Goal: Task Accomplishment & Management: Use online tool/utility

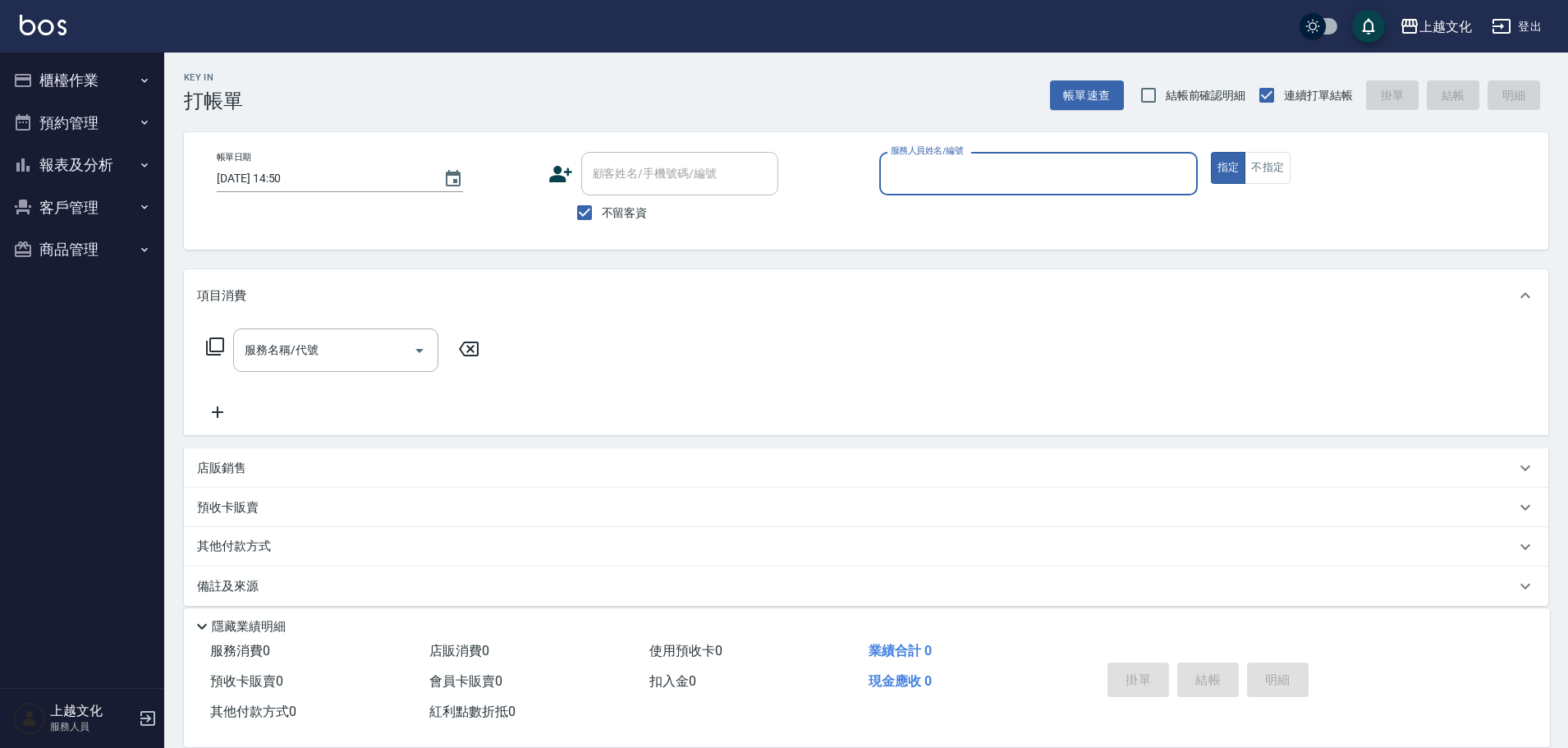
click at [978, 161] on div "服務人員姓名/編號" at bounding box center [1038, 173] width 318 height 43
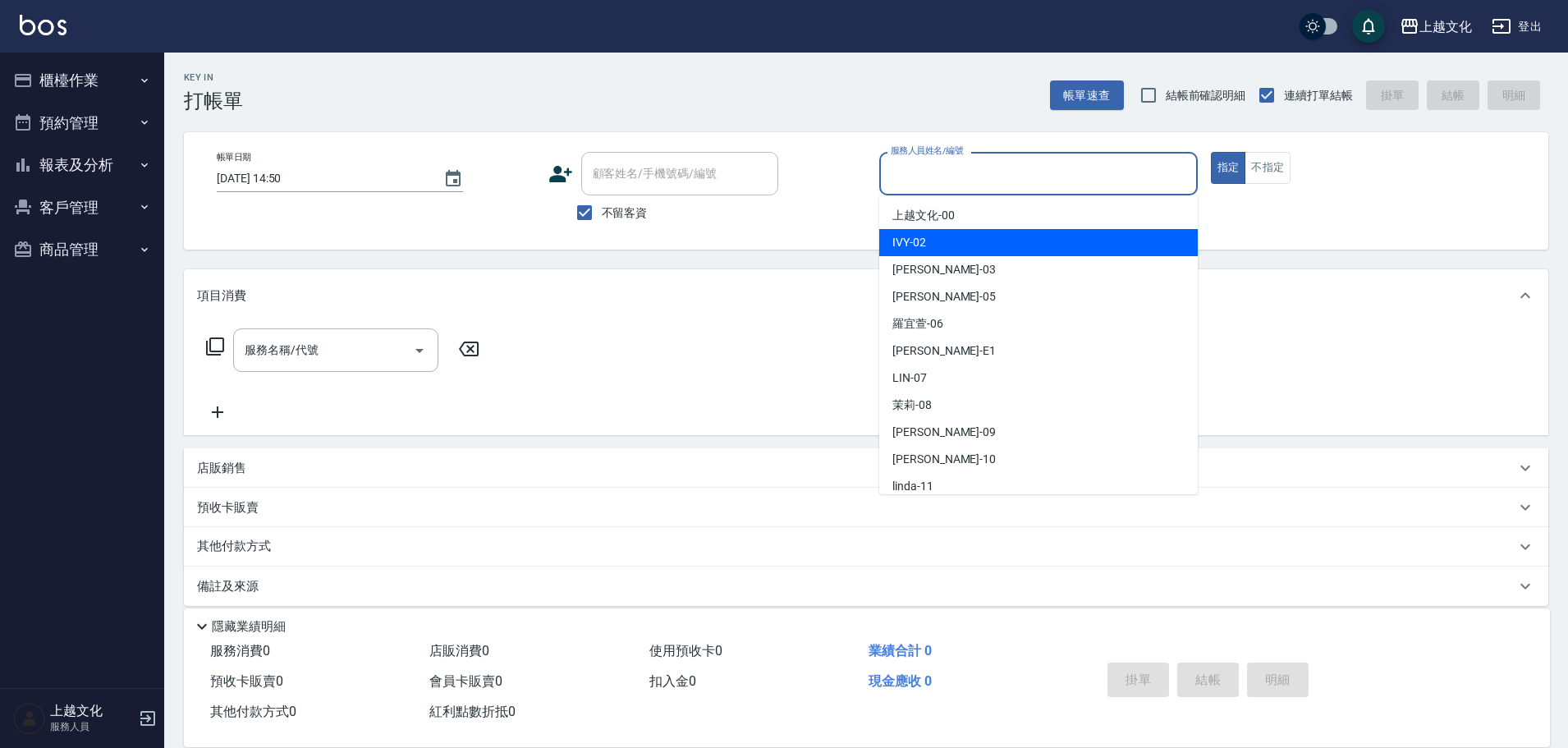
click at [993, 236] on div "IVY -02" at bounding box center [1038, 242] width 318 height 27
type input "IVY-02"
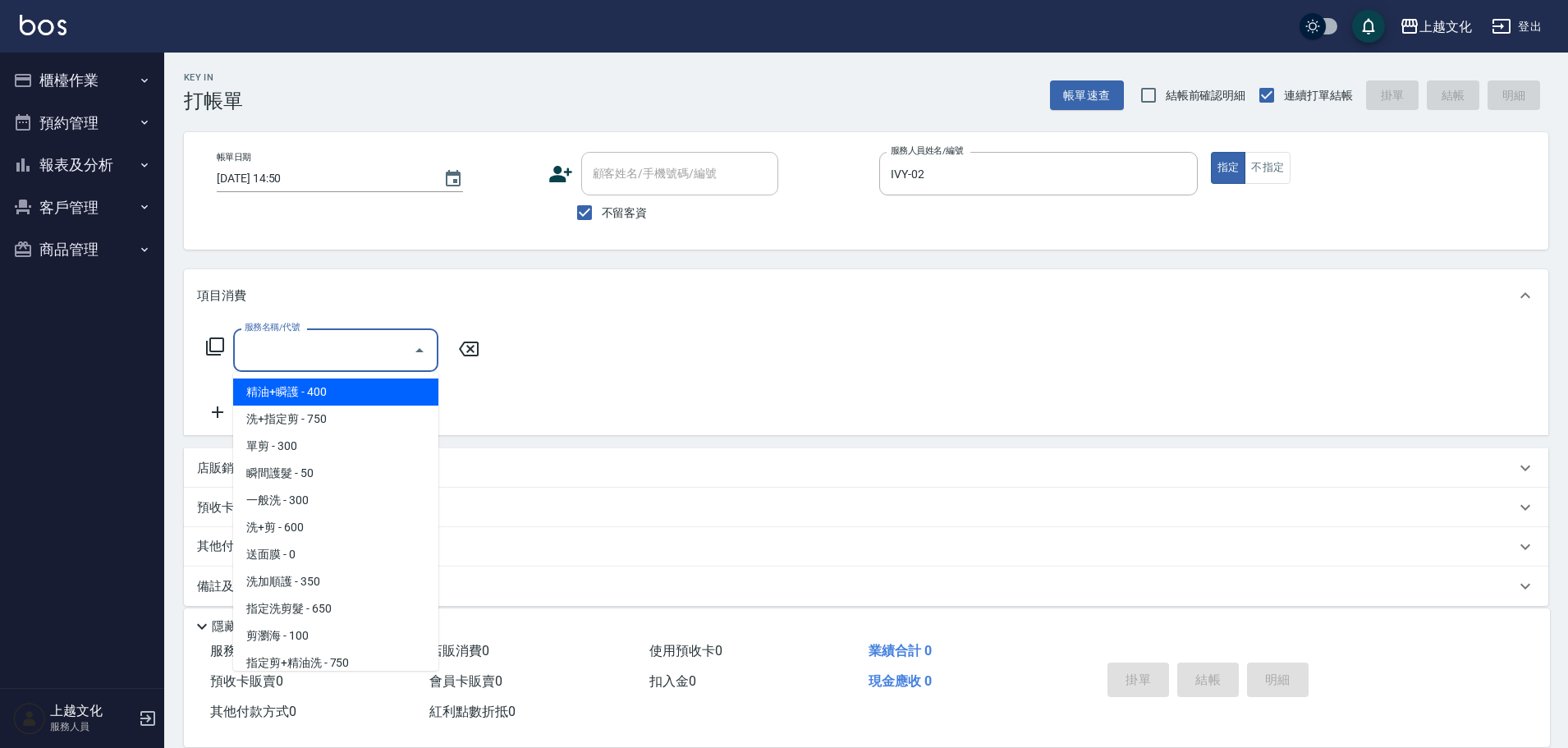
click at [351, 344] on input "服務名稱/代號" at bounding box center [323, 349] width 166 height 28
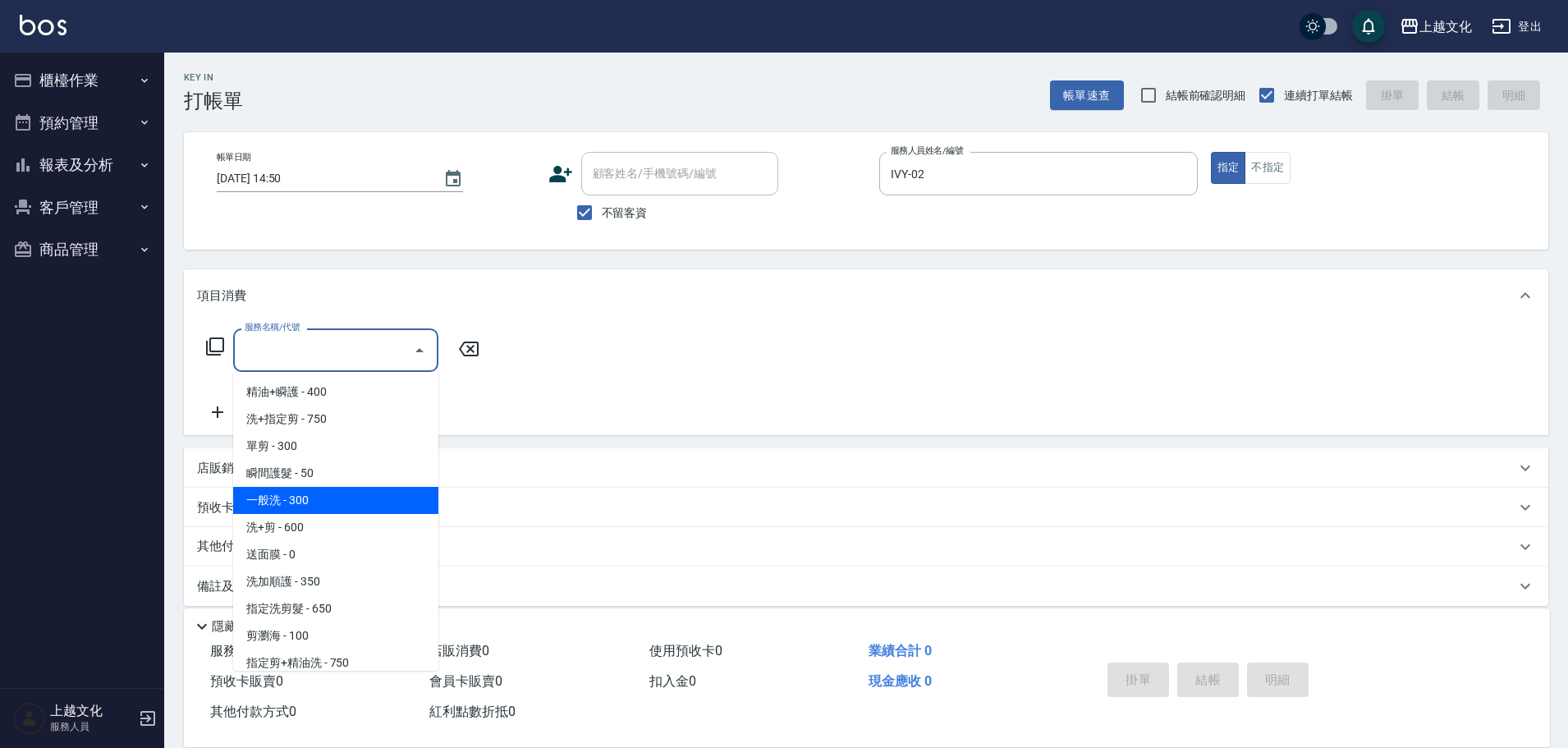
click at [332, 506] on span "一般洗 - 300" at bounding box center [336, 500] width 205 height 27
click at [332, 506] on div "預收卡販賣" at bounding box center [856, 508] width 1318 height 17
type input "一般洗(105)"
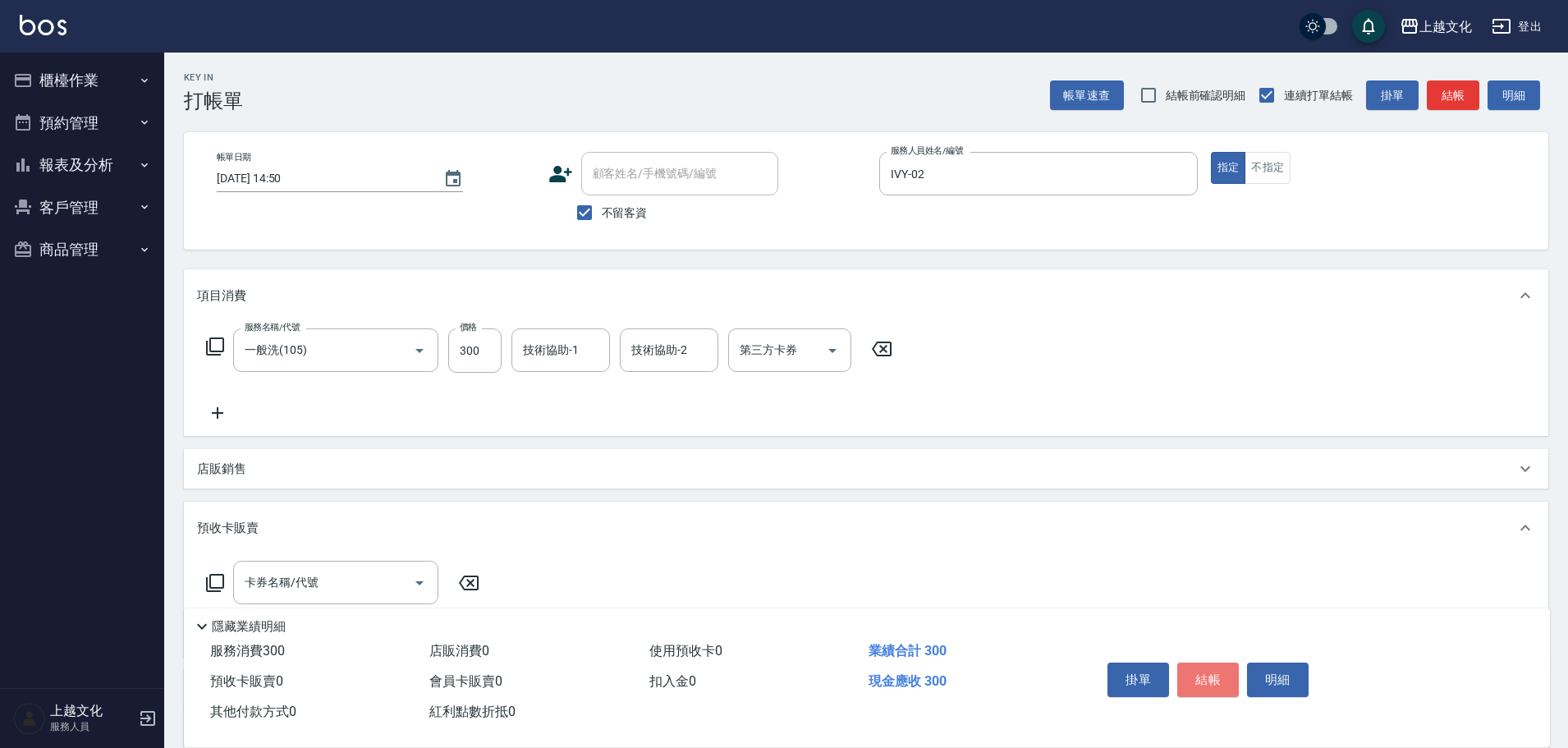
click at [1214, 676] on button "結帳" at bounding box center [1207, 680] width 61 height 35
click at [1214, 676] on div "掛單 結帳 明細" at bounding box center [1207, 682] width 214 height 52
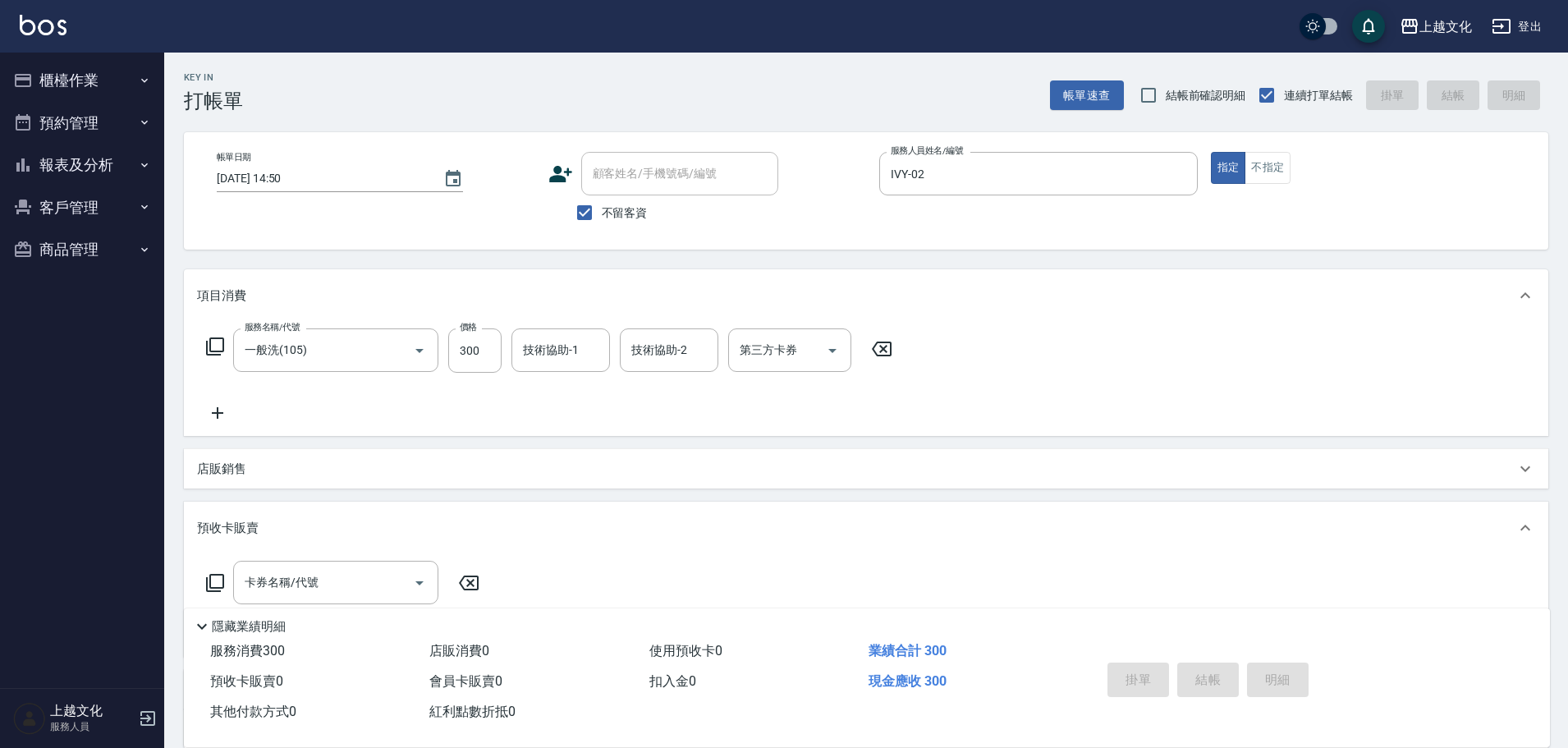
type input "2025/08/14 14:51"
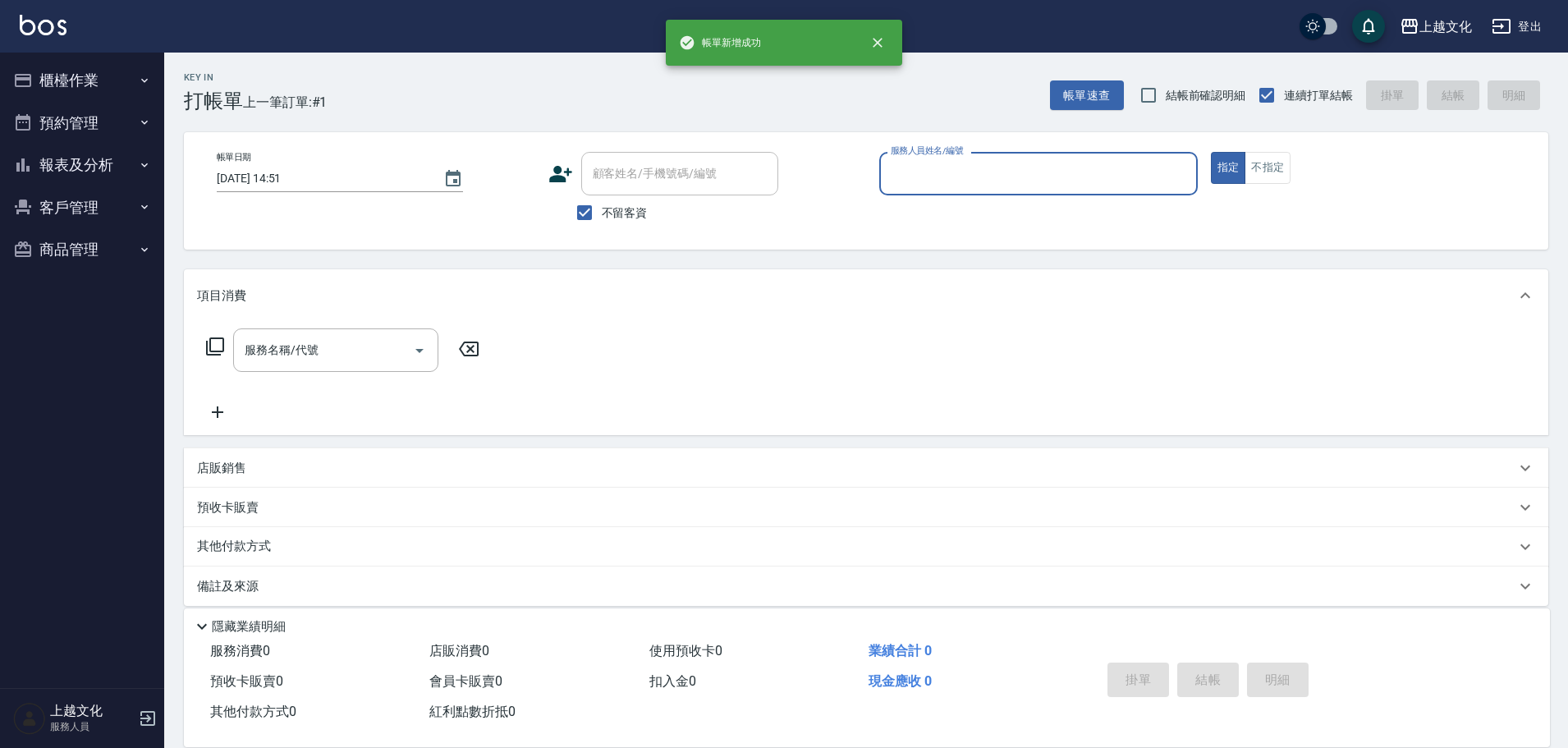
drag, startPoint x: 1012, startPoint y: 169, endPoint x: 1008, endPoint y: 181, distance: 12.6
click at [1012, 171] on input "服務人員姓名/編號" at bounding box center [1038, 173] width 304 height 28
click at [1012, 174] on input "服務人員姓名/編號" at bounding box center [1038, 173] width 304 height 28
click at [1002, 169] on input "服務人員姓名/編號" at bounding box center [1038, 173] width 304 height 28
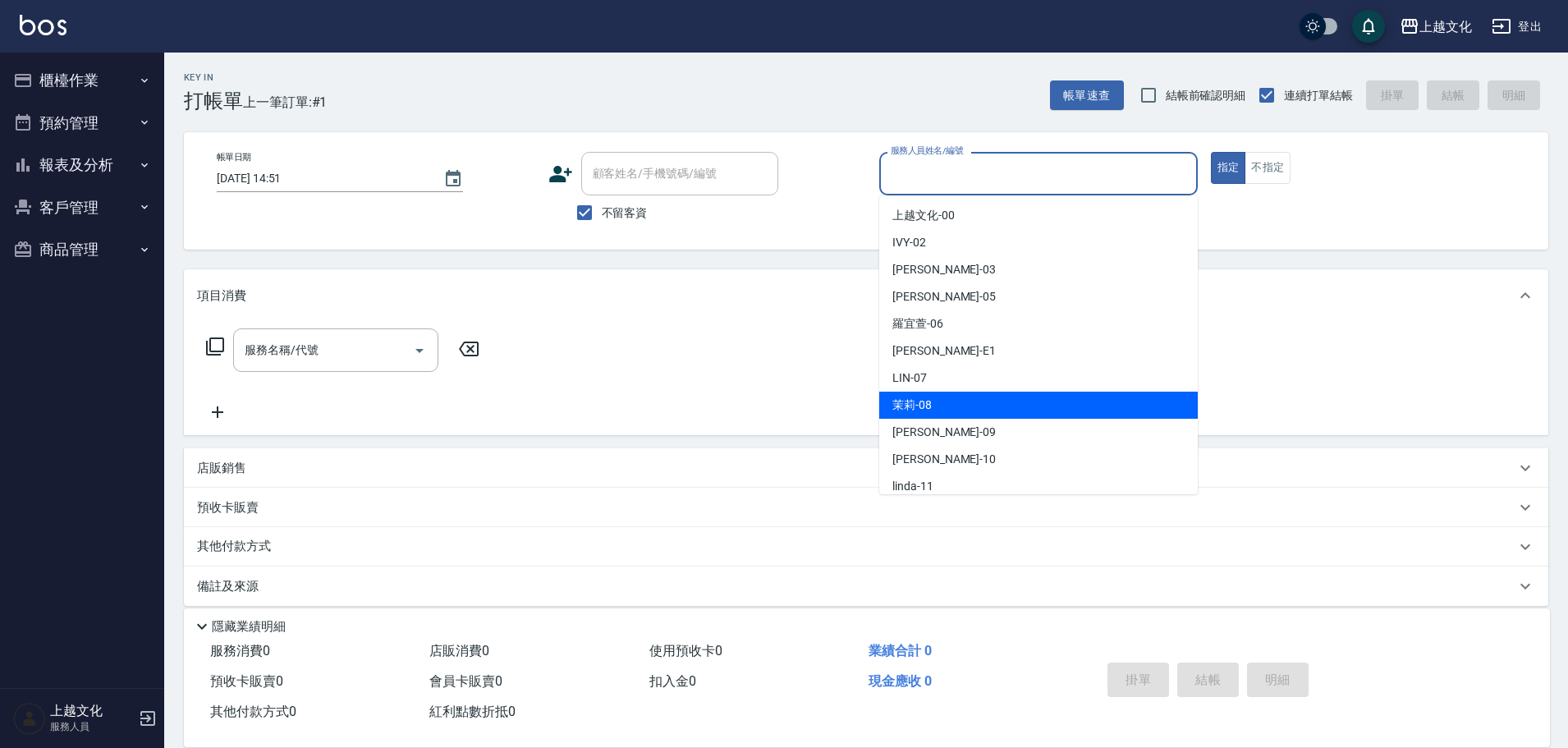
click at [931, 399] on div "茉莉 -08" at bounding box center [1038, 405] width 318 height 27
type input "茉莉-08"
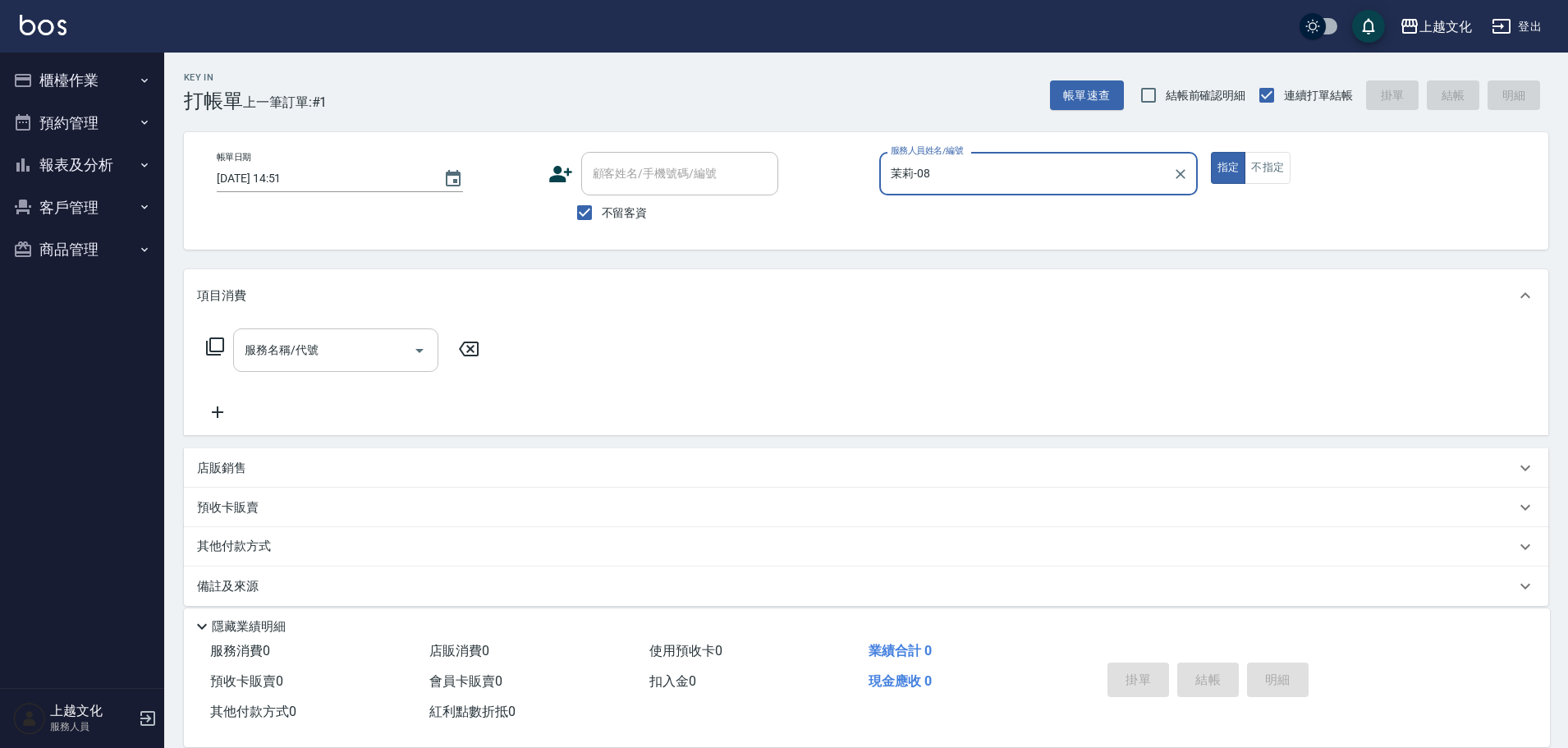
click at [379, 356] on input "服務名稱/代號" at bounding box center [323, 349] width 166 height 28
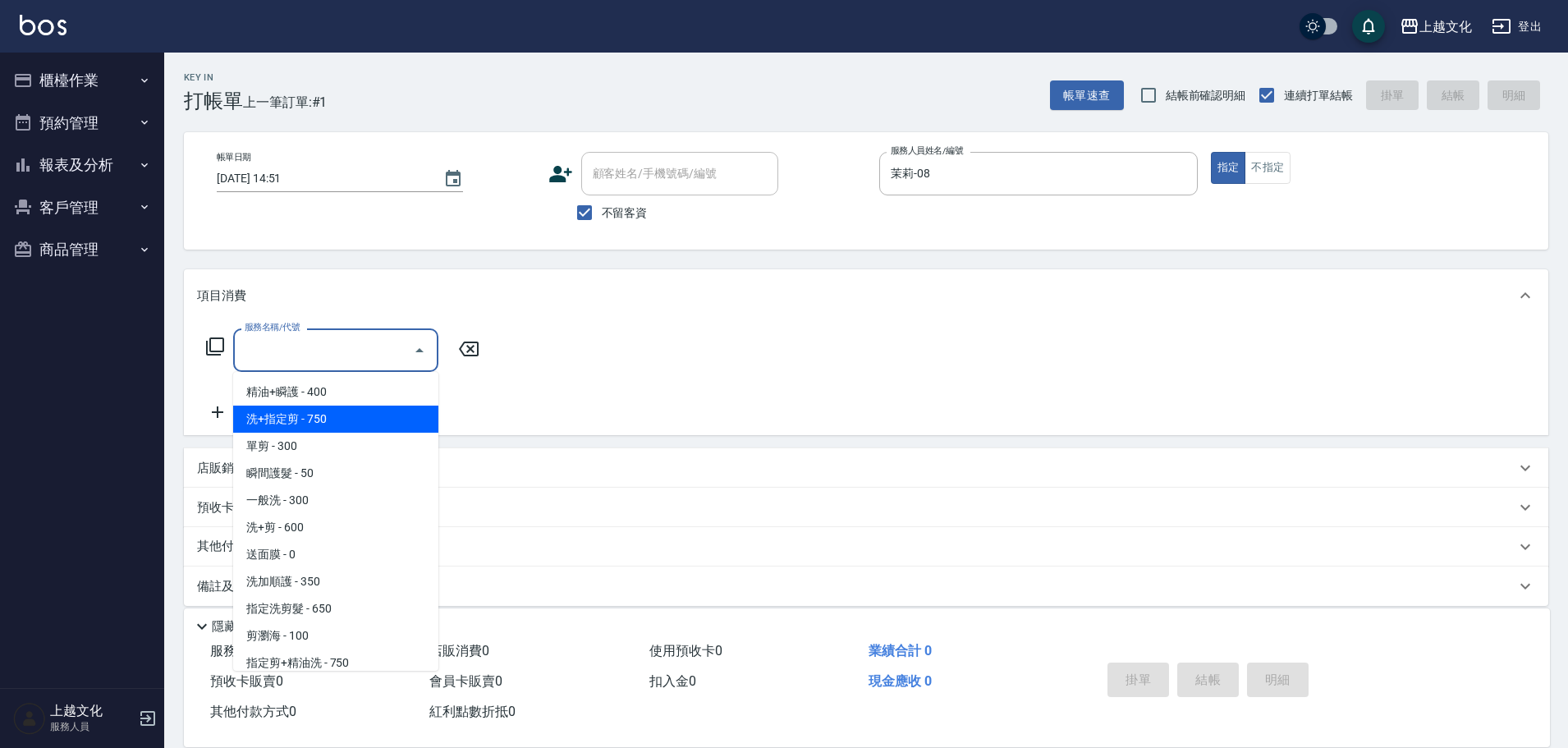
click at [348, 408] on span "洗+指定剪 - 750" at bounding box center [336, 418] width 205 height 27
click at [348, 408] on div "服務名稱/代號 服務名稱/代號" at bounding box center [342, 375] width 292 height 93
type input "洗+指定剪(102)"
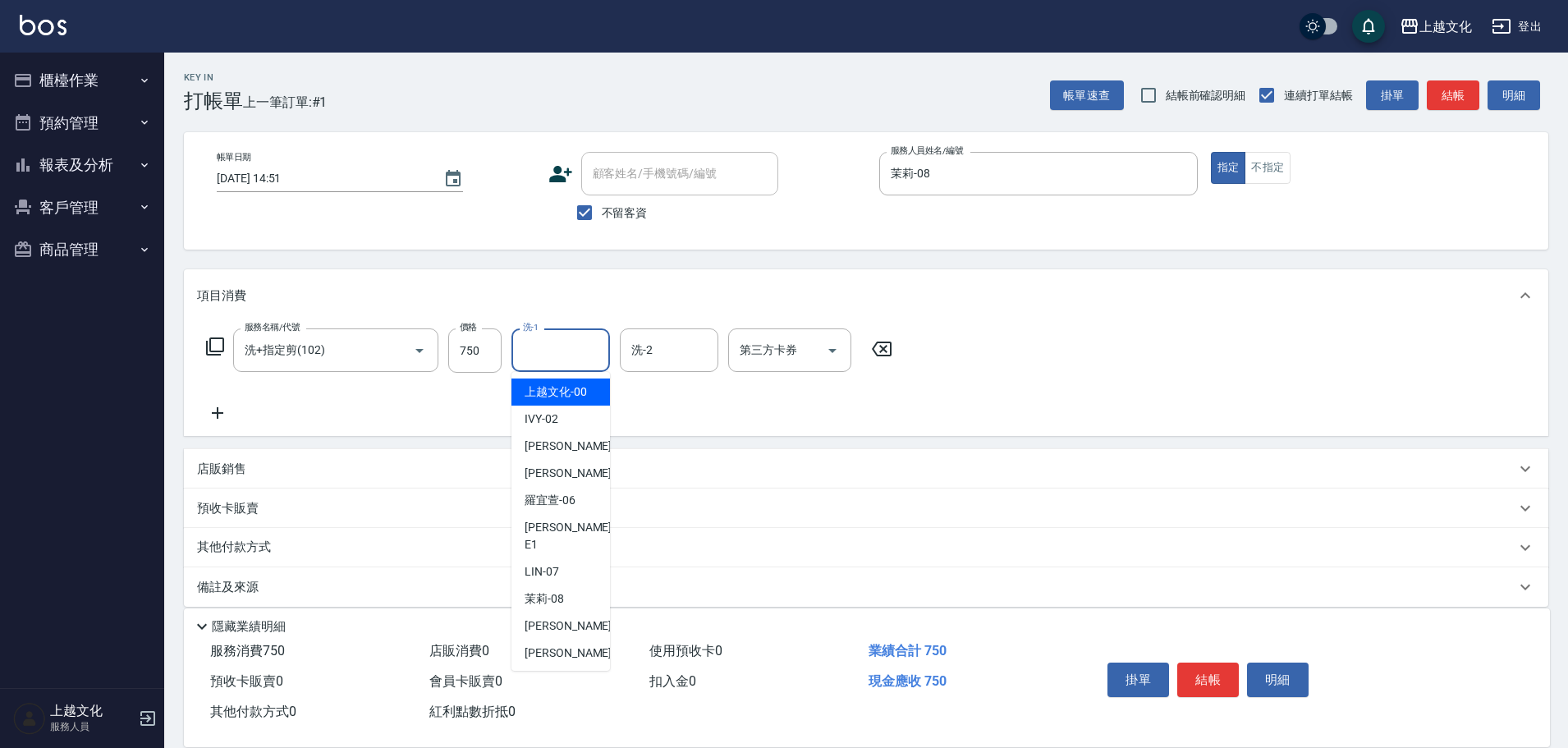
click at [536, 353] on input "洗-1" at bounding box center [560, 349] width 84 height 28
click at [576, 466] on div "EMILY -05" at bounding box center [561, 473] width 98 height 27
type input "EMILY-05"
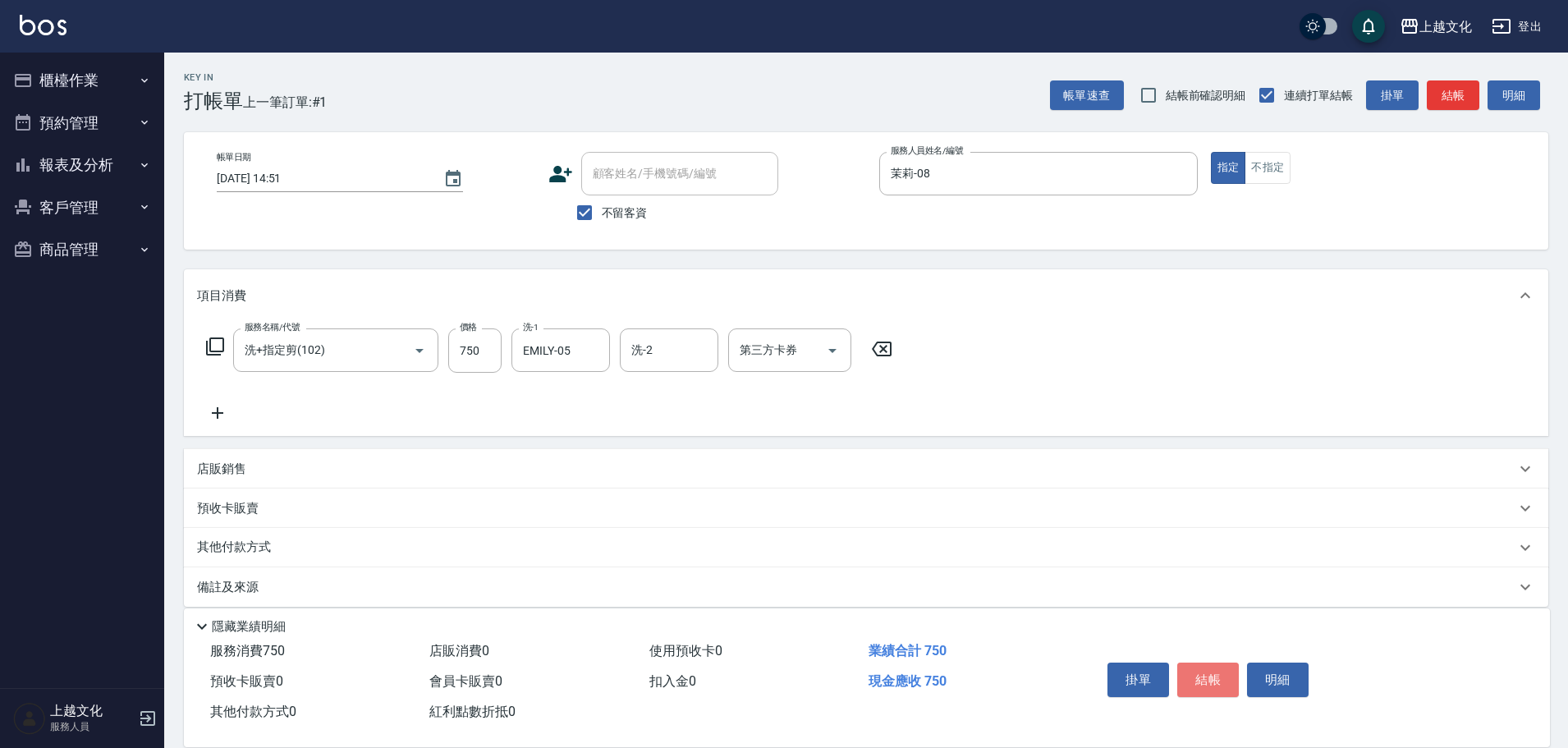
click at [1194, 670] on button "結帳" at bounding box center [1207, 680] width 61 height 35
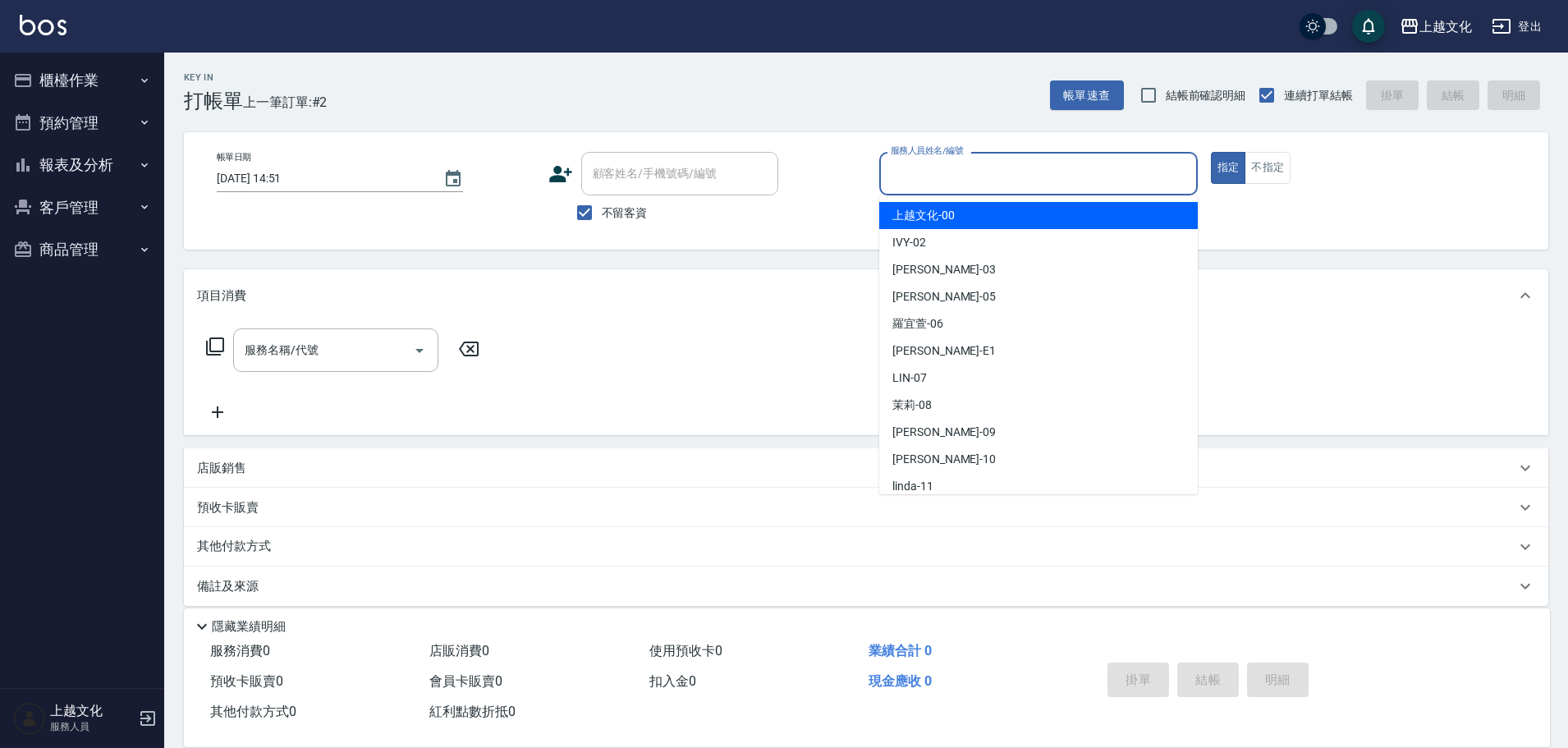
click at [1027, 180] on input "服務人員姓名/編號" at bounding box center [1038, 173] width 304 height 28
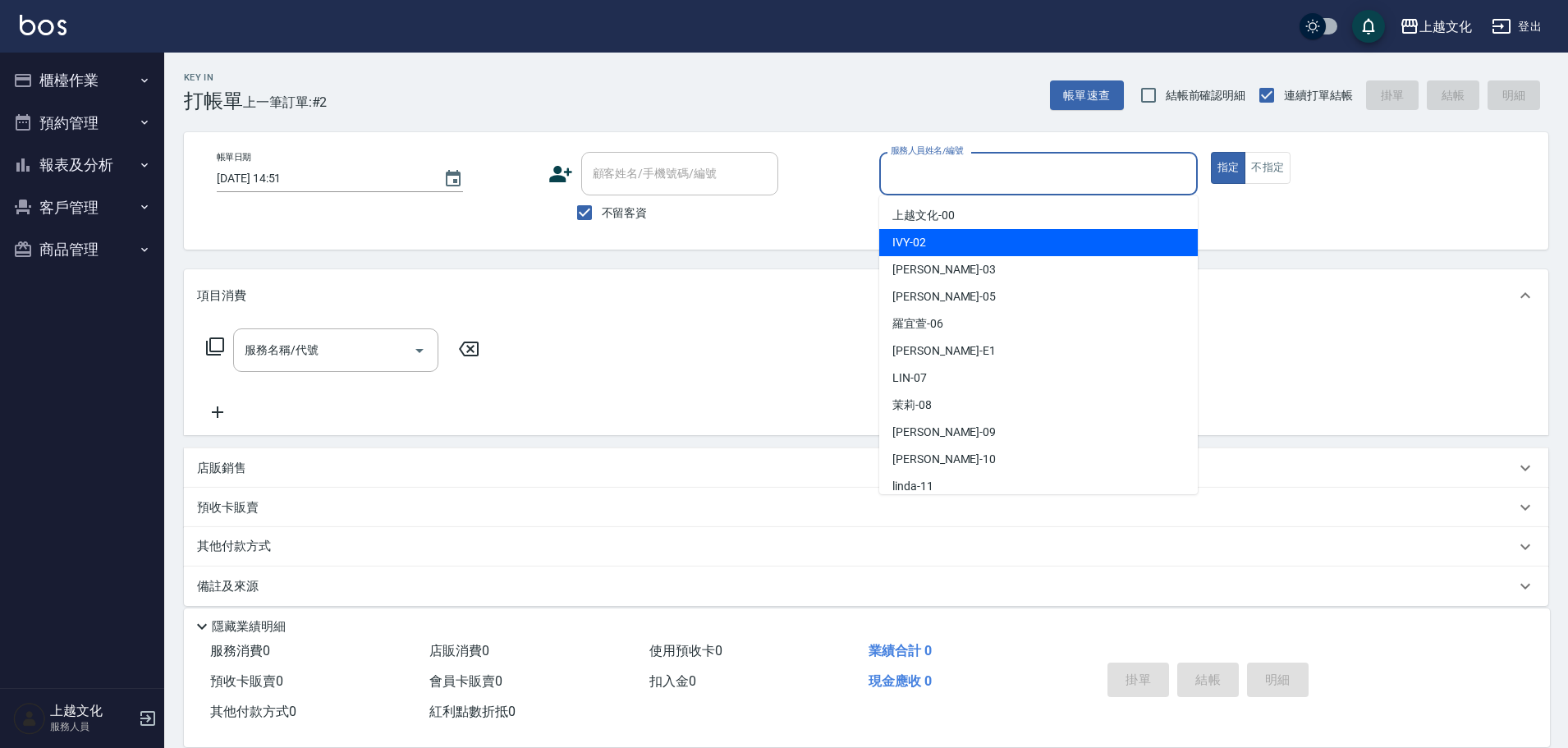
click at [979, 238] on div "IVY -02" at bounding box center [1038, 242] width 318 height 27
type input "IVY-02"
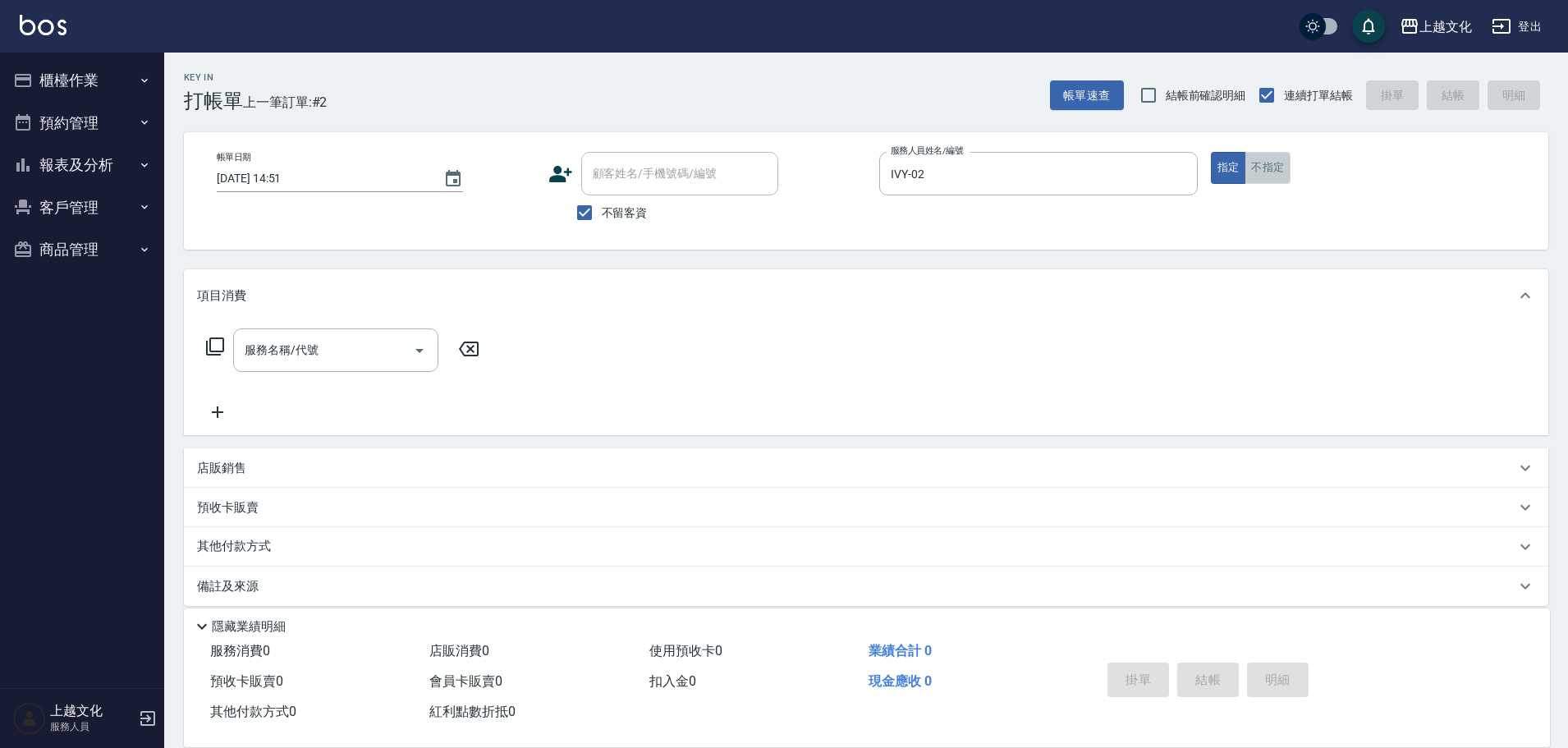
click at [1248, 166] on button "不指定" at bounding box center [1267, 167] width 46 height 32
click at [219, 346] on icon at bounding box center [215, 346] width 20 height 20
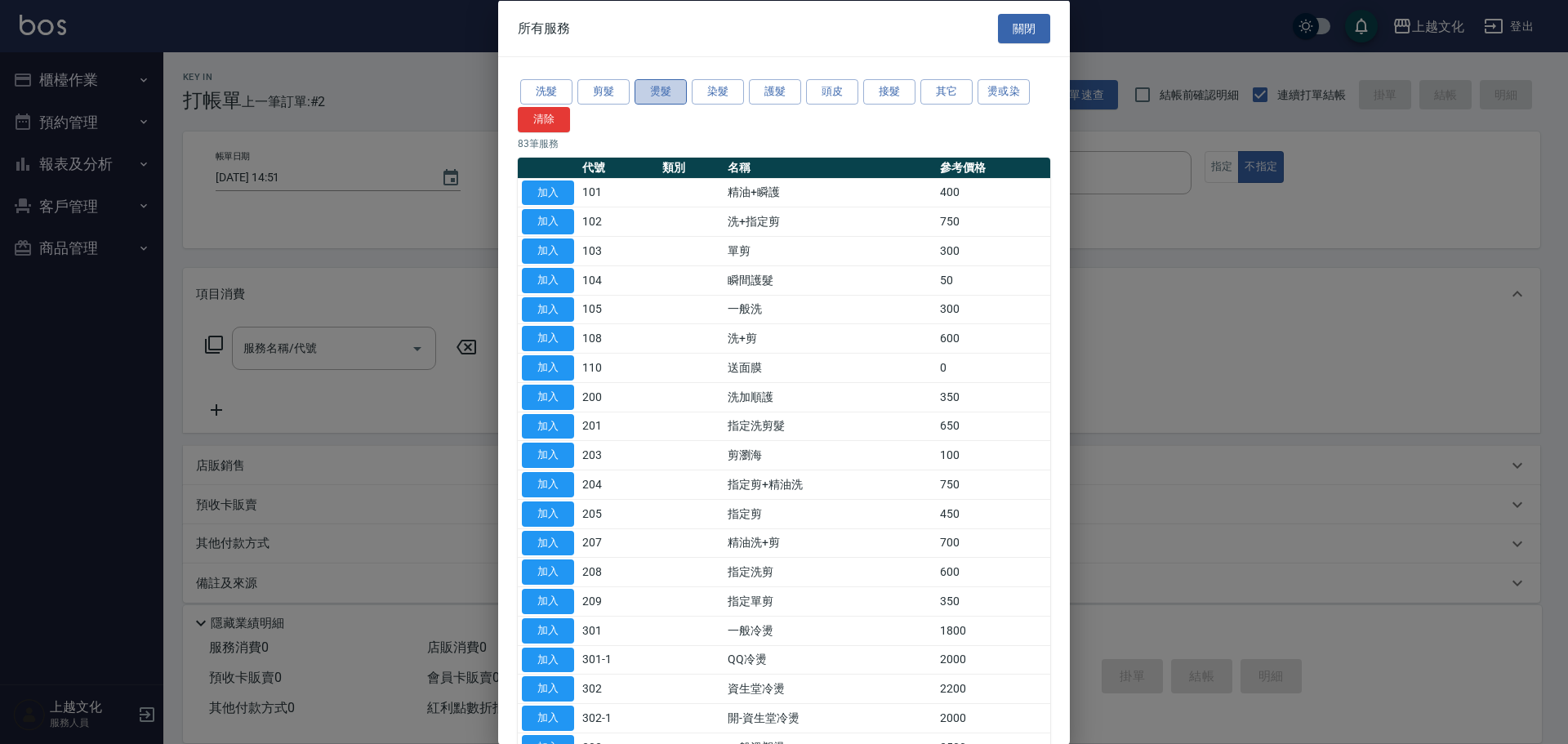
click at [662, 94] on button "燙髮" at bounding box center [660, 92] width 52 height 26
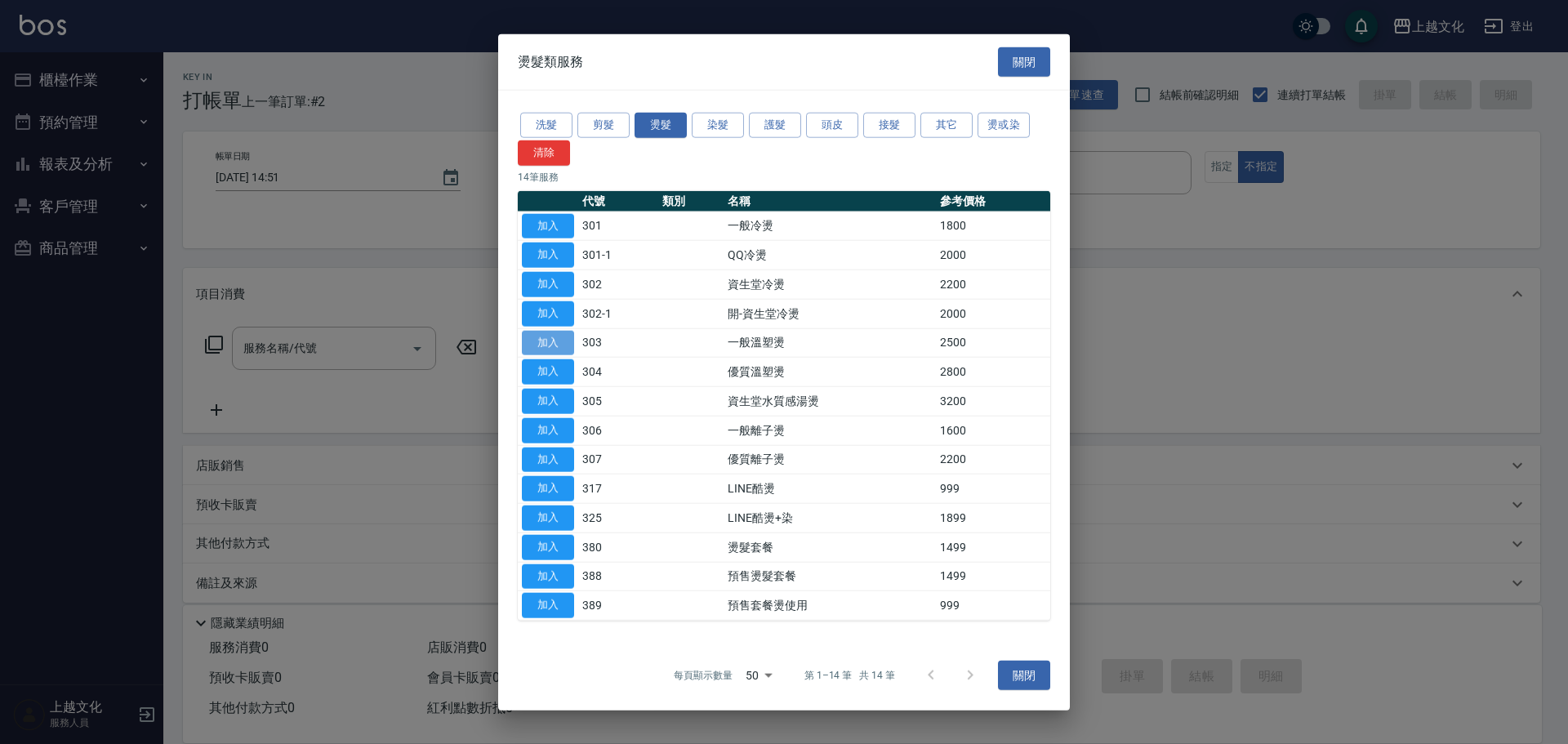
click at [550, 341] on button "加入" at bounding box center [548, 342] width 52 height 26
type input "一般溫塑燙(303)"
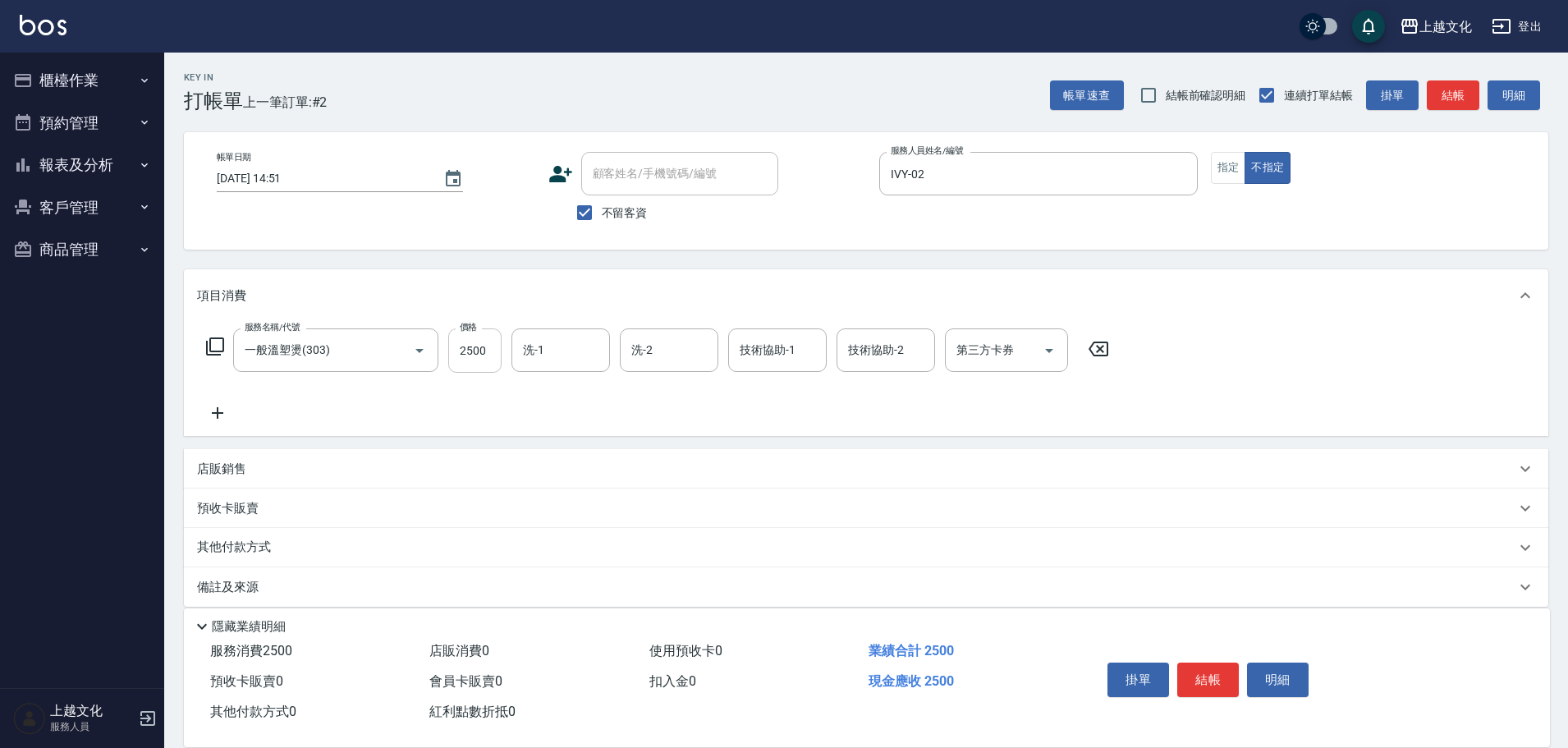
click at [491, 360] on input "2500" at bounding box center [475, 350] width 53 height 44
type input "3000"
click at [1203, 668] on button "結帳" at bounding box center [1207, 680] width 61 height 35
click at [1203, 668] on div "掛單 結帳 明細" at bounding box center [1207, 682] width 214 height 52
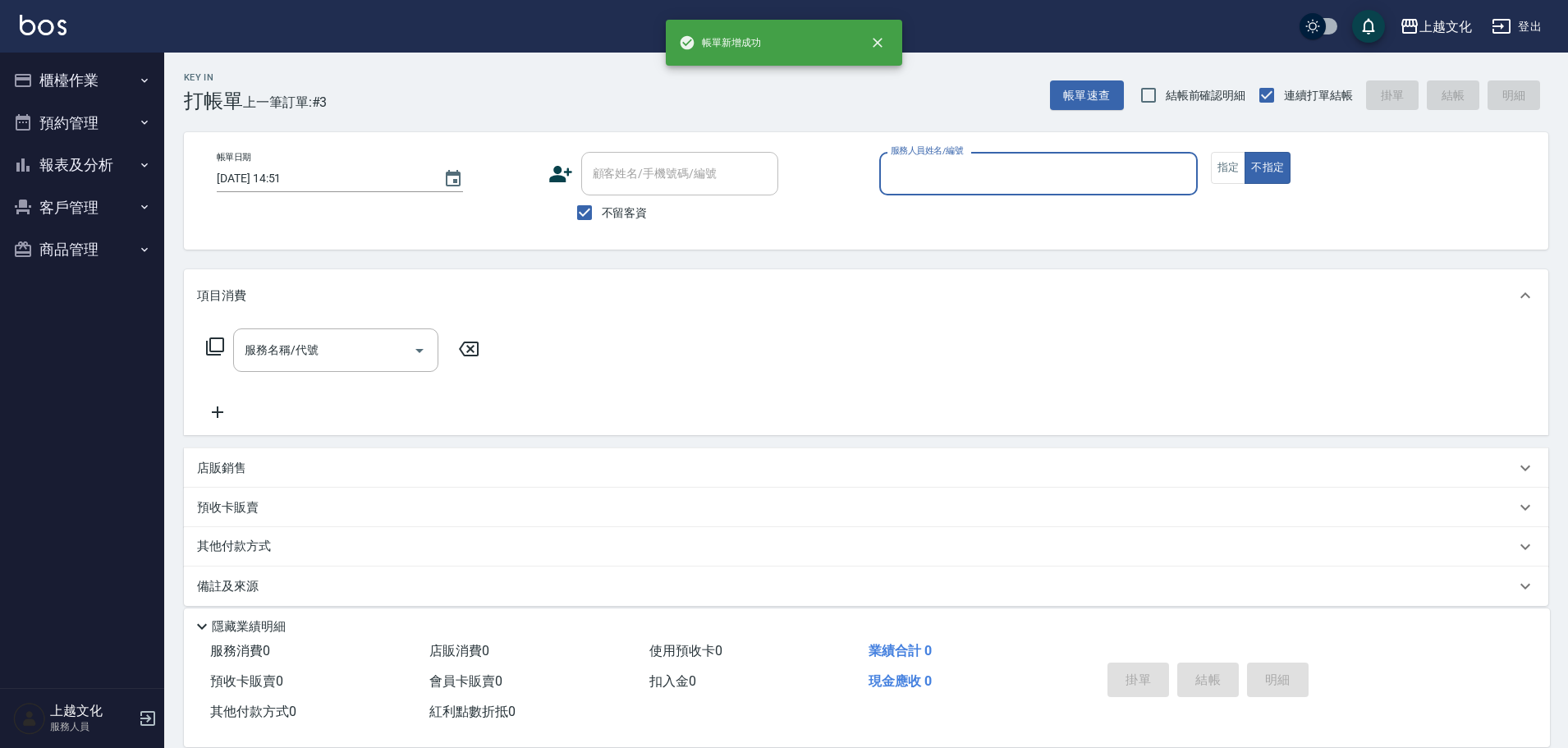
drag, startPoint x: 946, startPoint y: 171, endPoint x: 940, endPoint y: 191, distance: 20.9
click at [945, 173] on input "服務人員姓名/編號" at bounding box center [1038, 173] width 304 height 28
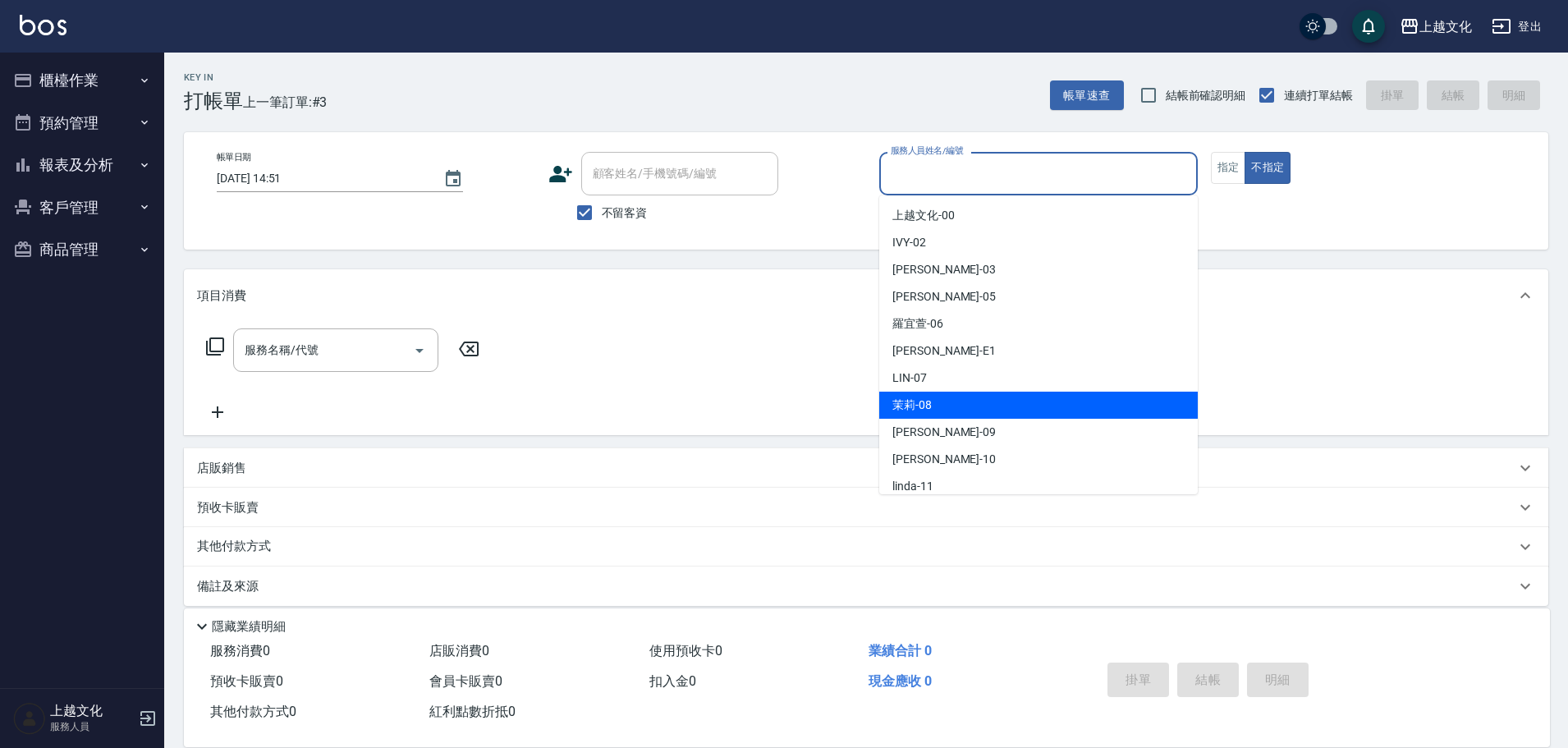
click at [931, 393] on div "茉莉 -08" at bounding box center [1038, 405] width 318 height 27
type input "茉莉-08"
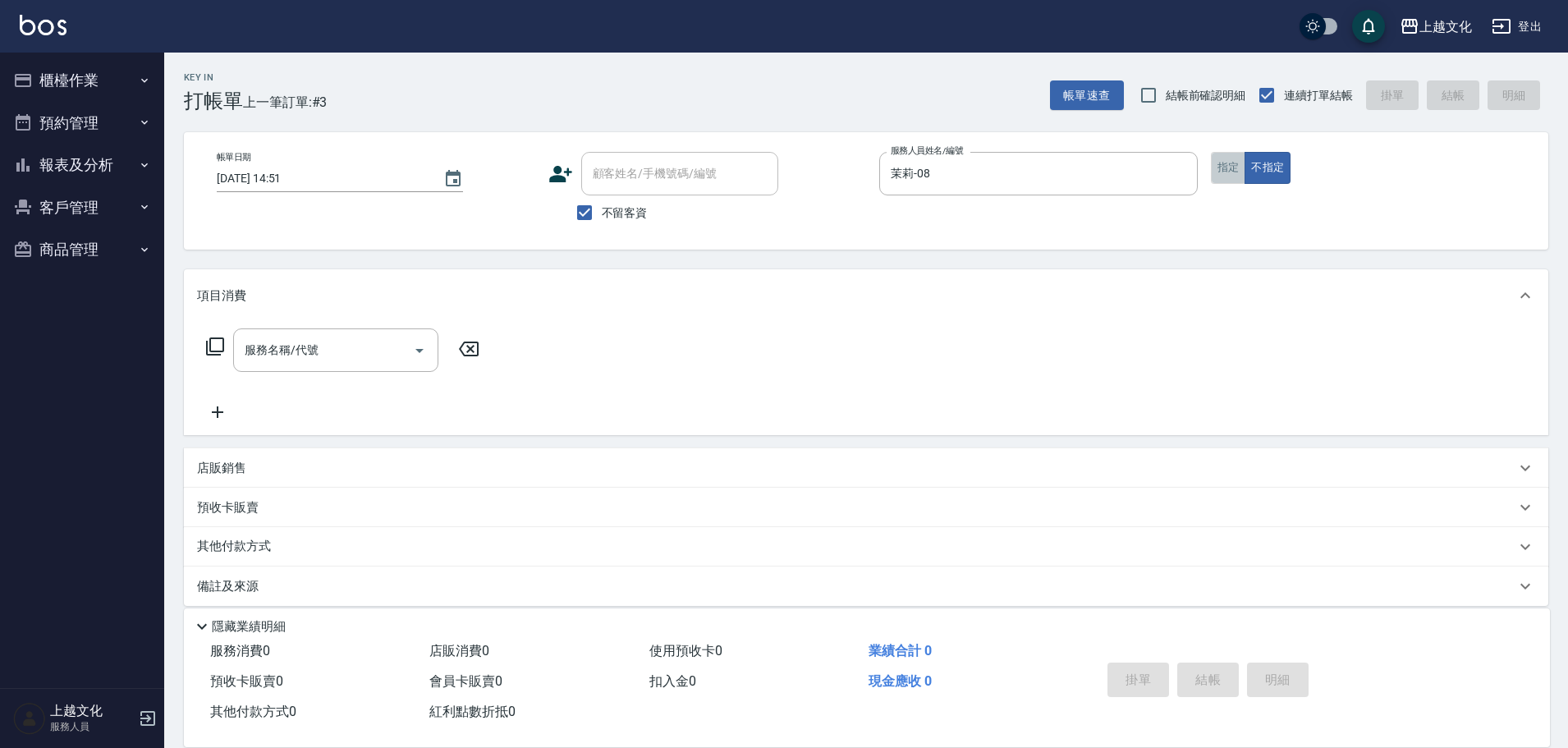
click at [1214, 155] on button "指定" at bounding box center [1228, 167] width 35 height 32
click at [215, 343] on icon at bounding box center [215, 346] width 20 height 20
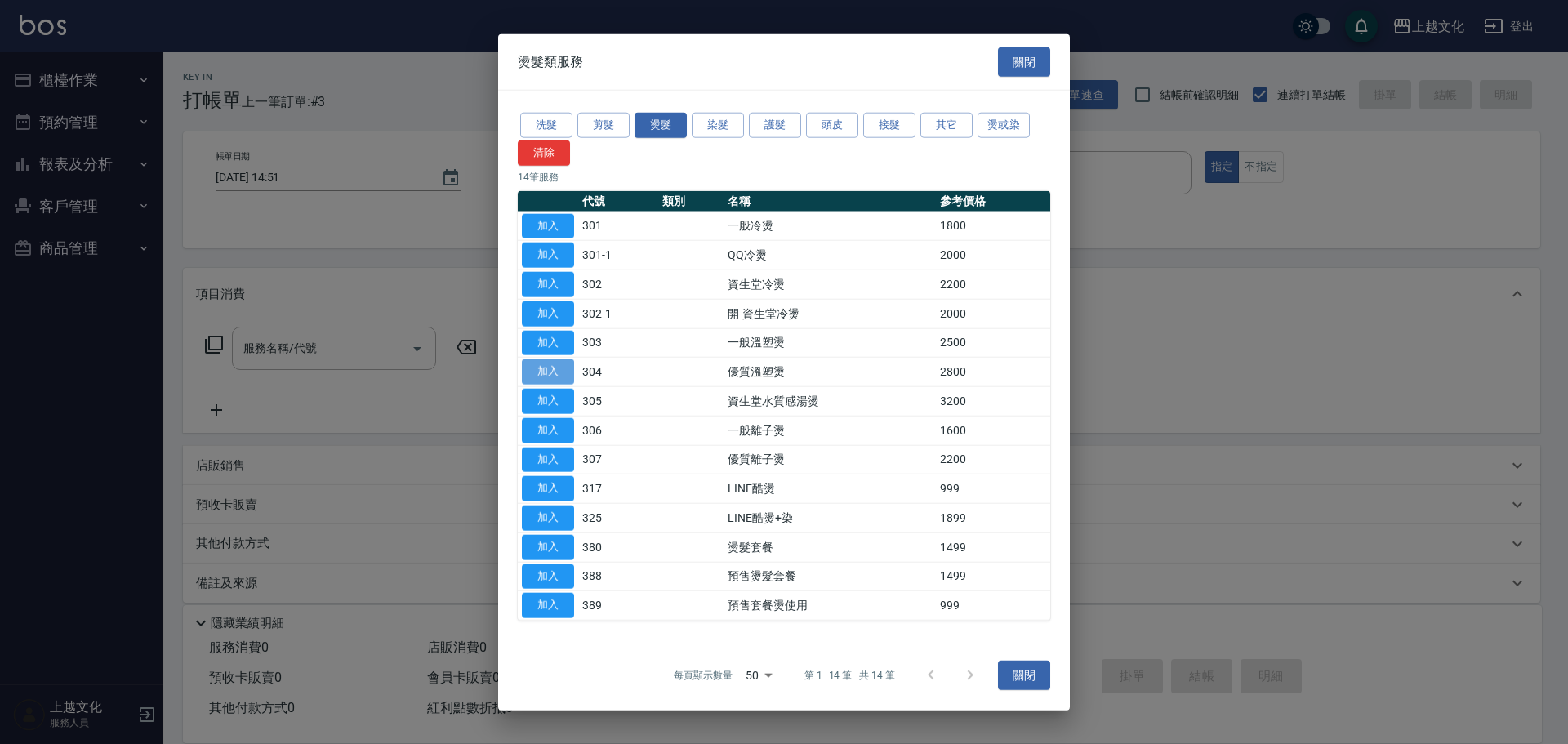
click at [548, 370] on button "加入" at bounding box center [548, 372] width 52 height 26
type input "優質溫塑燙(304)"
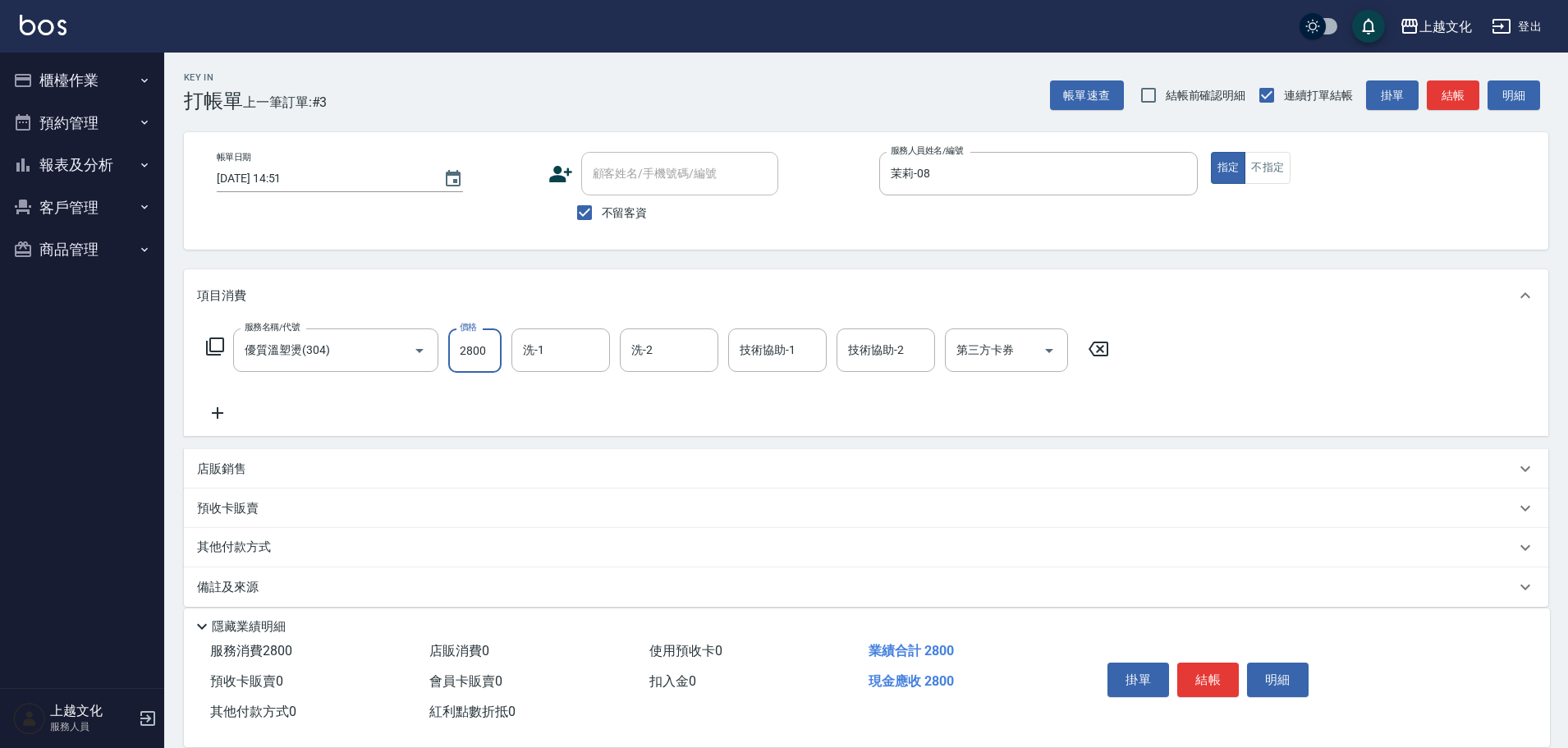
click at [493, 357] on input "2800" at bounding box center [475, 350] width 53 height 44
type input "3800"
click at [1206, 669] on button "結帳" at bounding box center [1207, 680] width 61 height 35
click at [1206, 669] on div "掛單 結帳 明細" at bounding box center [1207, 682] width 214 height 52
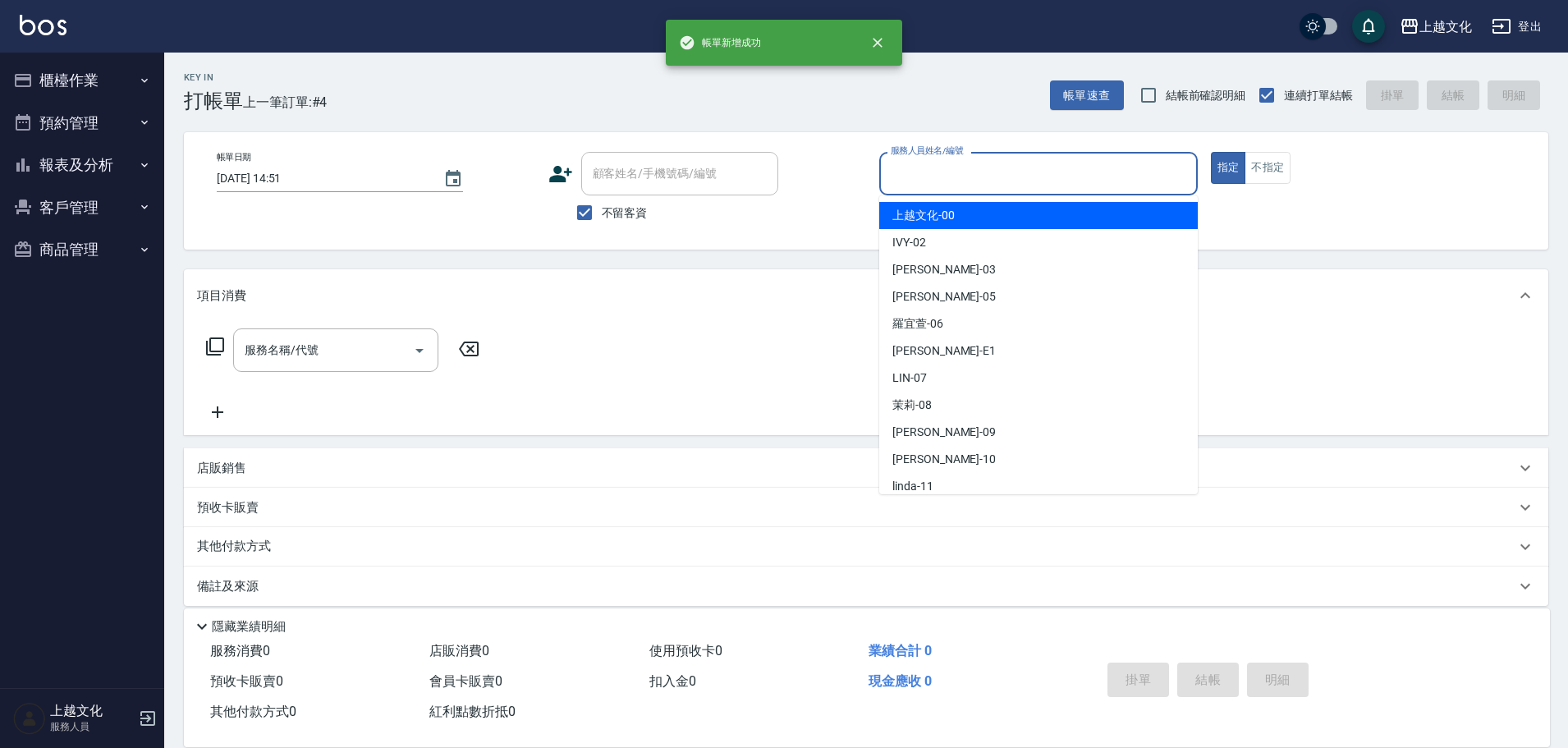
click at [1037, 179] on input "服務人員姓名/編號" at bounding box center [1038, 173] width 304 height 28
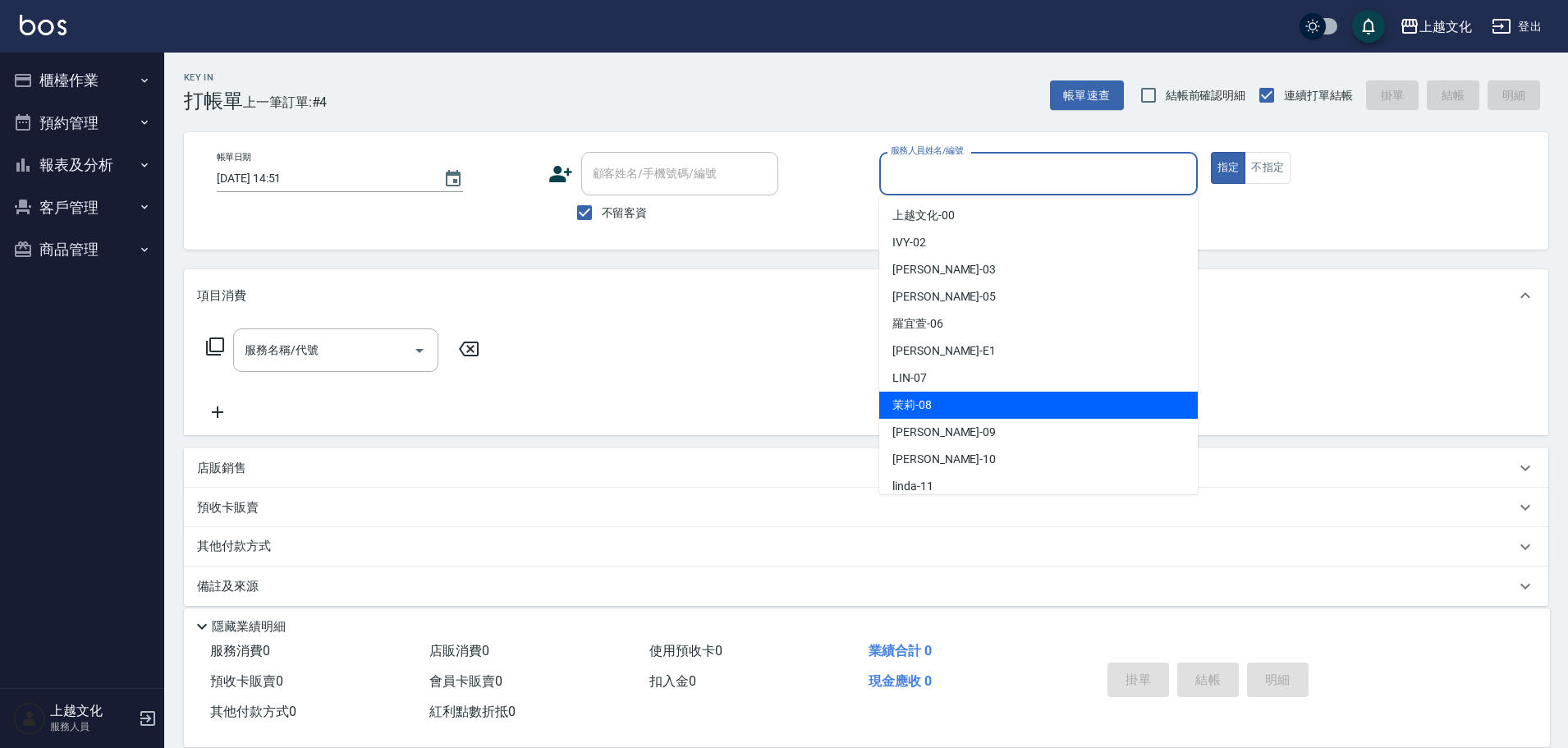
click at [921, 405] on span "茉莉 -08" at bounding box center [912, 405] width 40 height 17
type input "茉莉-08"
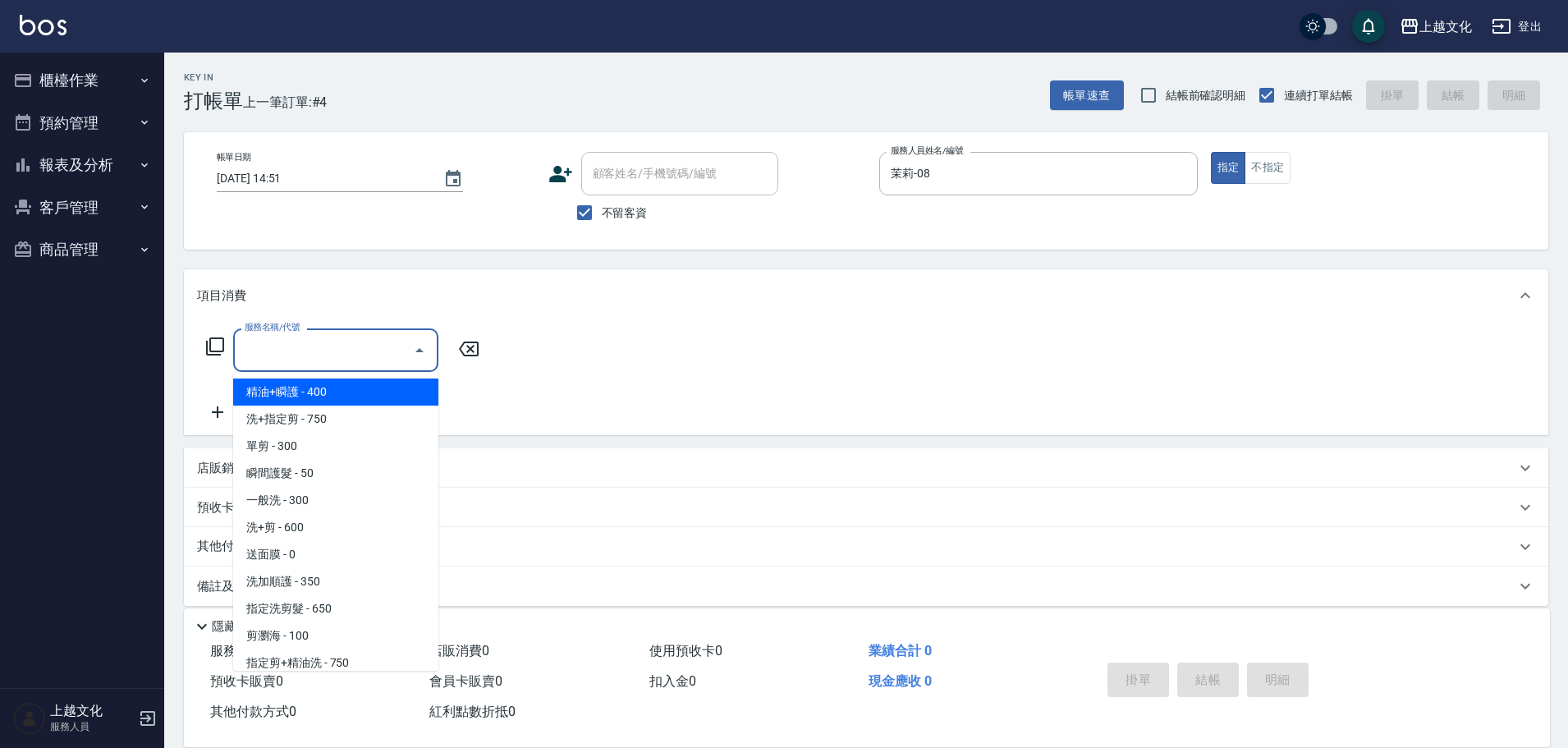
click at [372, 349] on input "服務名稱/代號" at bounding box center [323, 349] width 166 height 28
click at [342, 409] on span "洗+指定剪 - 750" at bounding box center [336, 418] width 205 height 27
type input "洗+指定剪(102)"
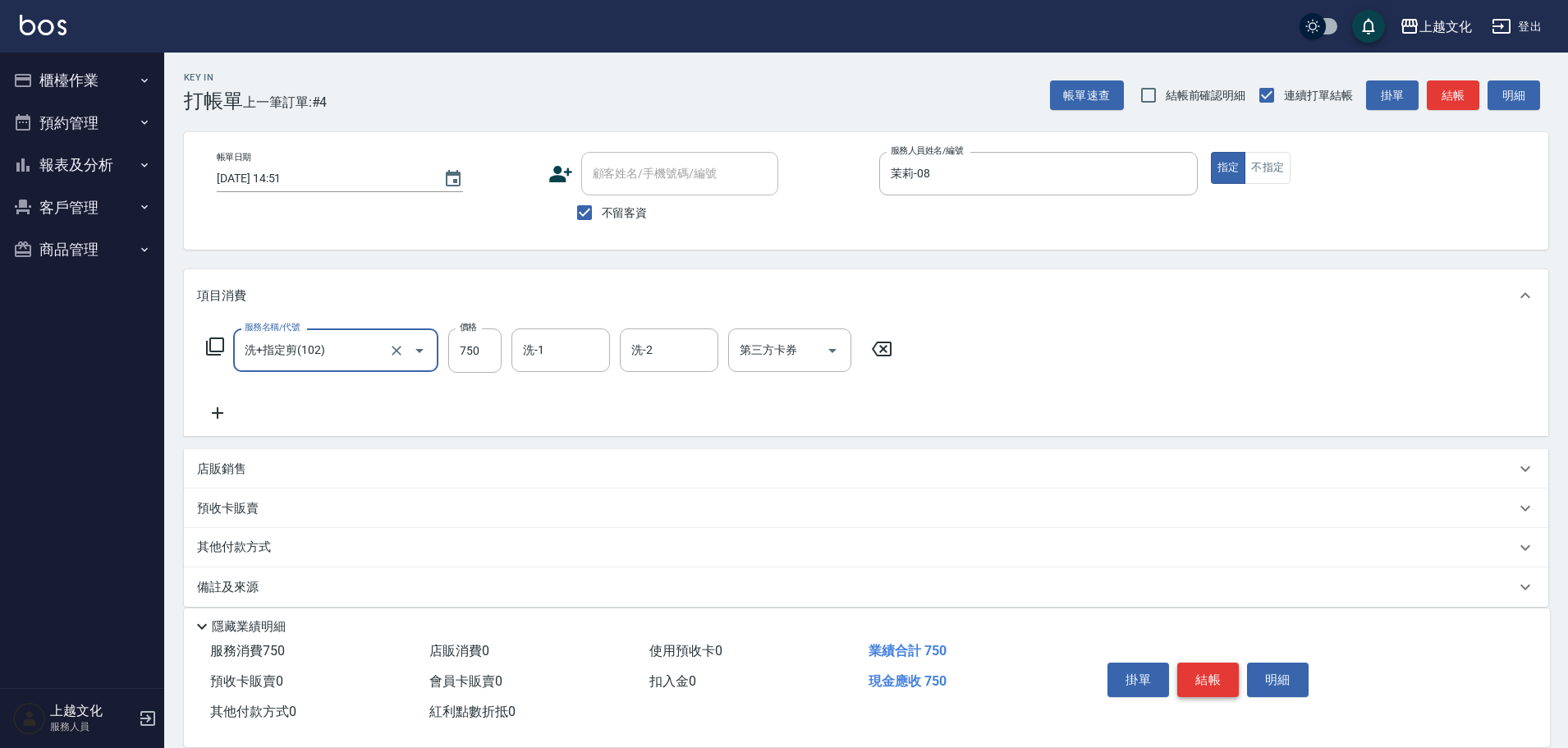
click at [1195, 681] on button "結帳" at bounding box center [1207, 680] width 61 height 35
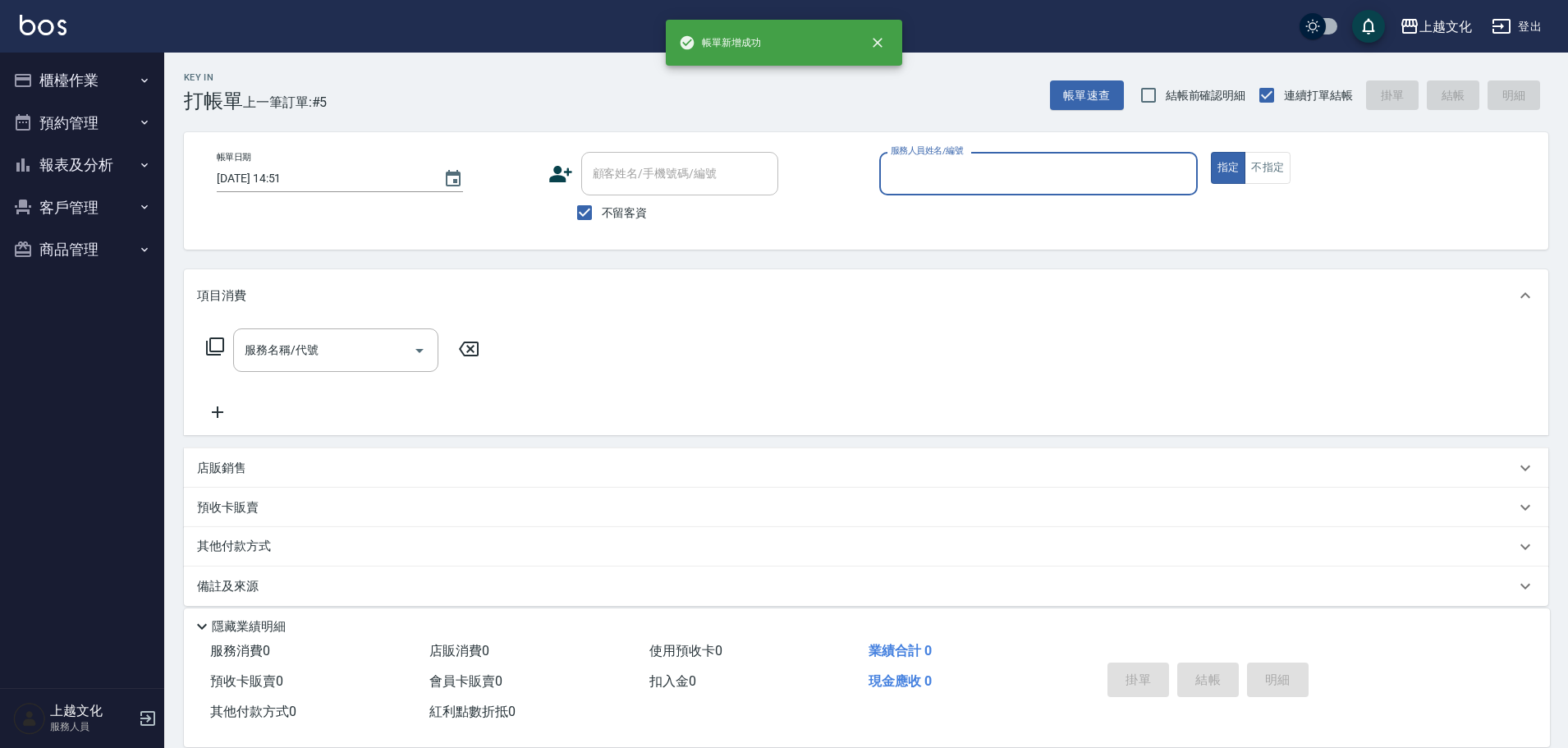
click at [1055, 179] on input "服務人員姓名/編號" at bounding box center [1038, 173] width 304 height 28
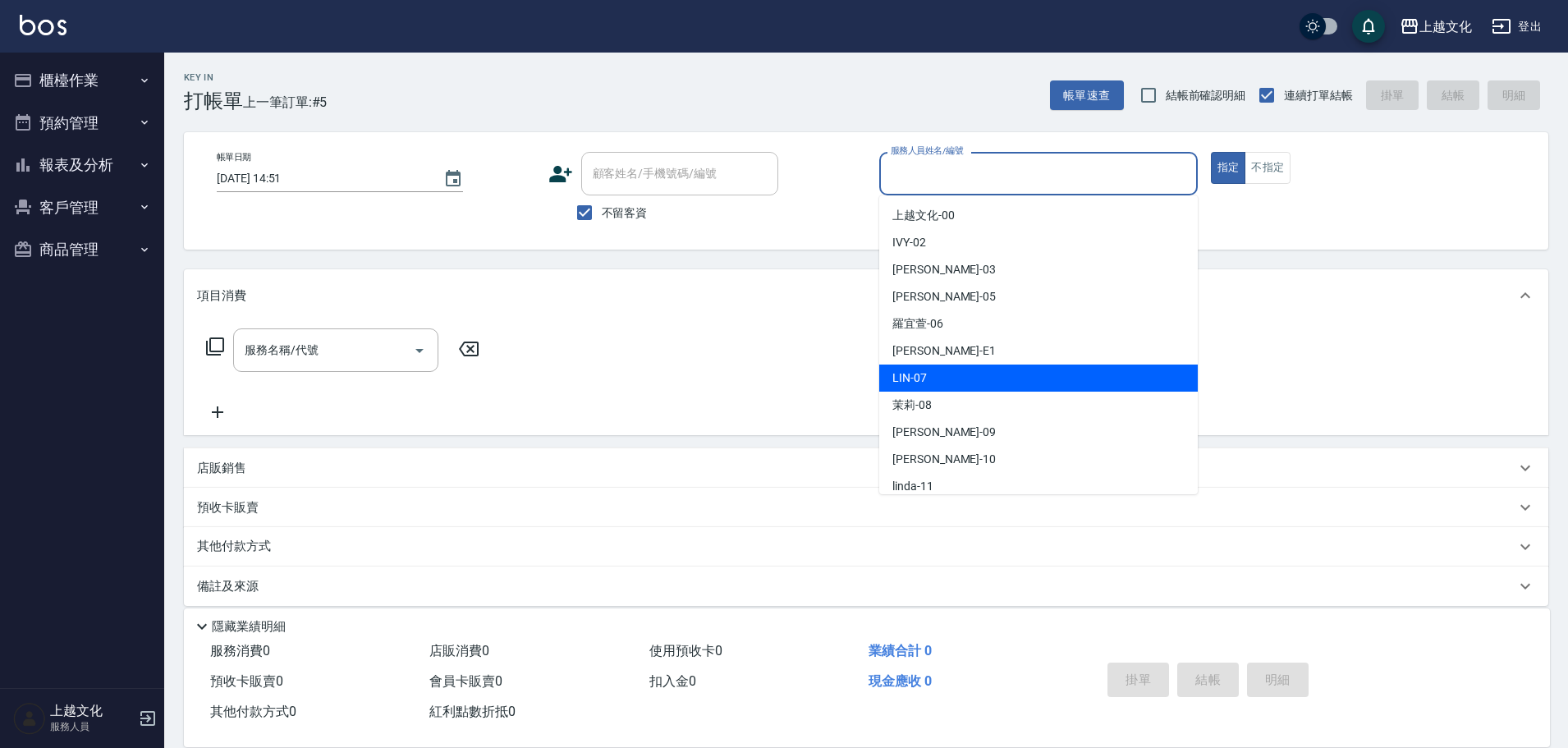
click at [947, 380] on div "LIN -07" at bounding box center [1038, 378] width 318 height 27
type input "LIN-07"
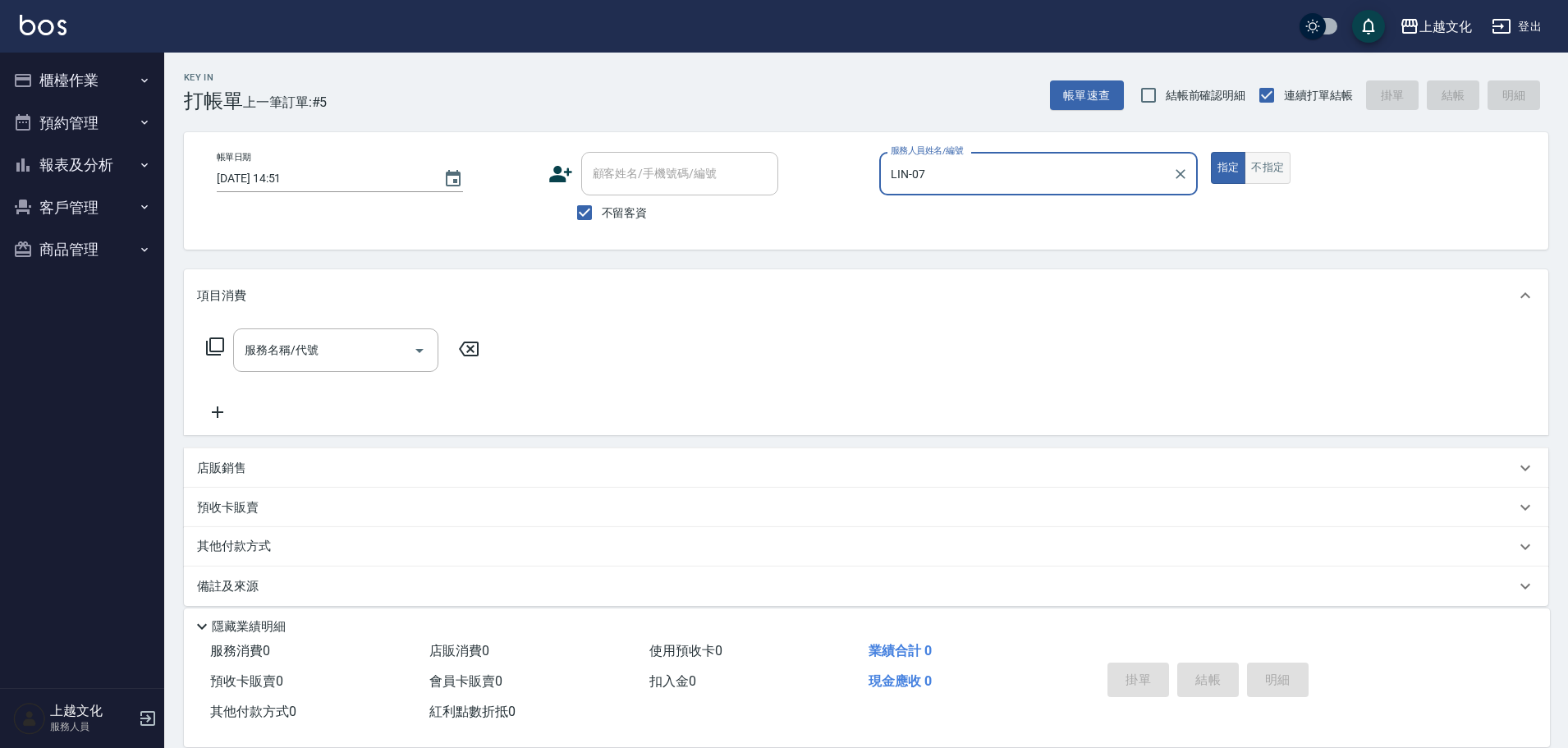
drag, startPoint x: 1283, startPoint y: 168, endPoint x: 1262, endPoint y: 175, distance: 22.1
click at [1282, 168] on button "不指定" at bounding box center [1267, 167] width 46 height 32
click at [216, 347] on icon at bounding box center [215, 346] width 20 height 20
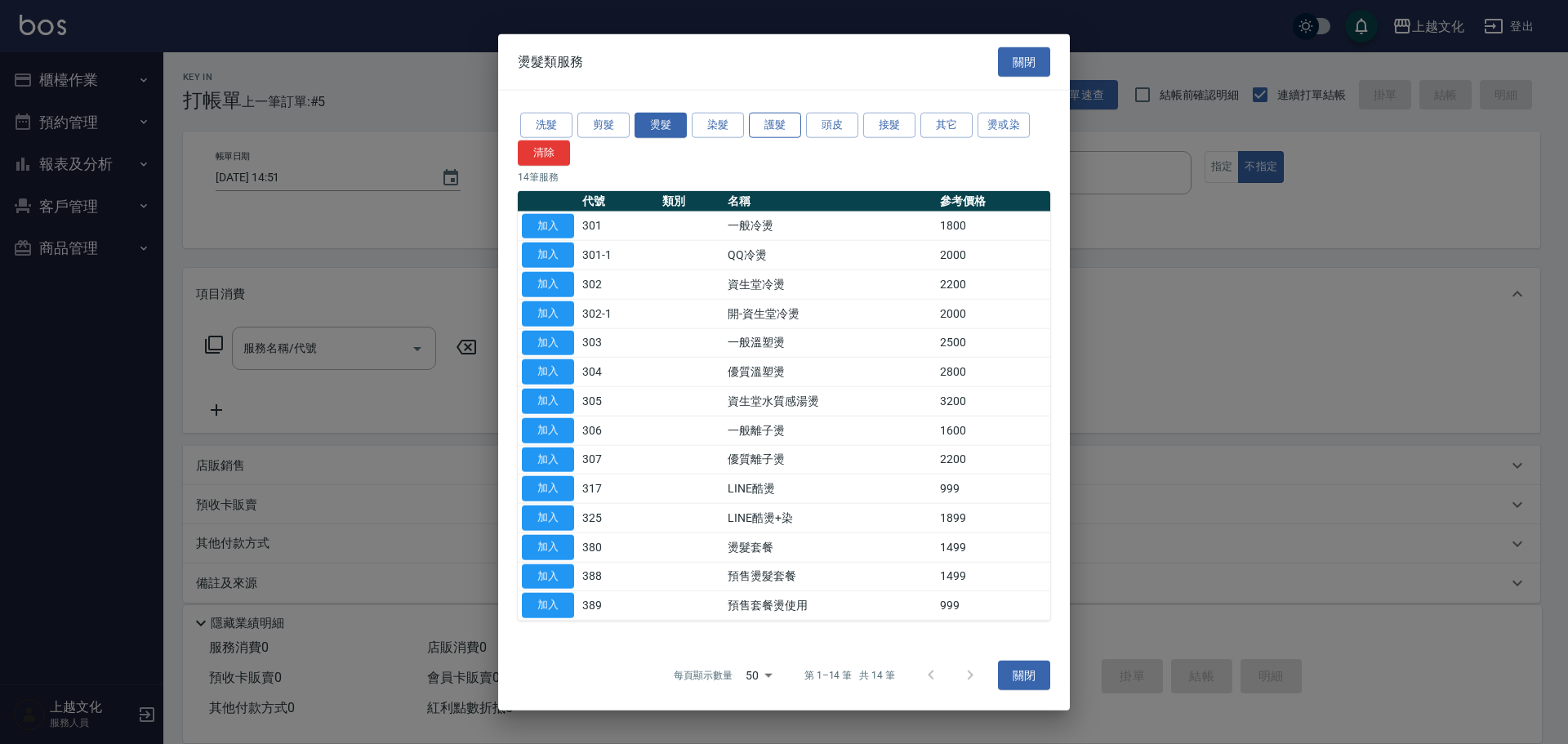
click at [756, 127] on button "護髮" at bounding box center [775, 125] width 52 height 26
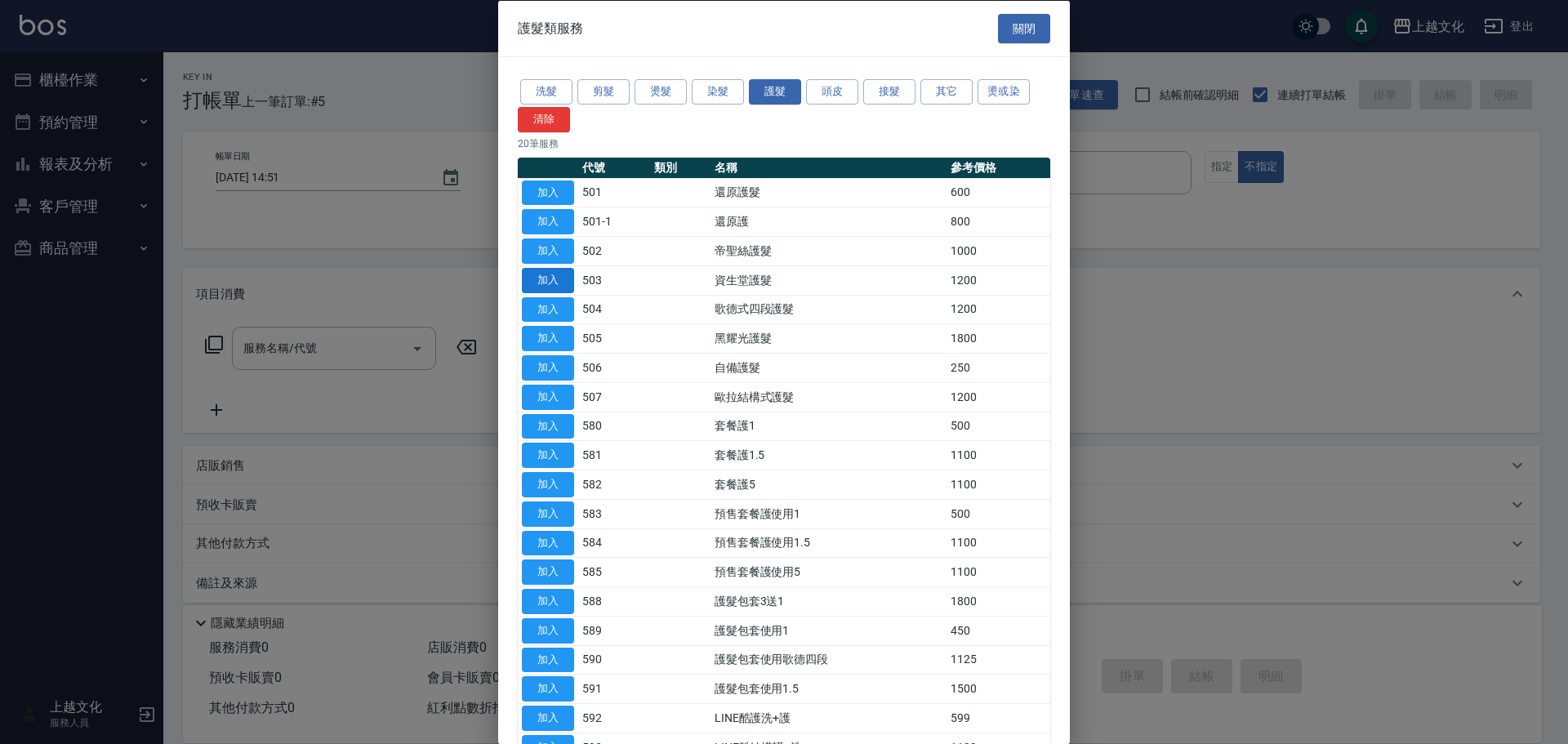
click at [549, 275] on button "加入" at bounding box center [548, 280] width 52 height 26
type input "資生堂護髮(503)"
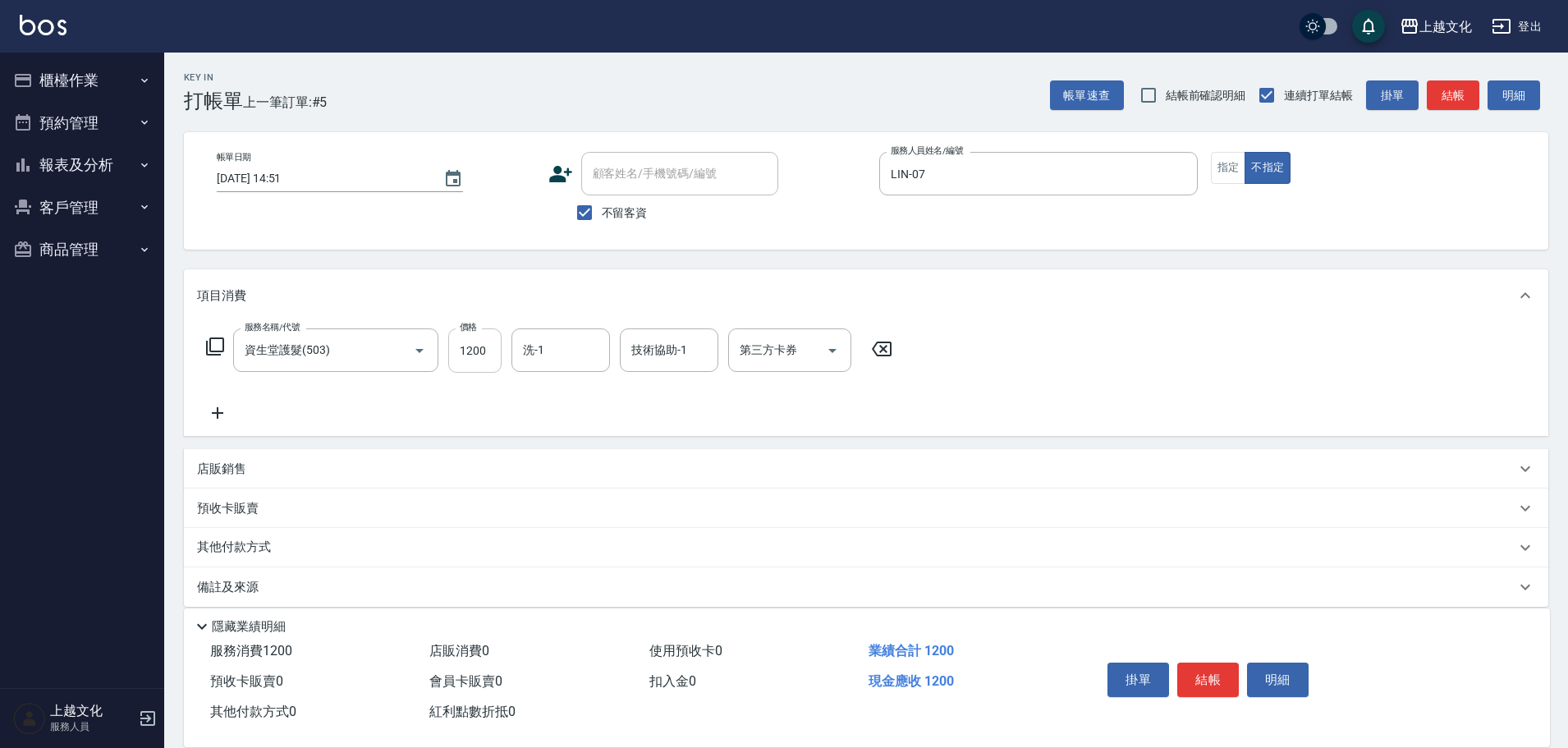
click at [475, 345] on input "1200" at bounding box center [475, 350] width 53 height 44
type input "1399"
click at [1214, 677] on button "結帳" at bounding box center [1207, 680] width 61 height 35
click at [1214, 677] on div "掛單 結帳 明細" at bounding box center [1207, 682] width 214 height 52
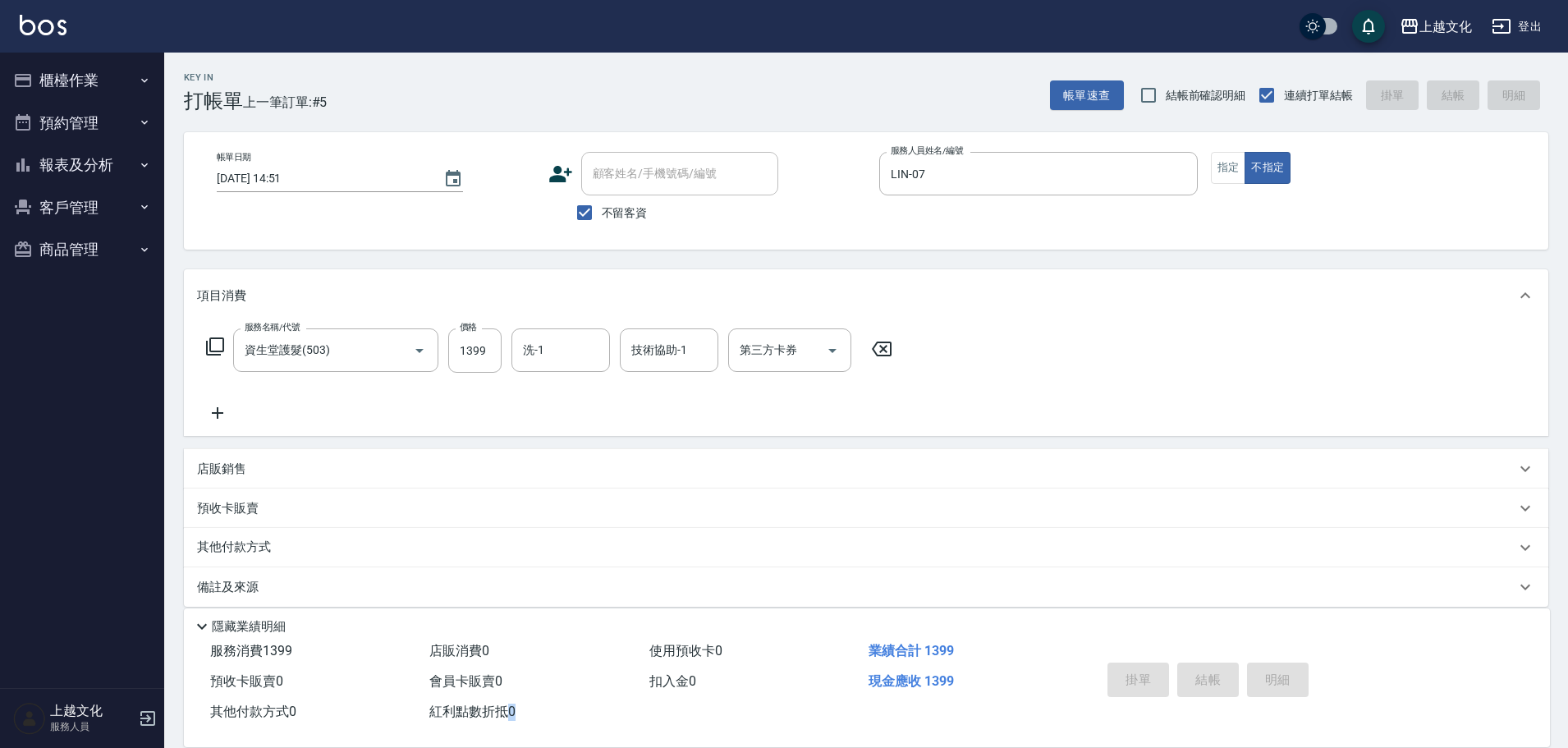
type input "2025/08/14 14:52"
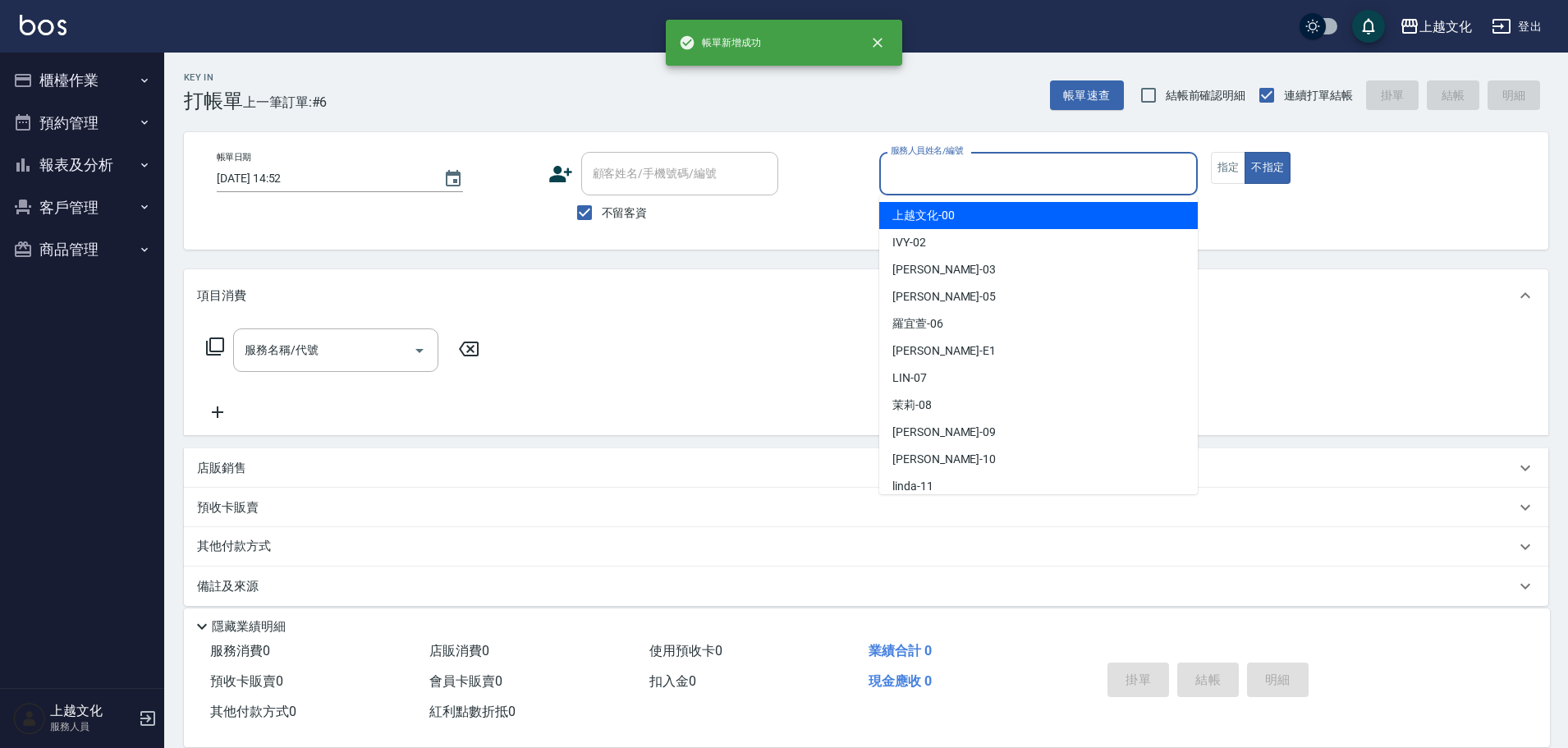
drag, startPoint x: 1002, startPoint y: 177, endPoint x: 943, endPoint y: 268, distance: 108.5
click at [1000, 179] on input "服務人員姓名/編號" at bounding box center [1038, 173] width 304 height 28
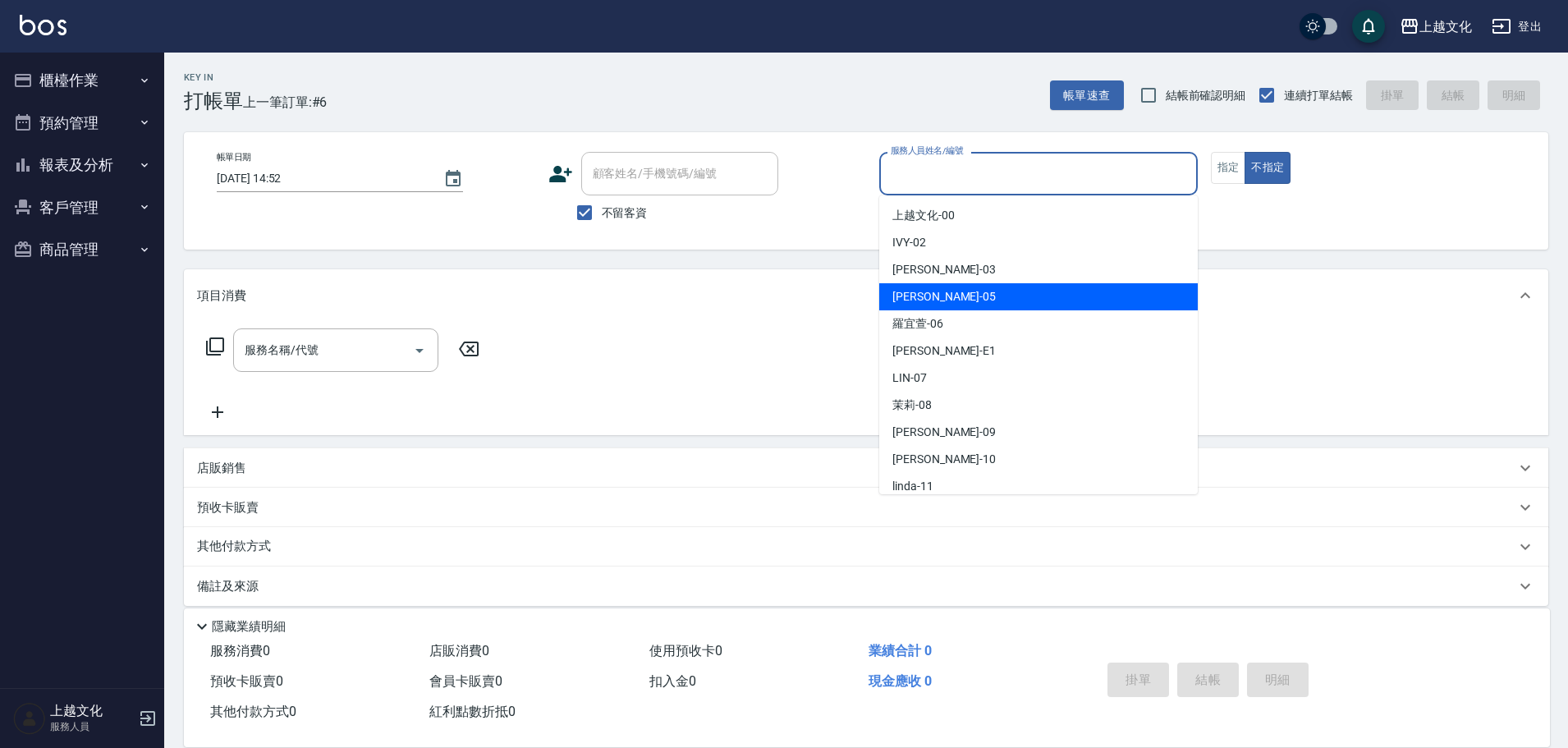
click at [950, 292] on div "EMILY -05" at bounding box center [1038, 296] width 318 height 27
type input "EMILY-05"
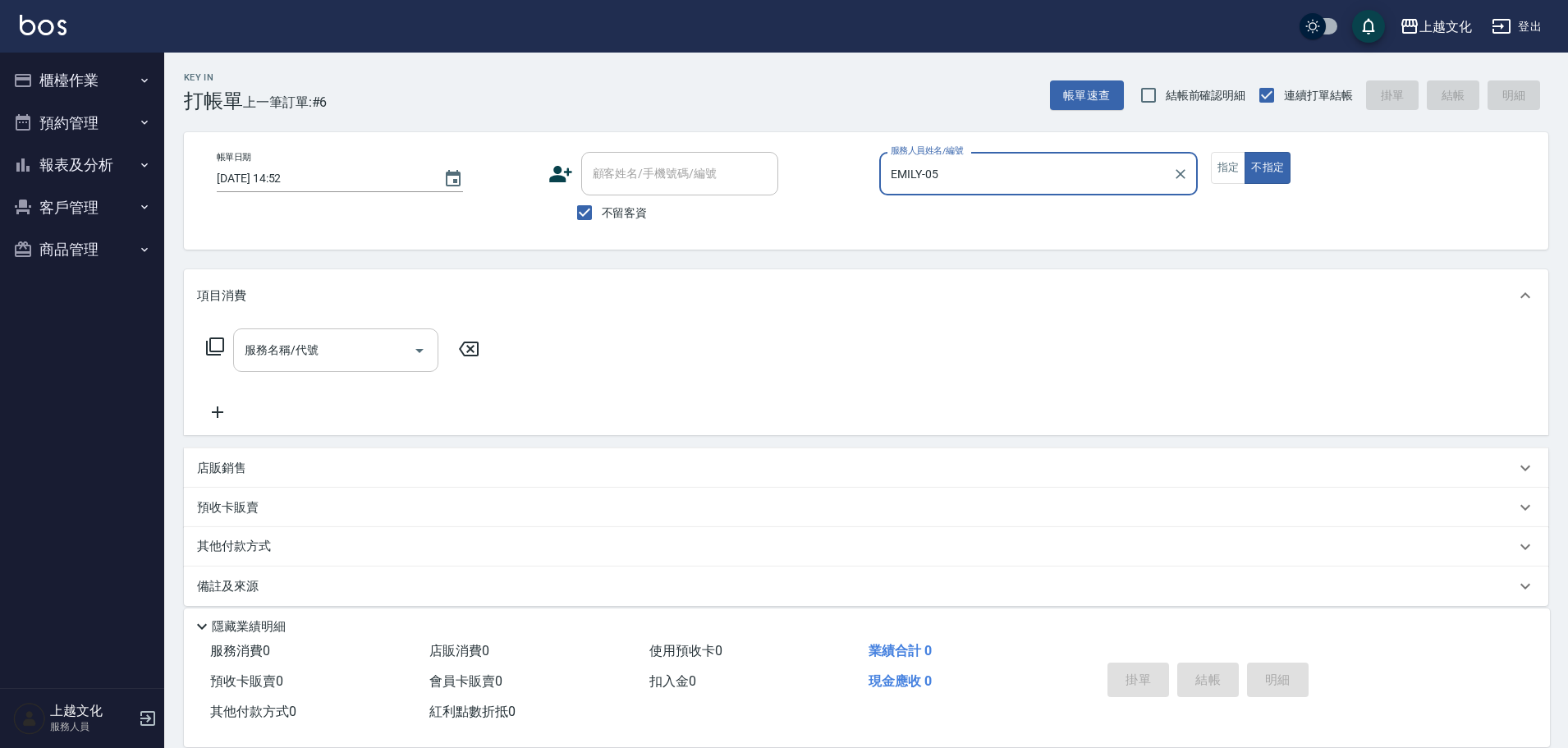
click at [330, 340] on input "服務名稱/代號" at bounding box center [323, 349] width 166 height 28
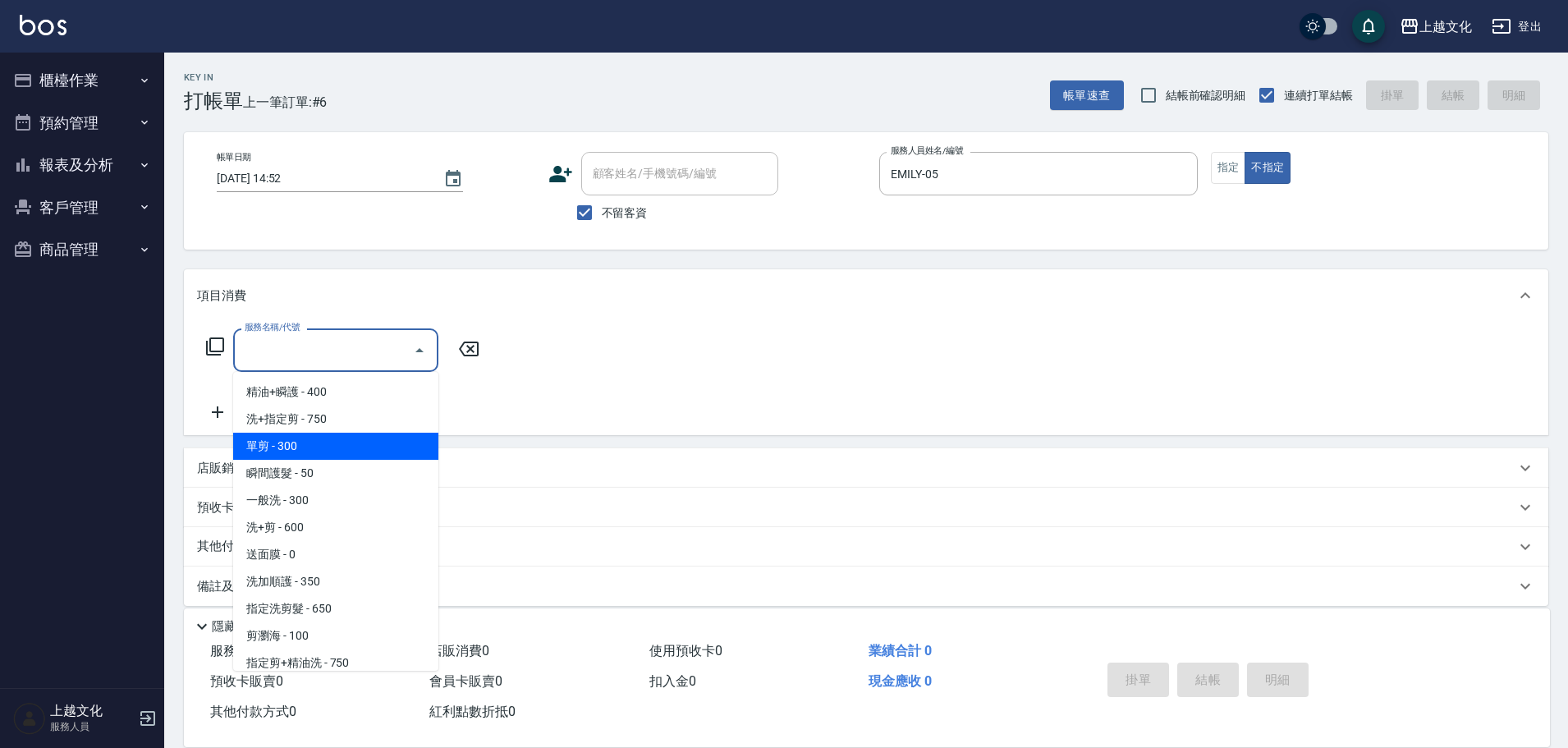
click at [339, 434] on span "單剪 - 300" at bounding box center [336, 446] width 205 height 27
type input "單剪(103)"
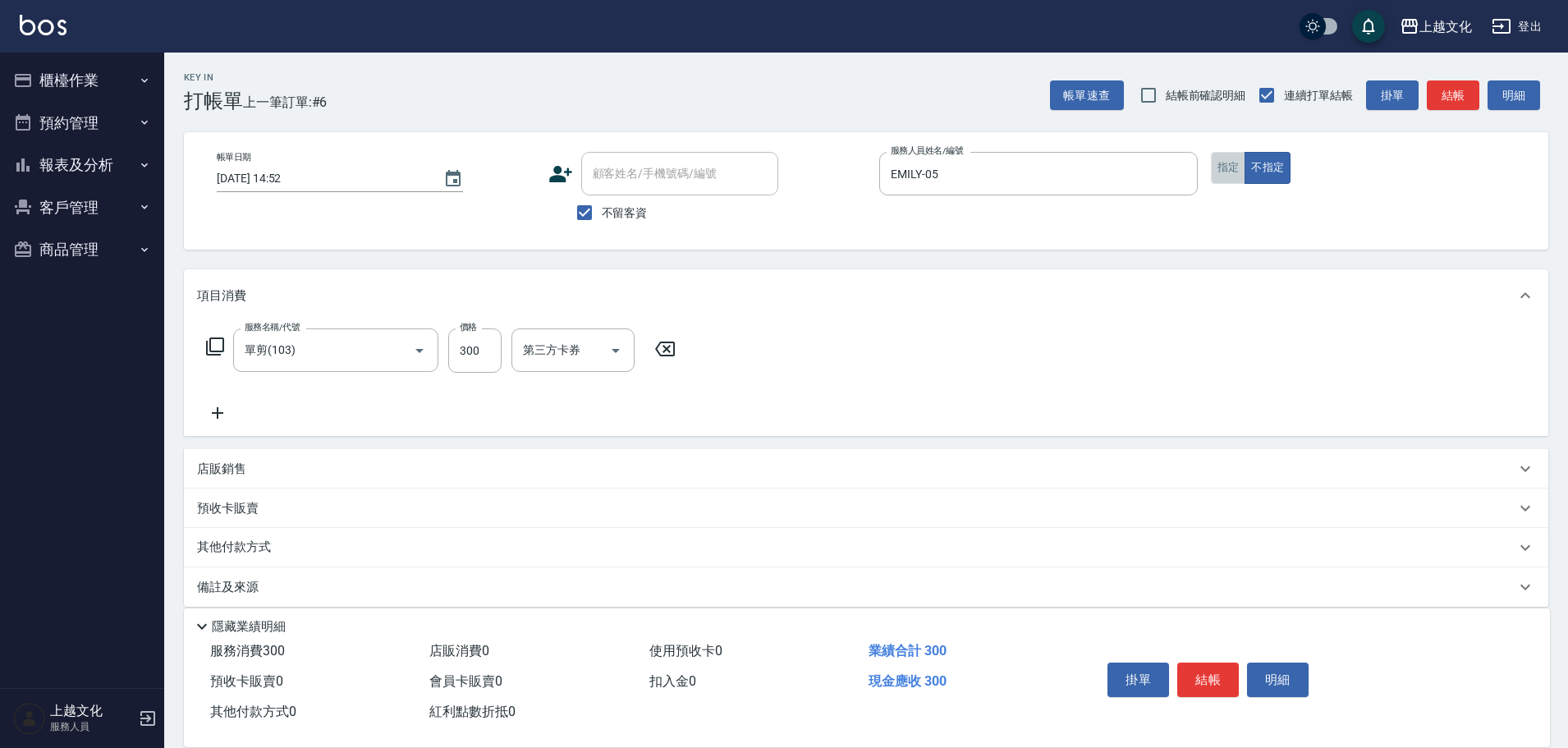
drag, startPoint x: 1236, startPoint y: 163, endPoint x: 1214, endPoint y: 250, distance: 89.7
click at [1236, 164] on button "指定" at bounding box center [1228, 167] width 35 height 32
click at [1218, 672] on button "結帳" at bounding box center [1207, 680] width 61 height 35
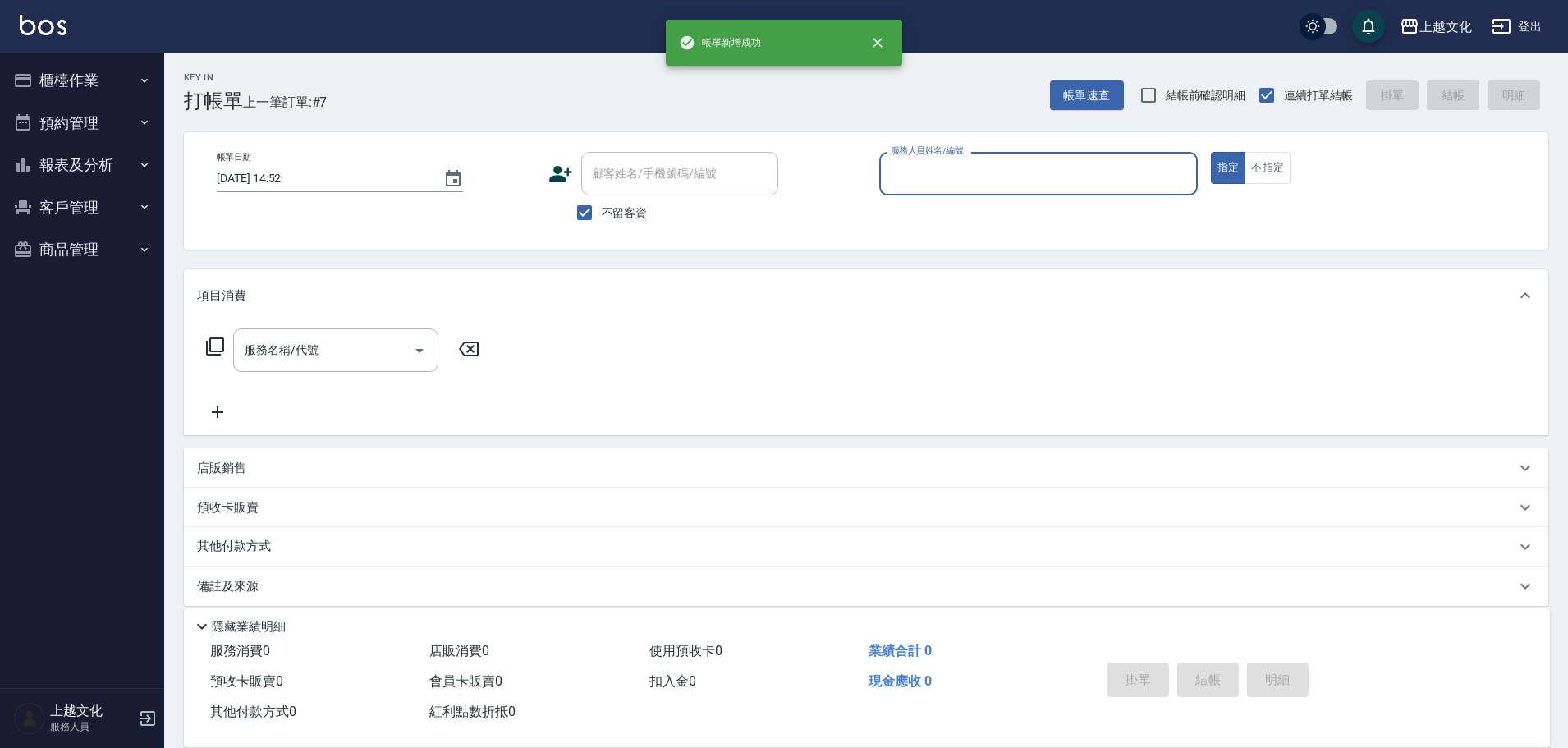
drag, startPoint x: 1012, startPoint y: 177, endPoint x: 1004, endPoint y: 190, distance: 15.3
click at [1011, 178] on input "服務人員姓名/編號" at bounding box center [1038, 173] width 304 height 28
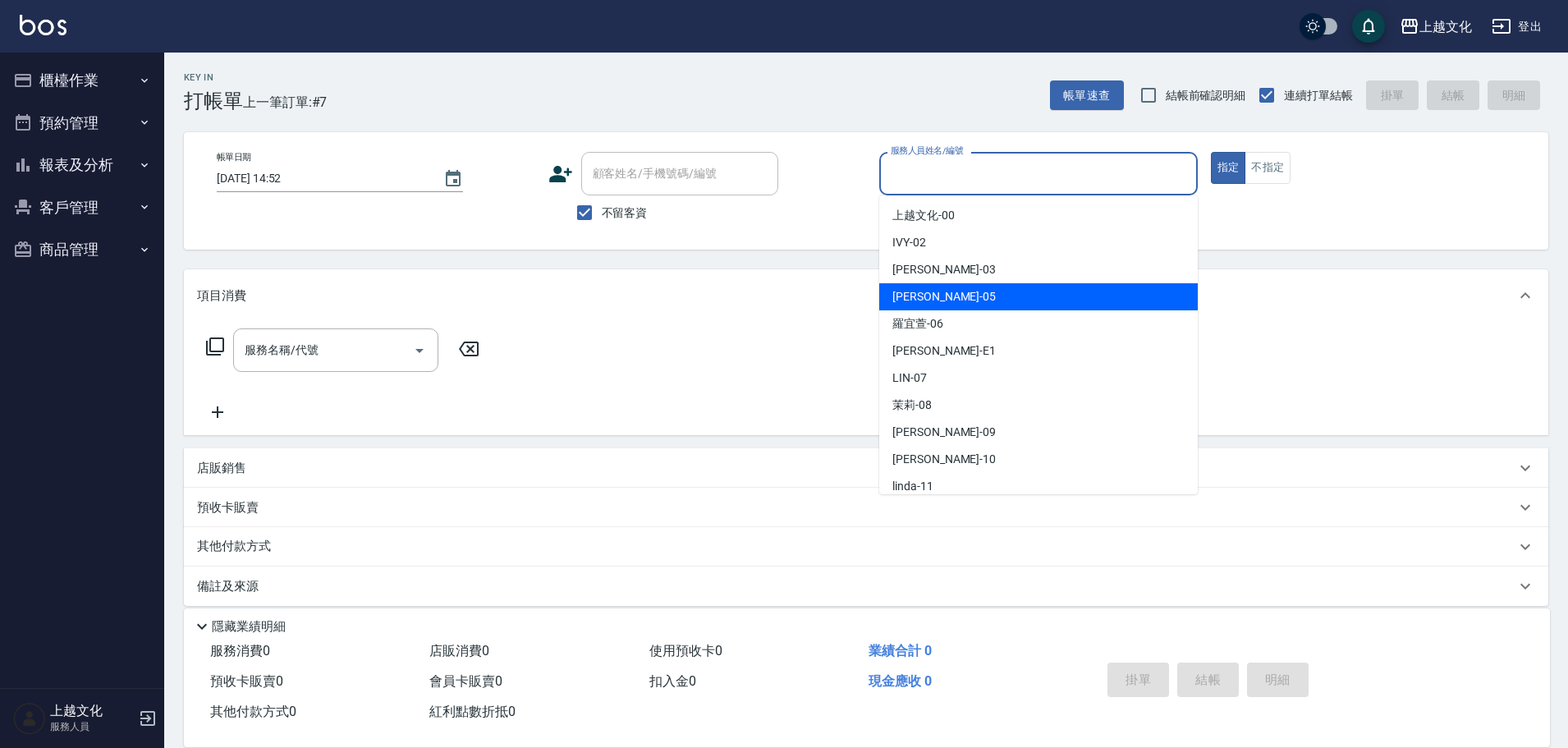
click at [941, 286] on div "EMILY -05" at bounding box center [1038, 296] width 318 height 27
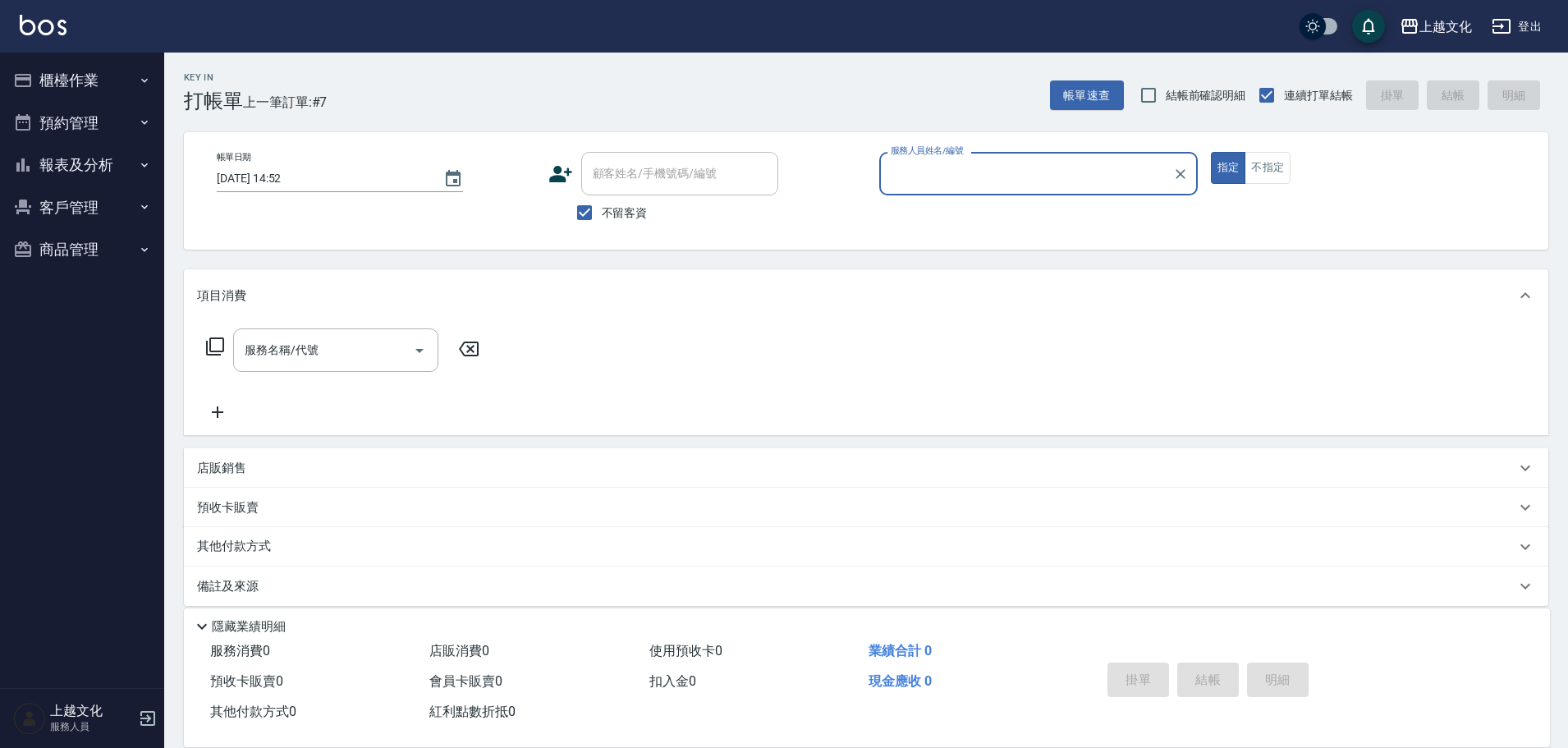
type input "EMILY-05"
drag, startPoint x: 305, startPoint y: 346, endPoint x: 315, endPoint y: 361, distance: 18.0
click at [305, 347] on input "服務名稱/代號" at bounding box center [323, 349] width 166 height 28
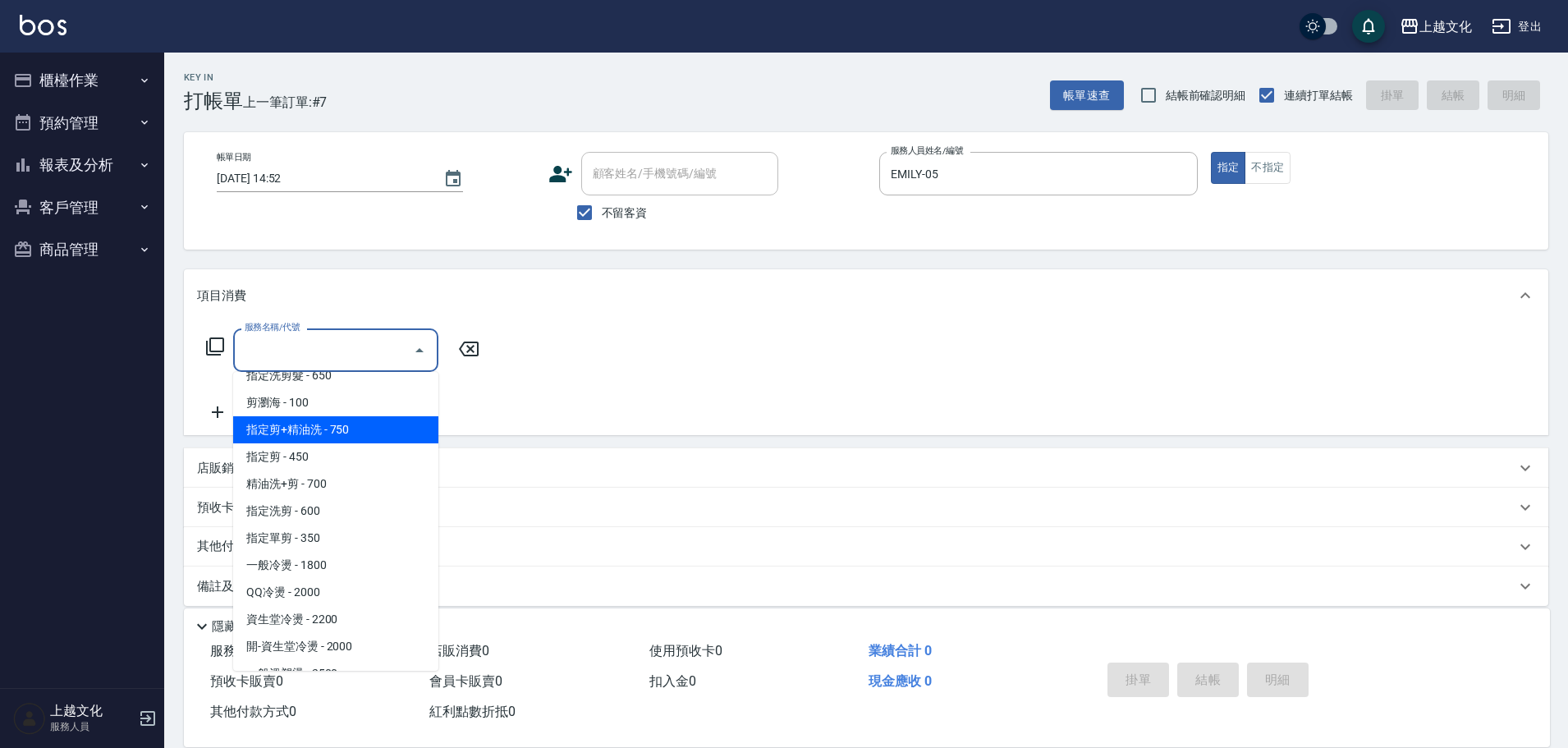
scroll to position [246, 0]
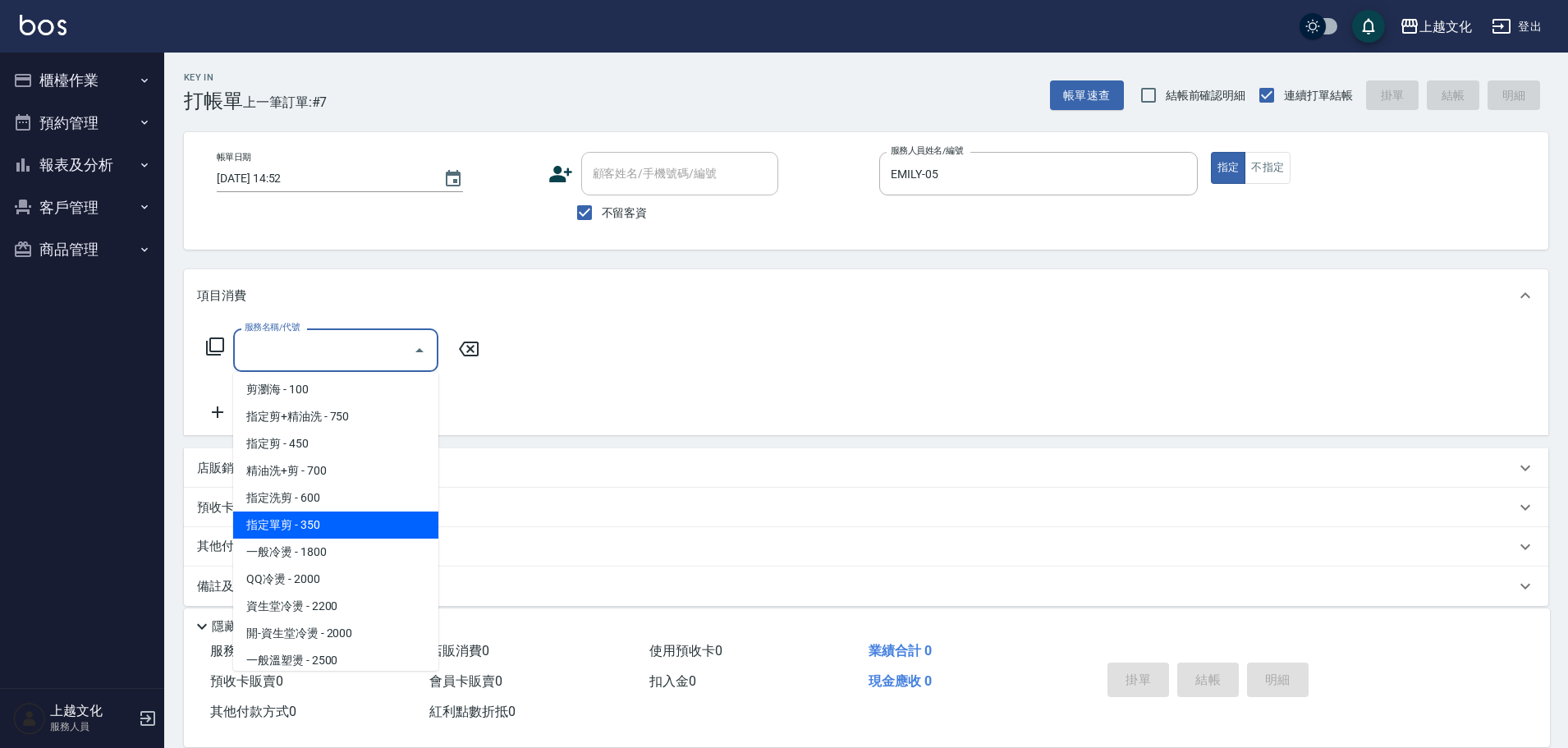
click at [372, 523] on span "指定單剪 - 350" at bounding box center [336, 525] width 205 height 27
type input "指定單剪(209)"
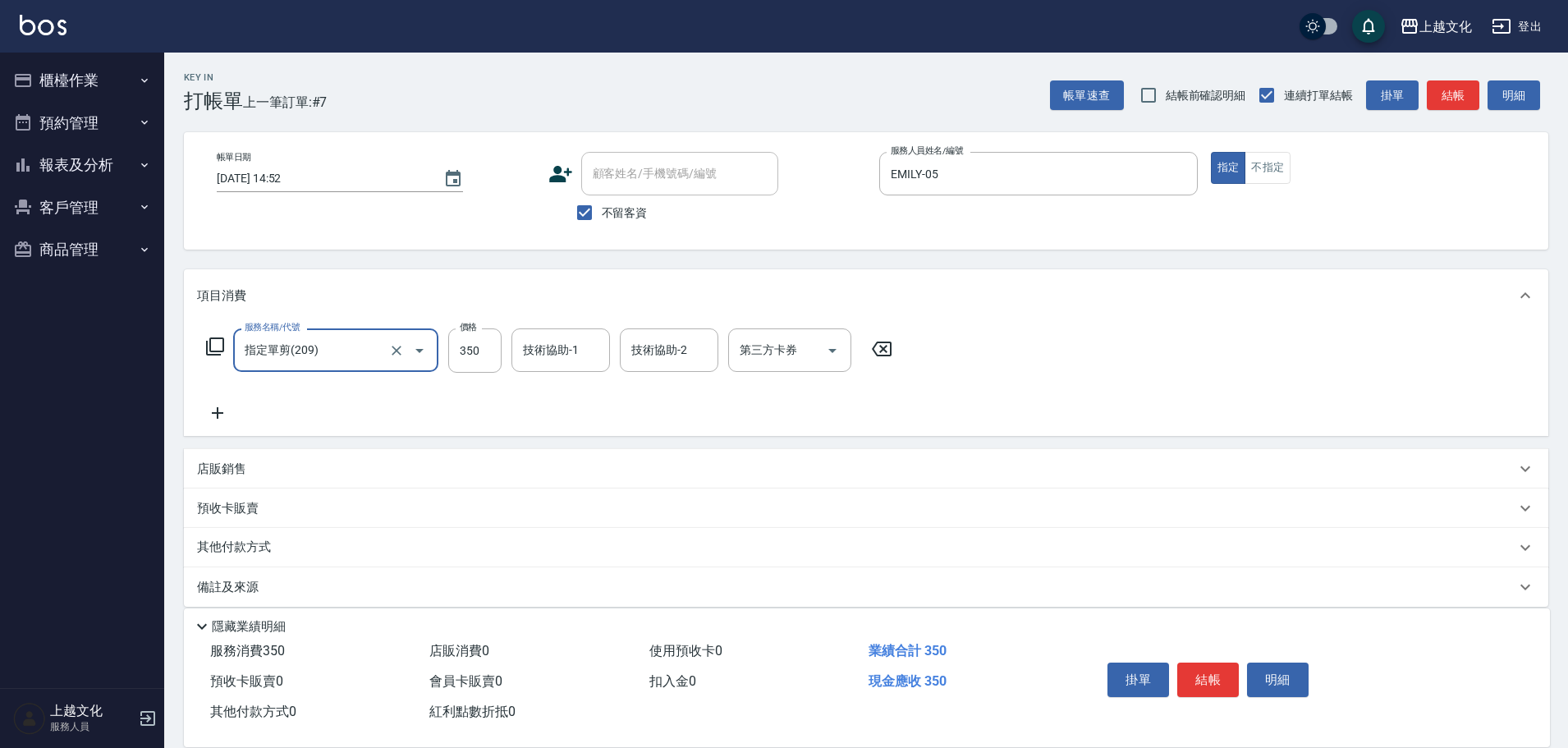
click at [1190, 680] on button "結帳" at bounding box center [1207, 680] width 61 height 35
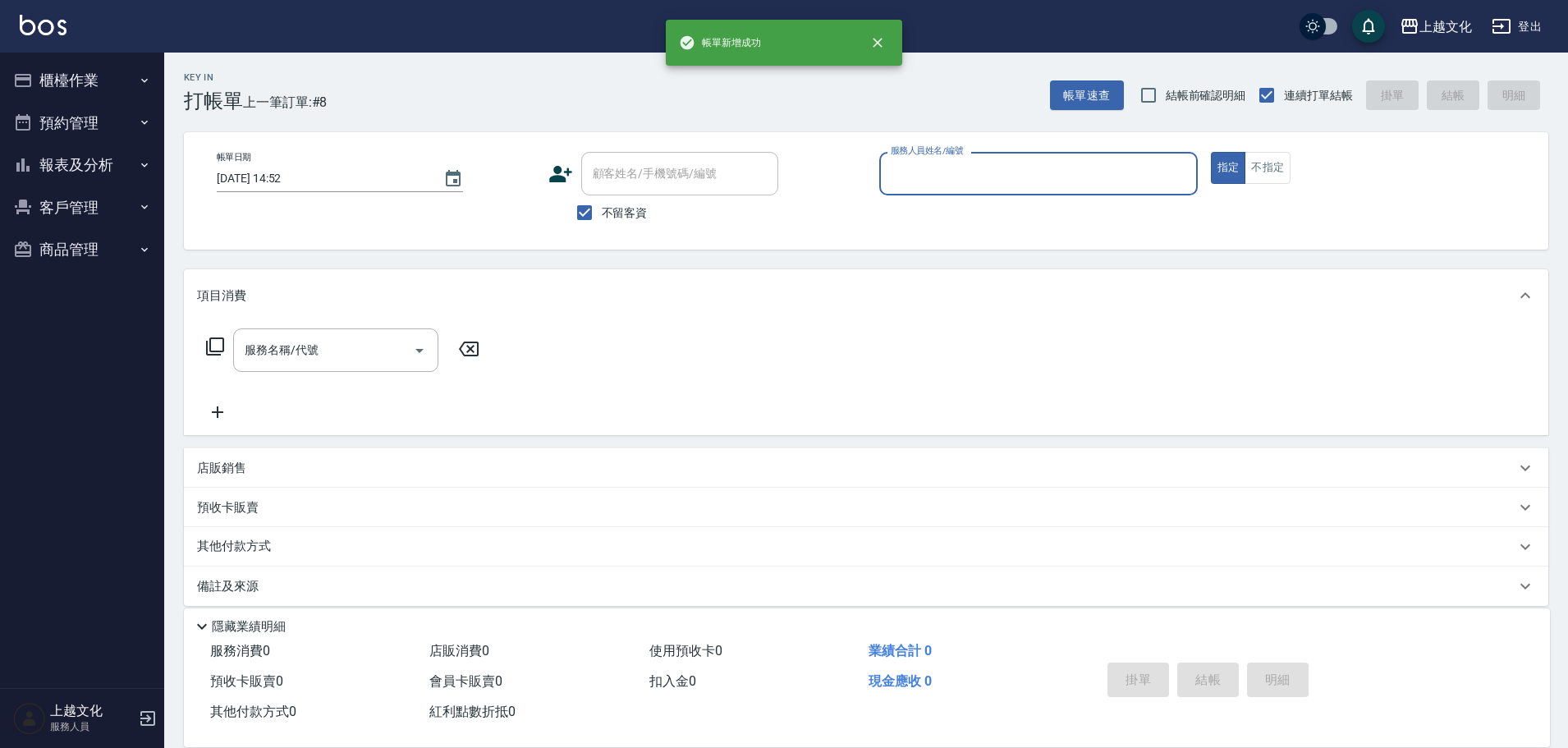
click at [952, 170] on input "服務人員姓名/編號" at bounding box center [1038, 173] width 304 height 28
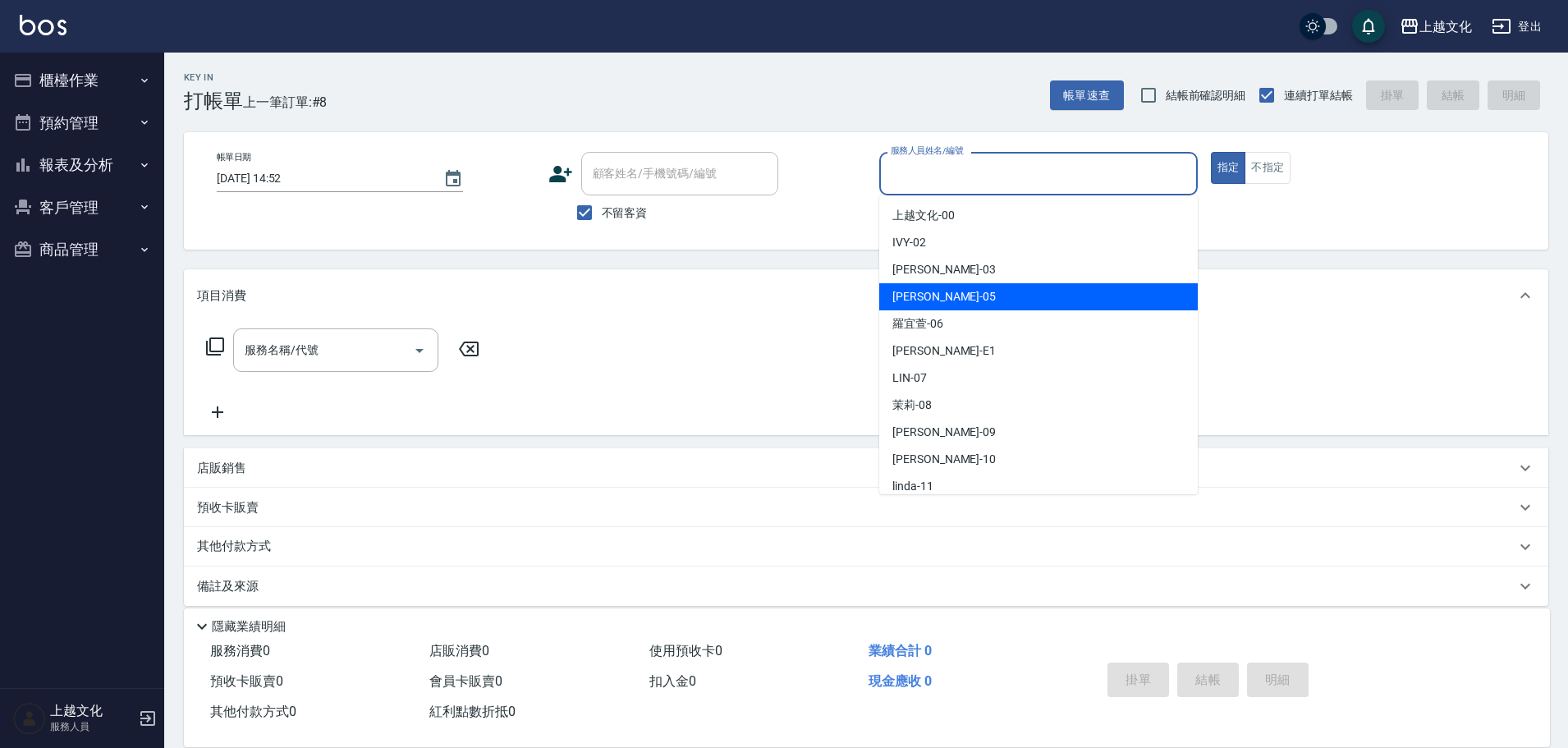
click at [955, 285] on div "EMILY -05" at bounding box center [1038, 296] width 318 height 27
type input "EMILY-05"
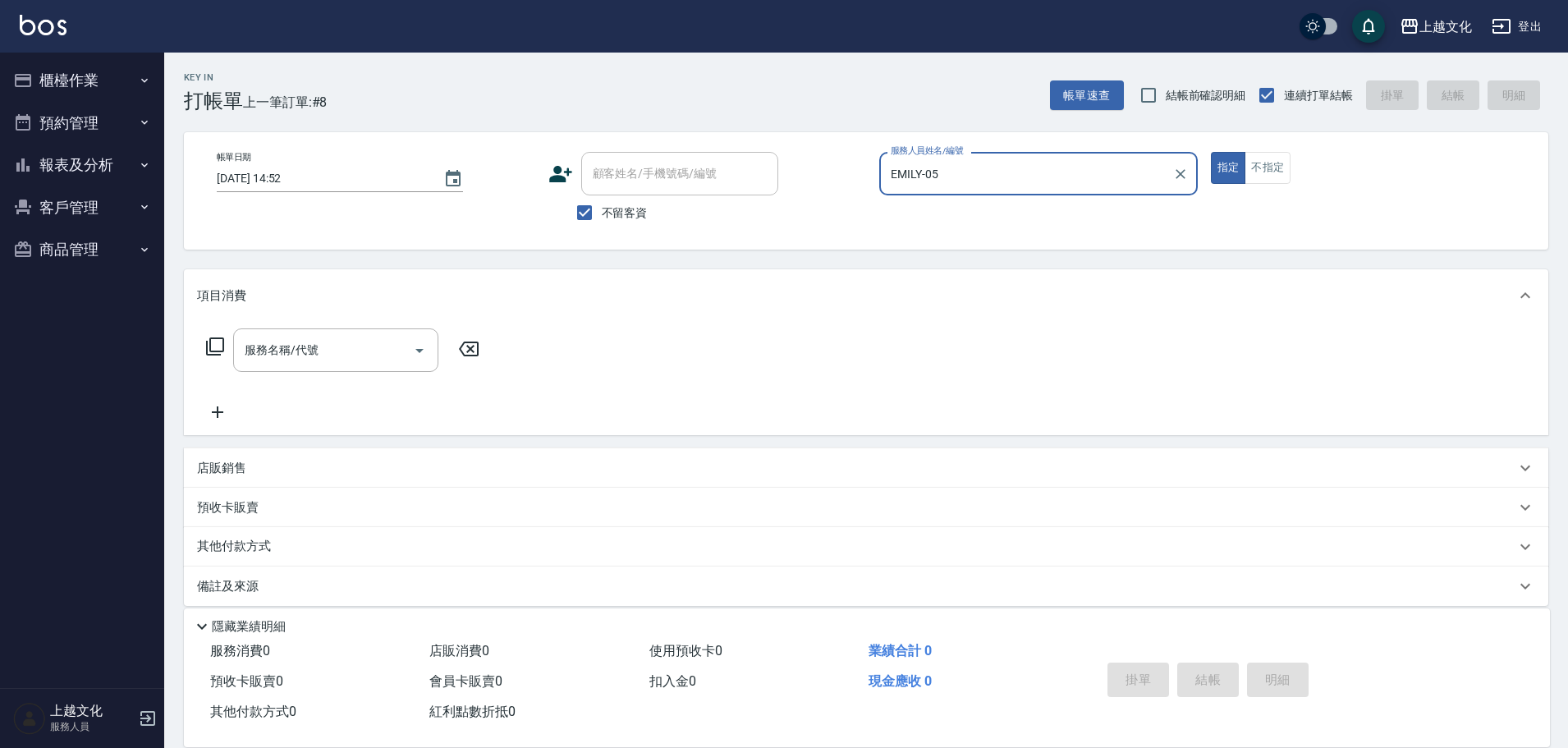
click at [213, 340] on icon at bounding box center [215, 346] width 20 height 20
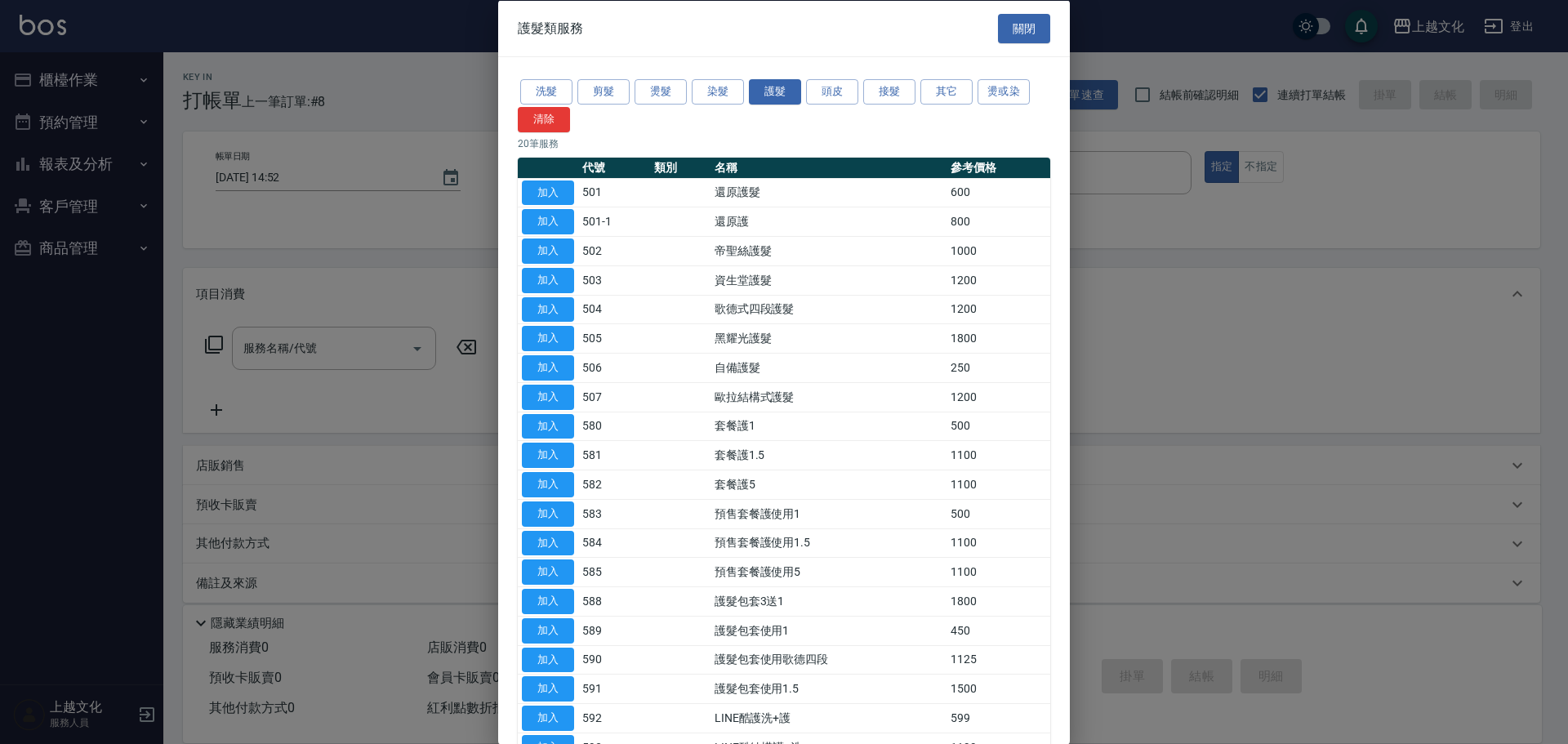
drag, startPoint x: 826, startPoint y: 93, endPoint x: 772, endPoint y: 120, distance: 60.4
click at [826, 93] on button "頭皮" at bounding box center [832, 92] width 52 height 26
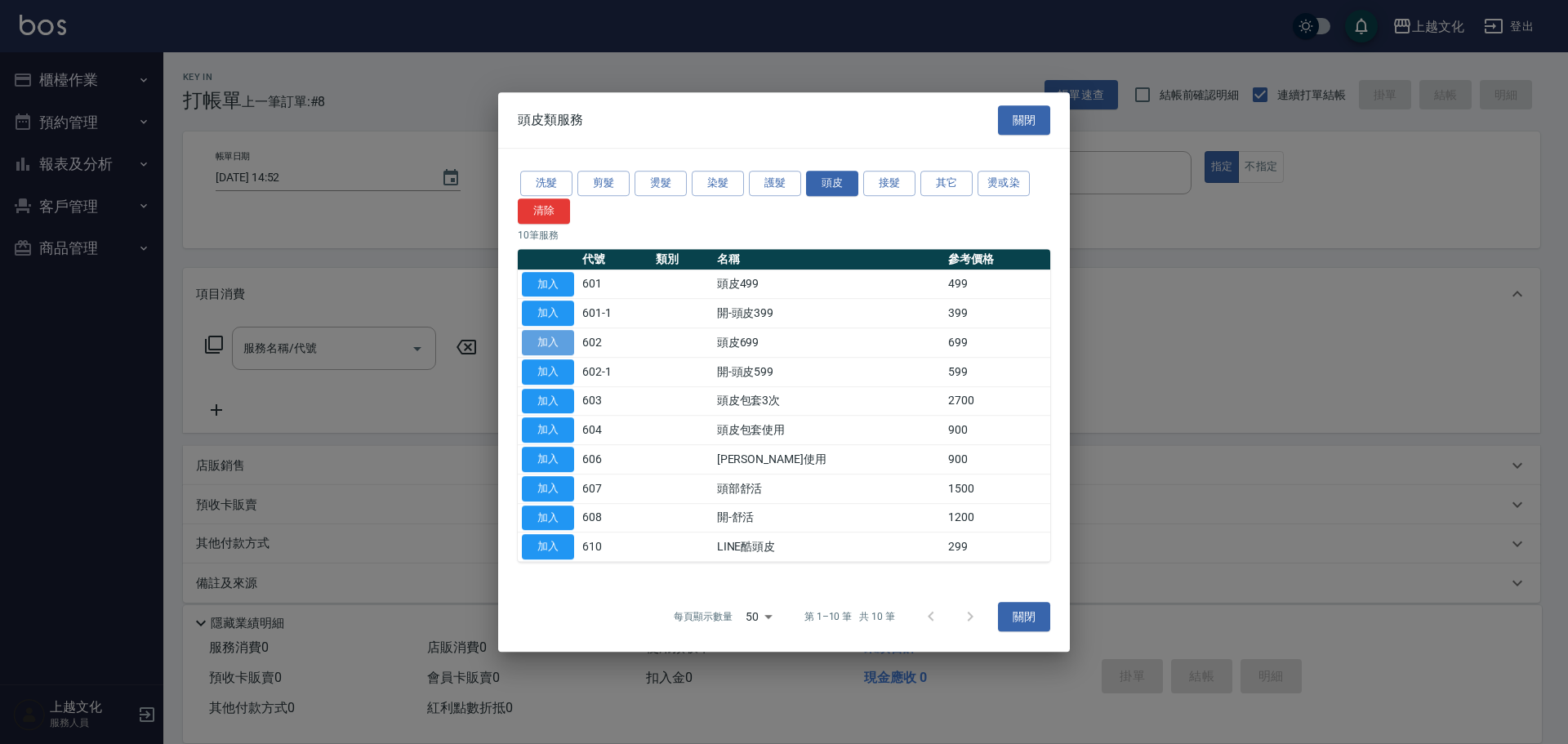
click at [532, 338] on button "加入" at bounding box center [548, 342] width 52 height 26
type input "頭皮699(602)"
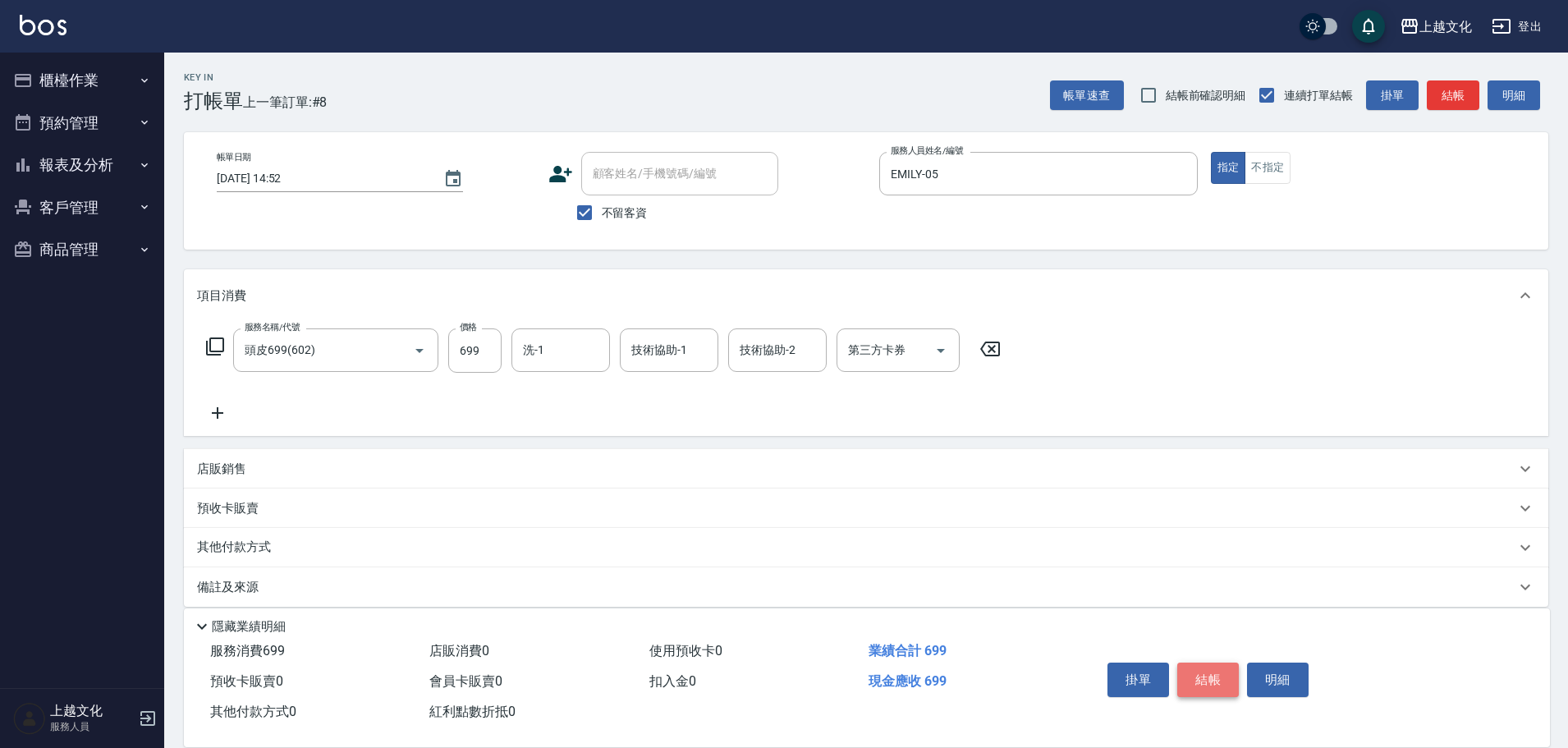
click at [1205, 675] on button "結帳" at bounding box center [1207, 680] width 61 height 35
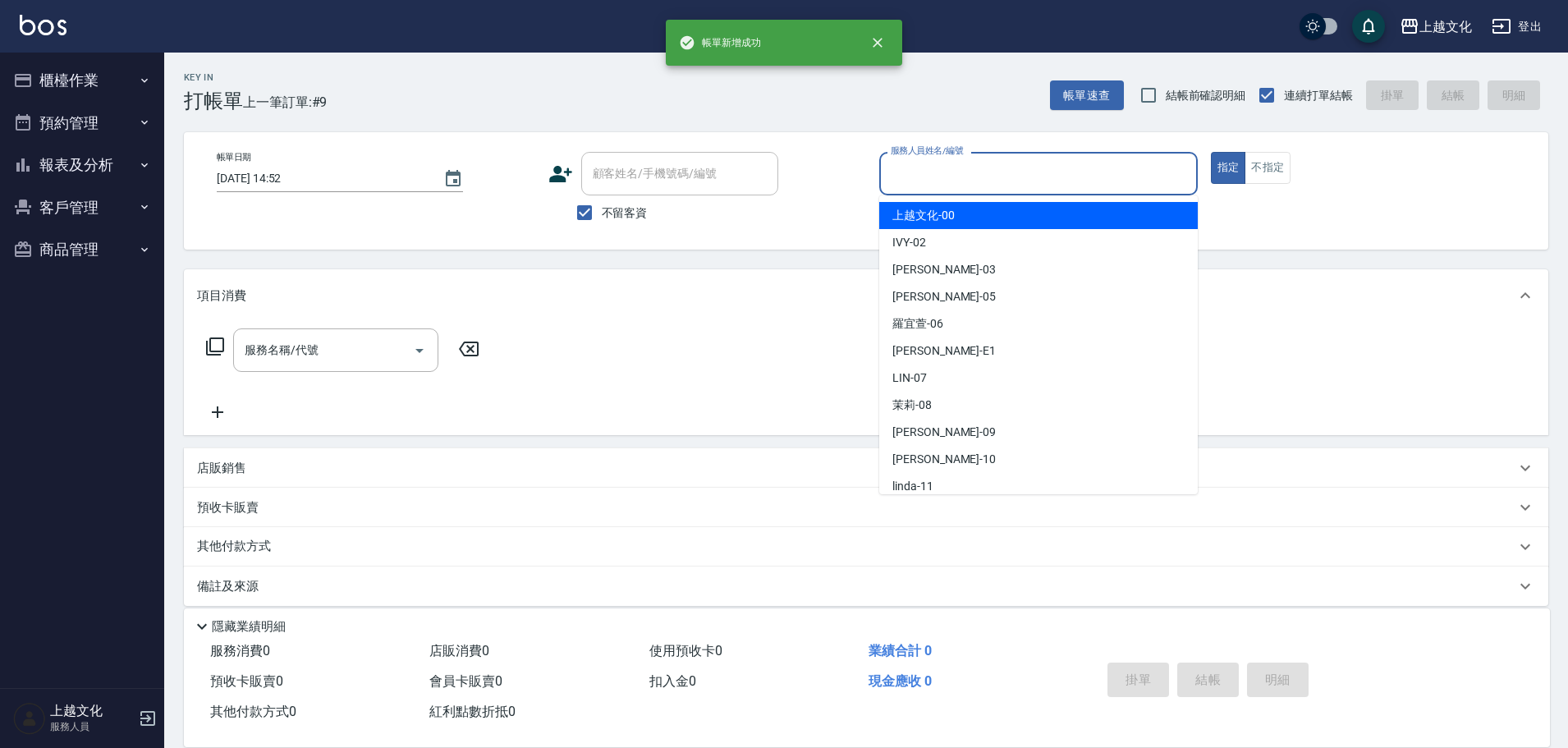
drag, startPoint x: 1051, startPoint y: 179, endPoint x: 967, endPoint y: 282, distance: 132.9
click at [1050, 181] on input "服務人員姓名/編號" at bounding box center [1038, 173] width 304 height 28
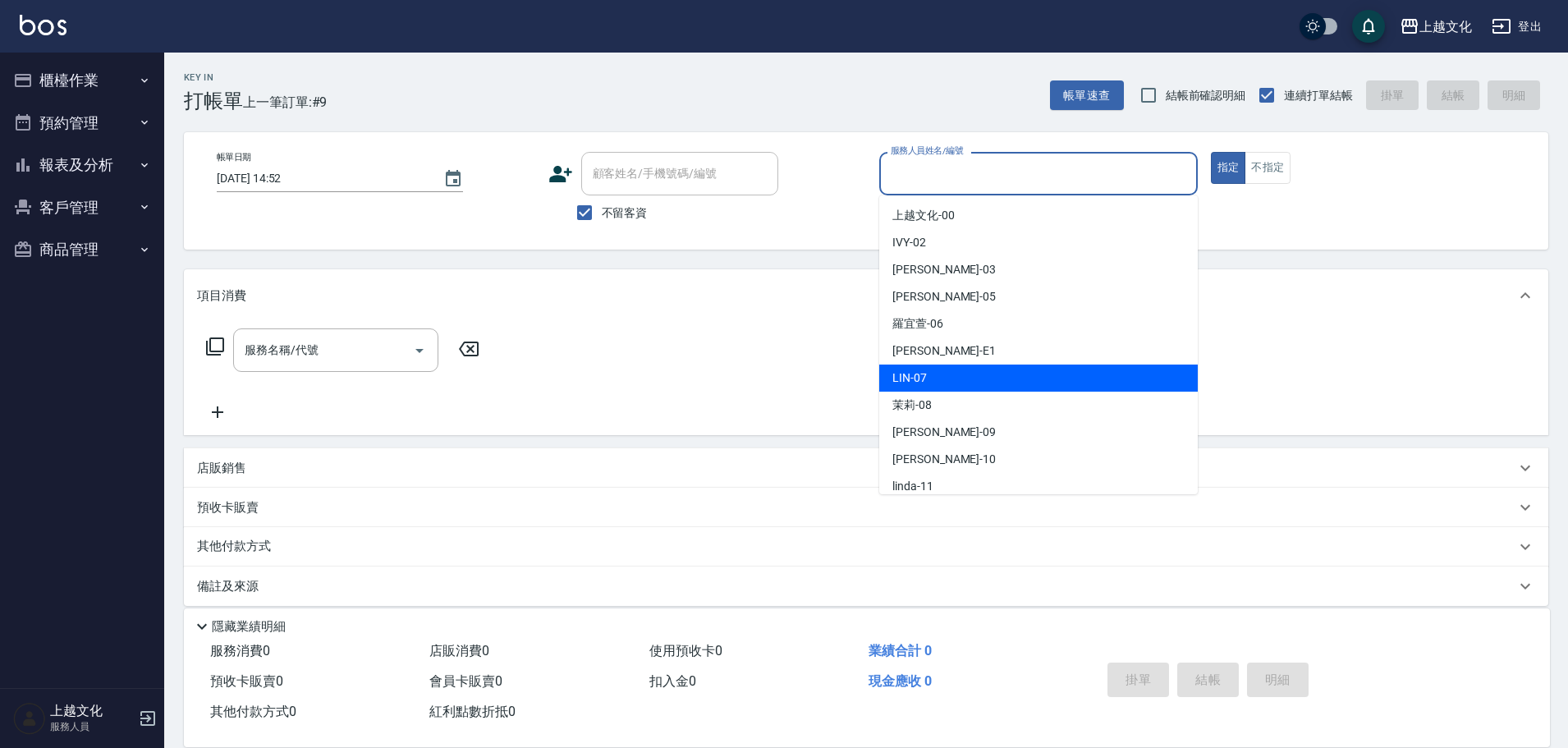
click at [971, 382] on div "LIN -07" at bounding box center [1038, 378] width 318 height 27
type input "LIN-07"
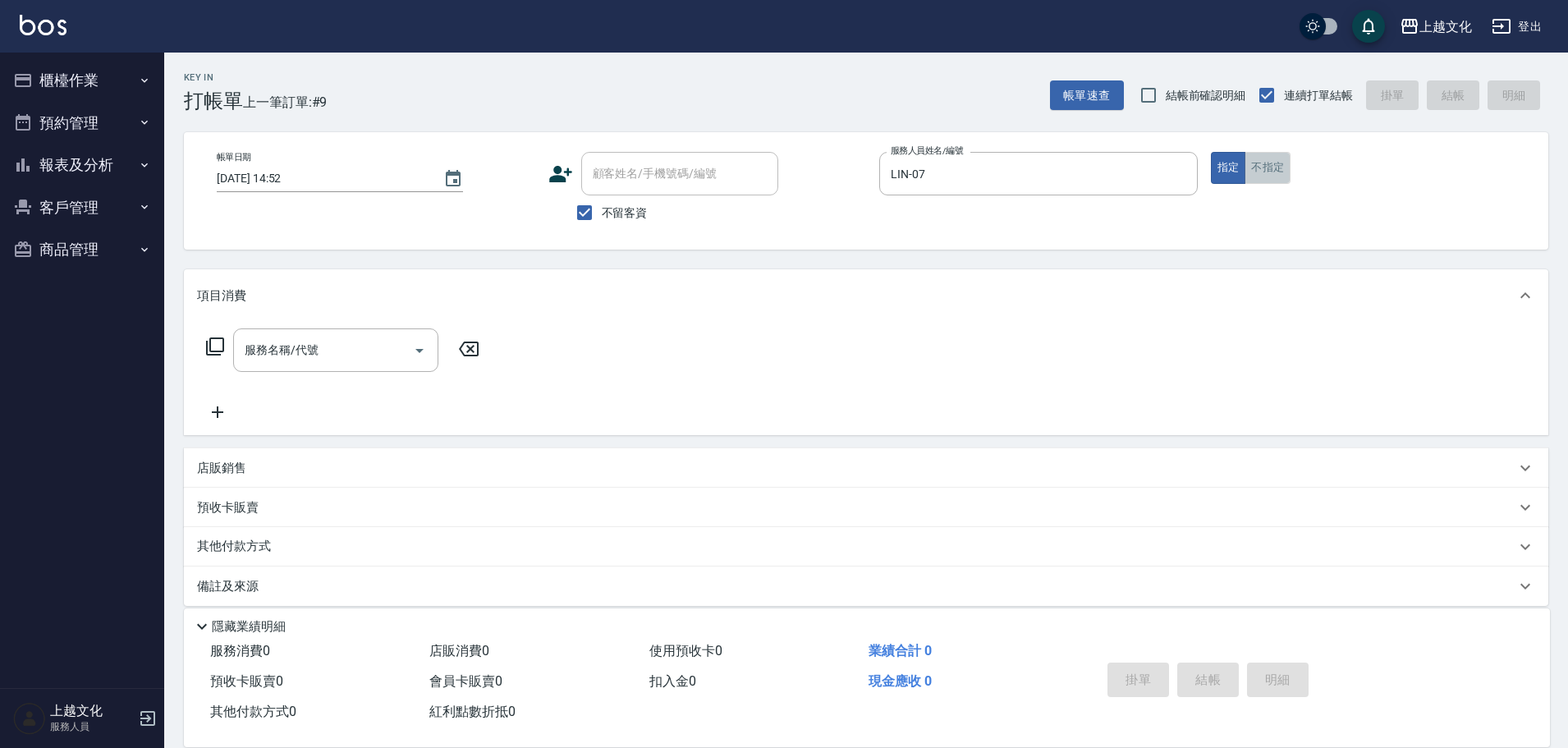
drag, startPoint x: 1273, startPoint y: 165, endPoint x: 1261, endPoint y: 170, distance: 13.0
click at [1270, 167] on button "不指定" at bounding box center [1267, 167] width 46 height 32
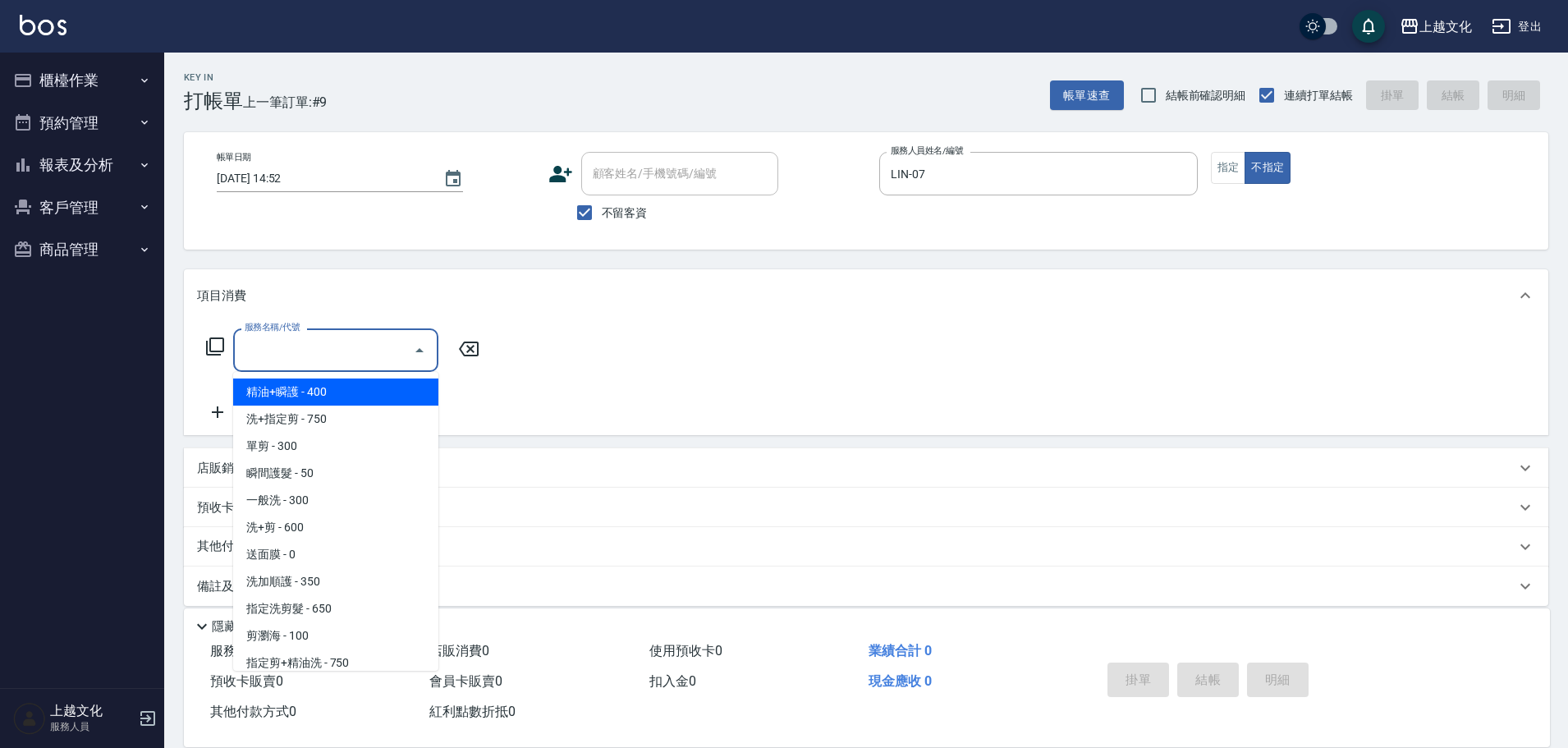
click at [291, 350] on input "服務名稱/代號" at bounding box center [323, 349] width 166 height 28
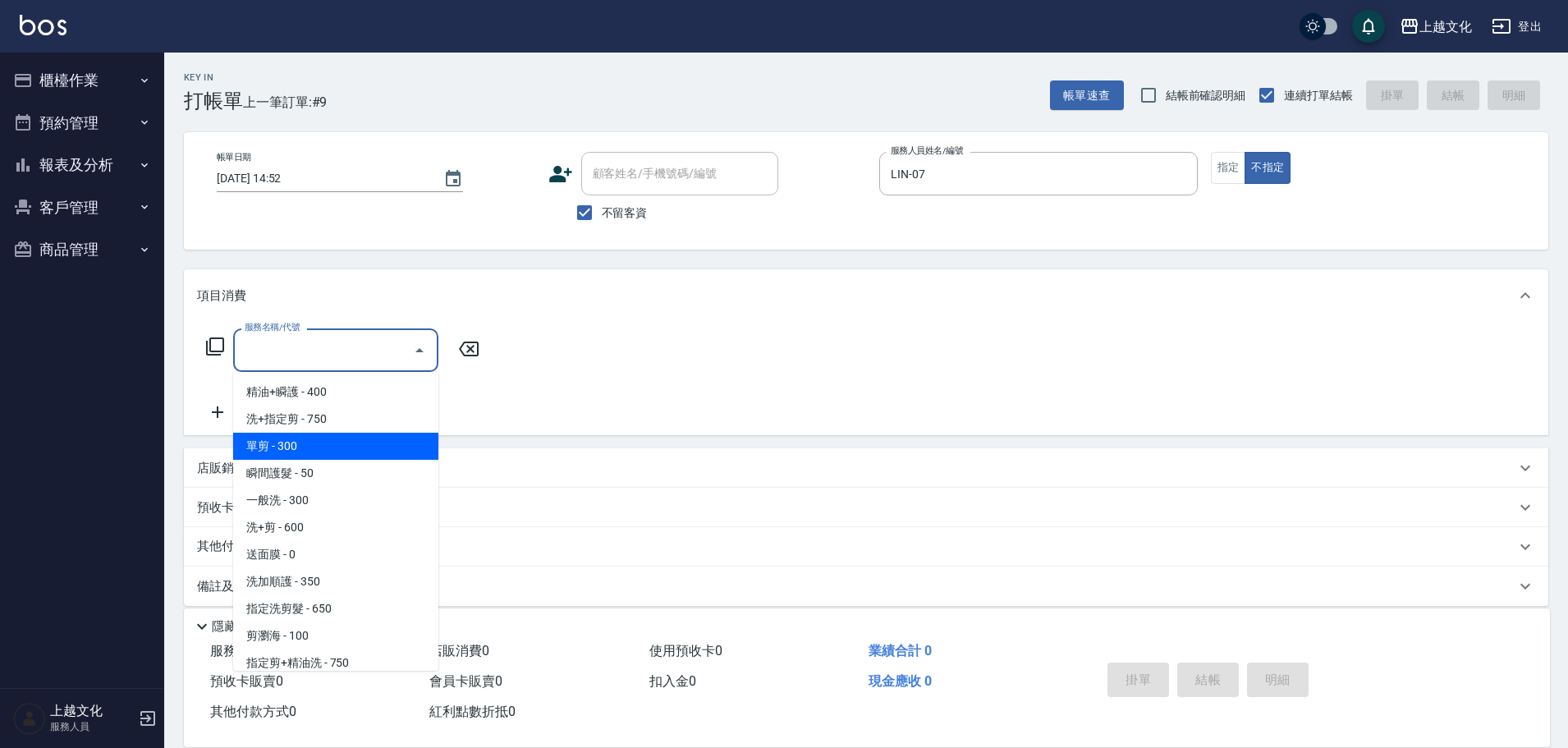
click at [297, 449] on span "單剪 - 300" at bounding box center [336, 446] width 205 height 27
type input "單剪(103)"
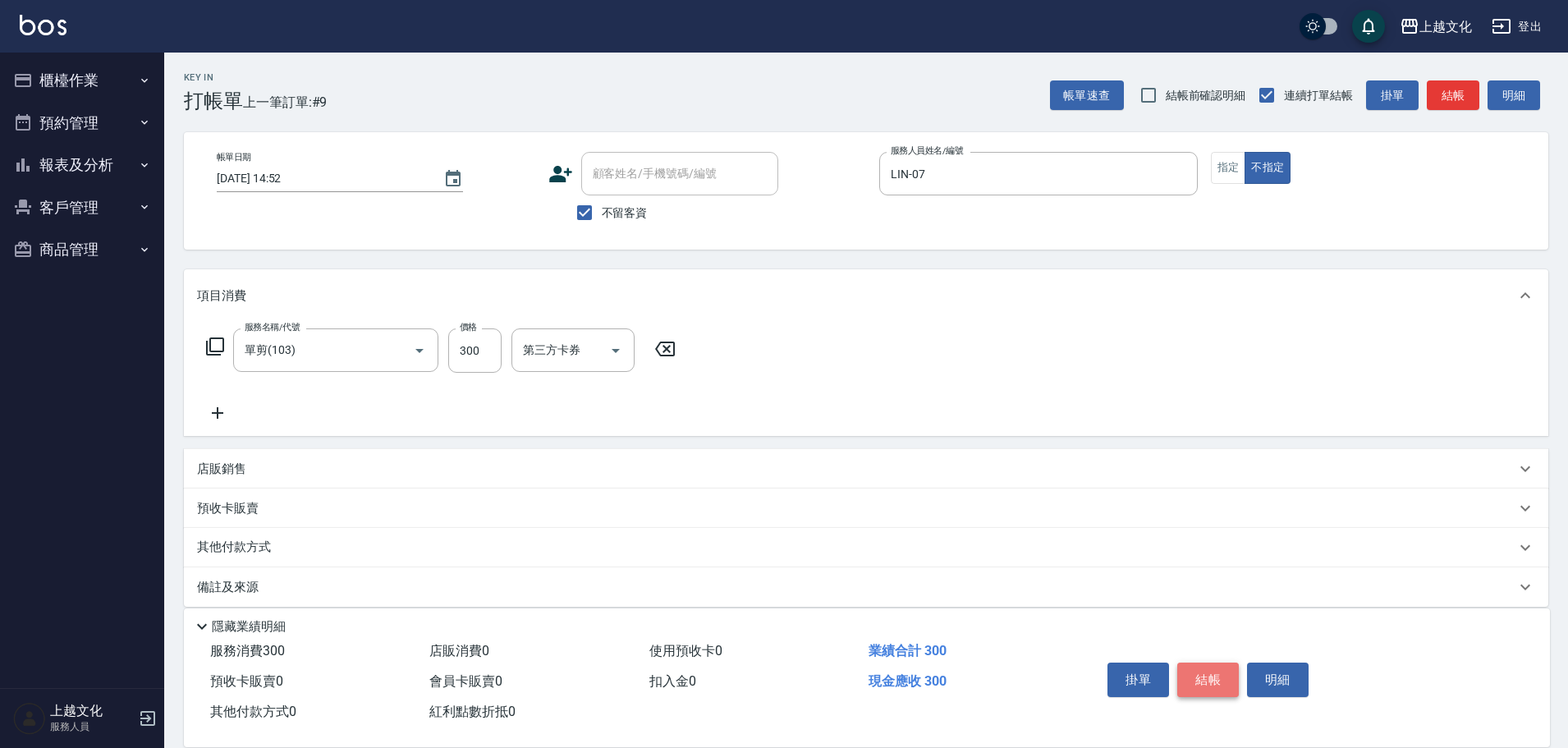
click at [1225, 669] on button "結帳" at bounding box center [1207, 680] width 61 height 35
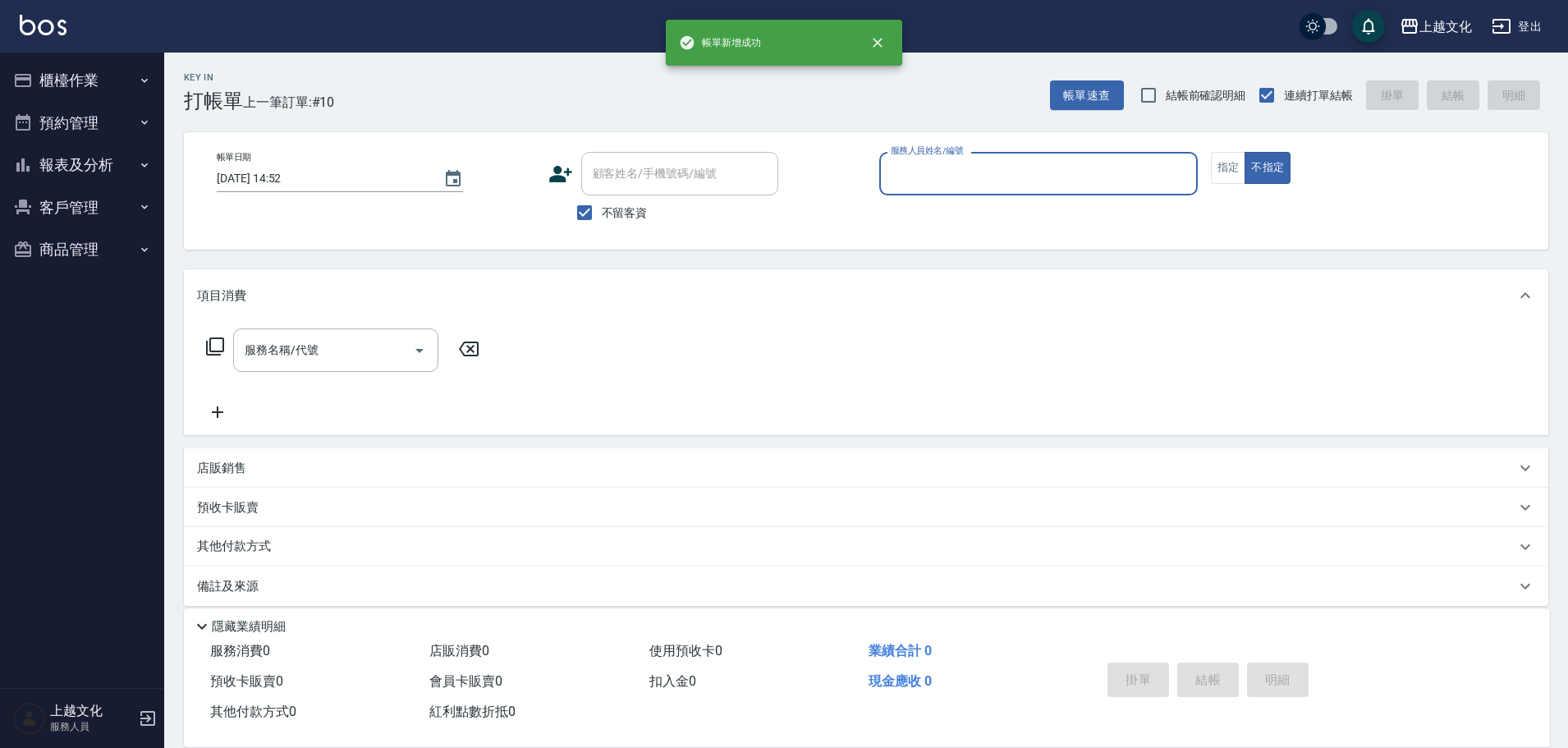
click at [86, 165] on button "報表及分析" at bounding box center [82, 165] width 151 height 42
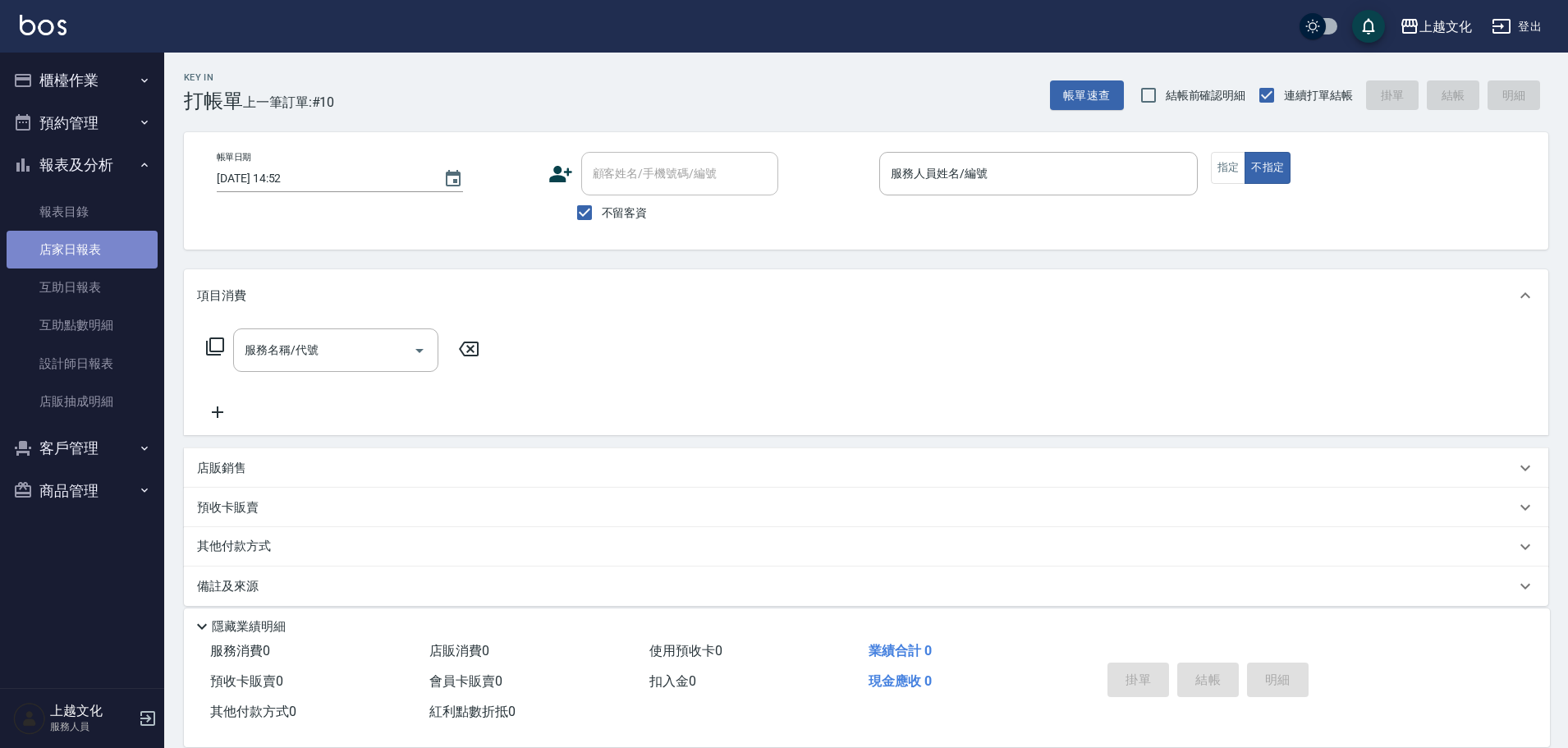
click at [87, 249] on link "店家日報表" at bounding box center [82, 249] width 151 height 38
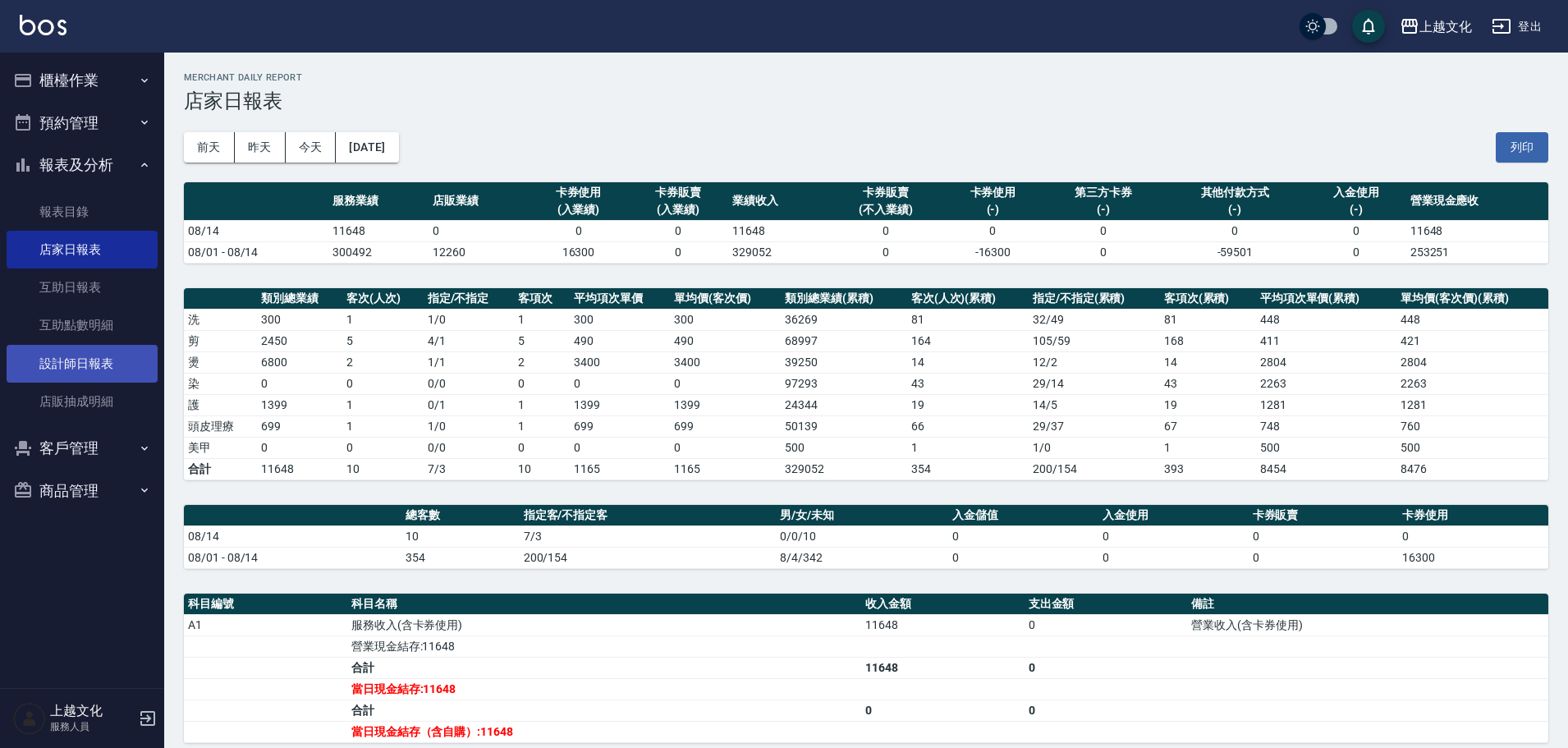
click at [60, 369] on link "設計師日報表" at bounding box center [82, 364] width 151 height 38
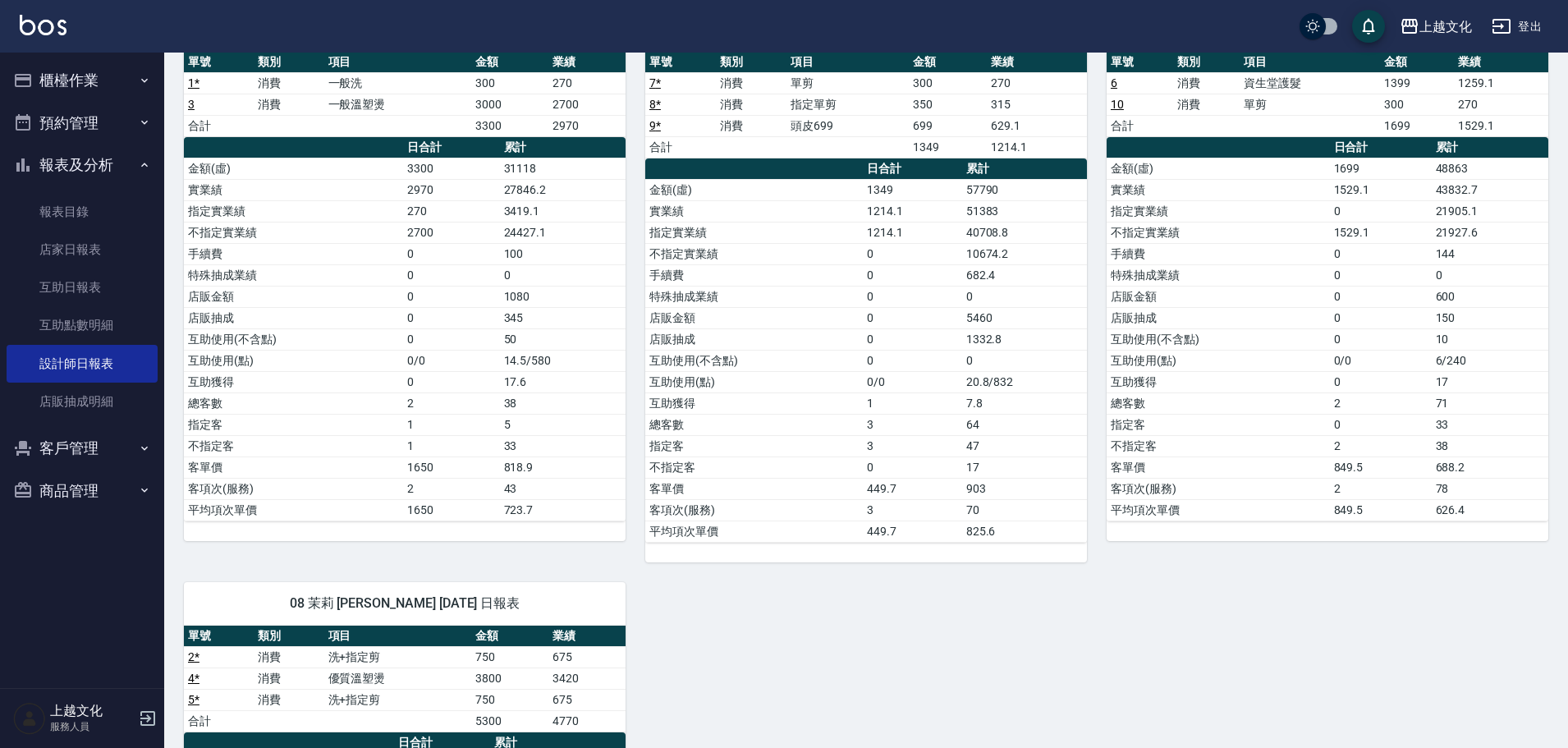
scroll to position [493, 0]
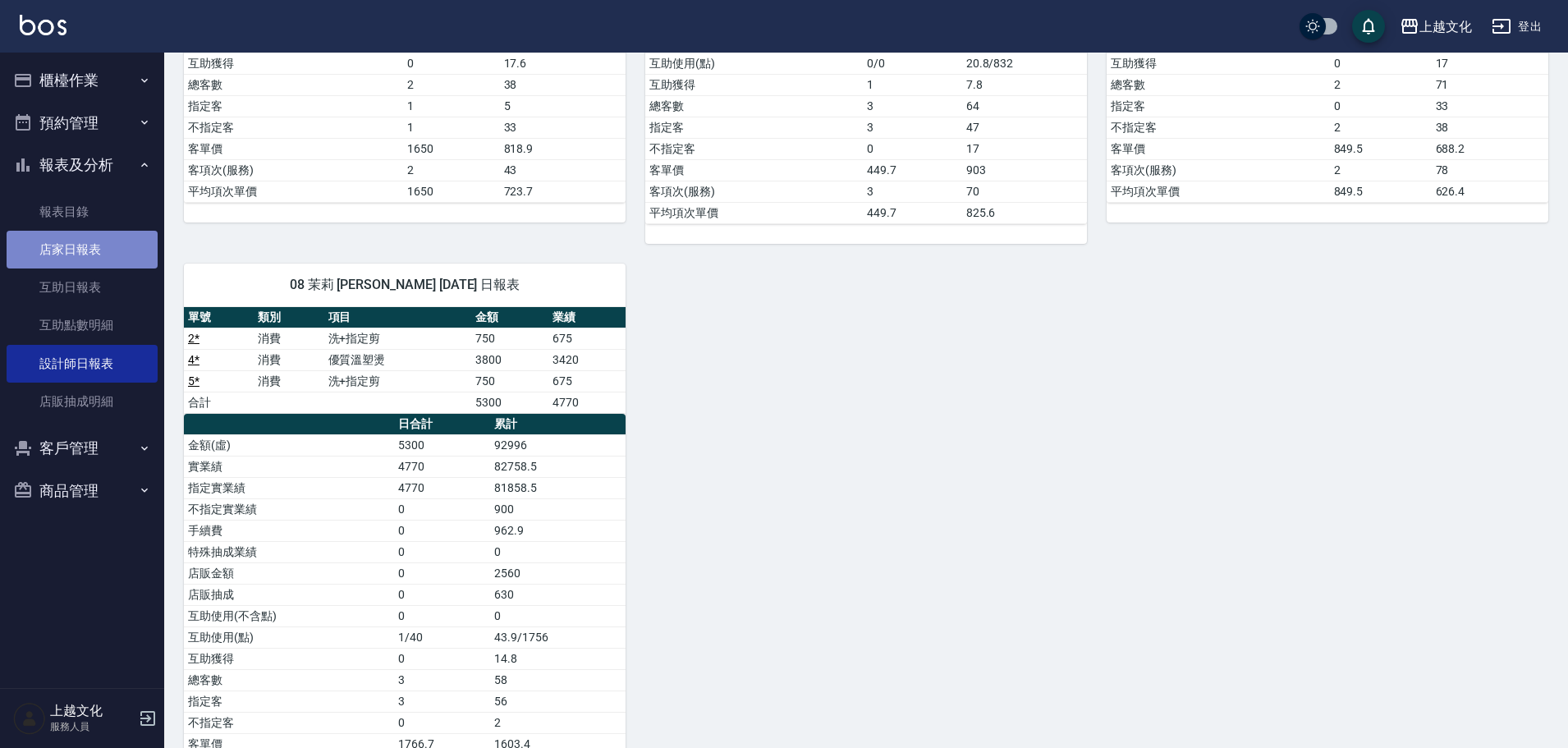
click at [53, 242] on link "店家日報表" at bounding box center [82, 249] width 151 height 38
